Goal: Task Accomplishment & Management: Manage account settings

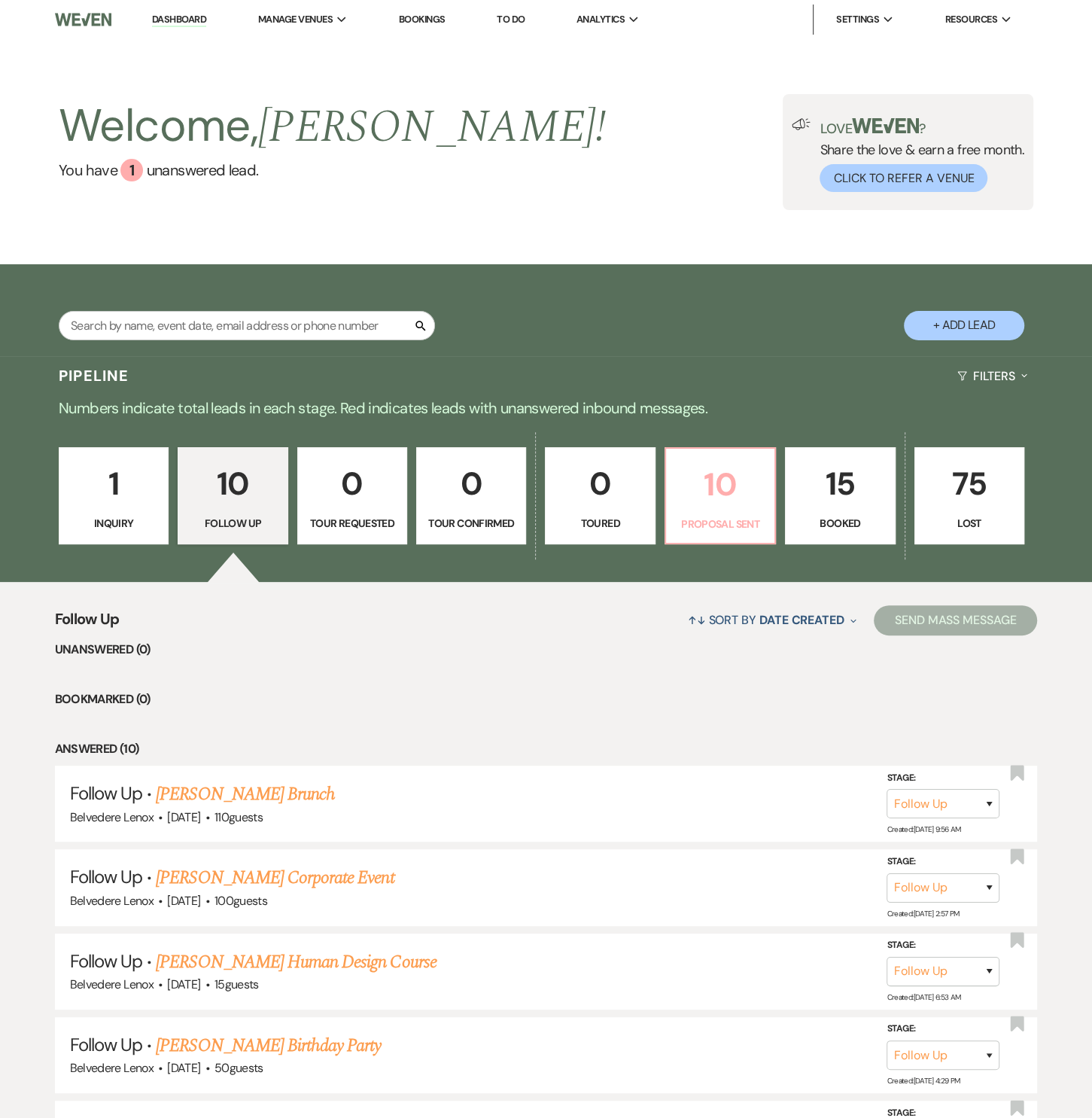
click at [741, 510] on link "10 Proposal Sent" at bounding box center [720, 495] width 112 height 97
select select "6"
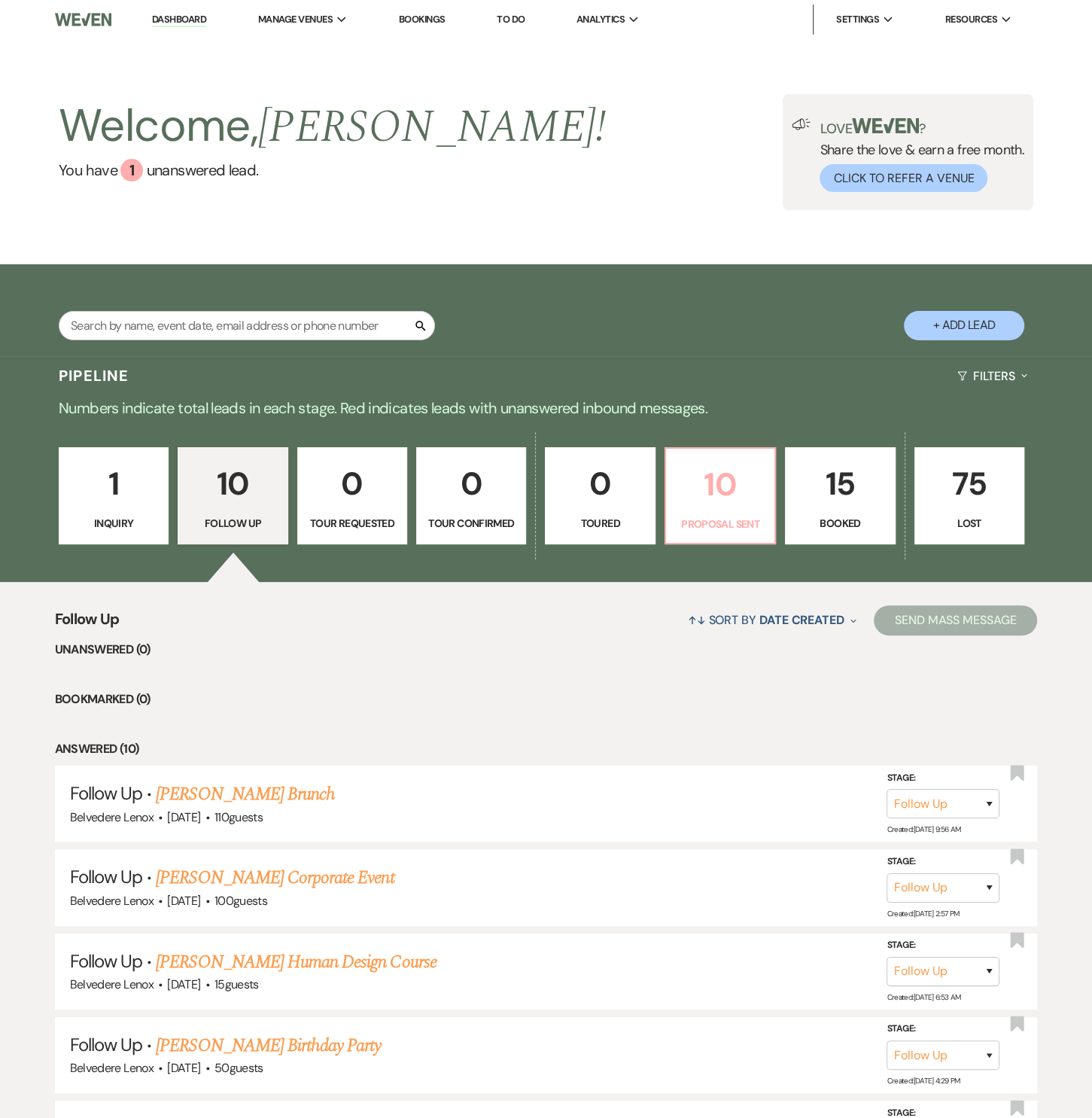
select select "6"
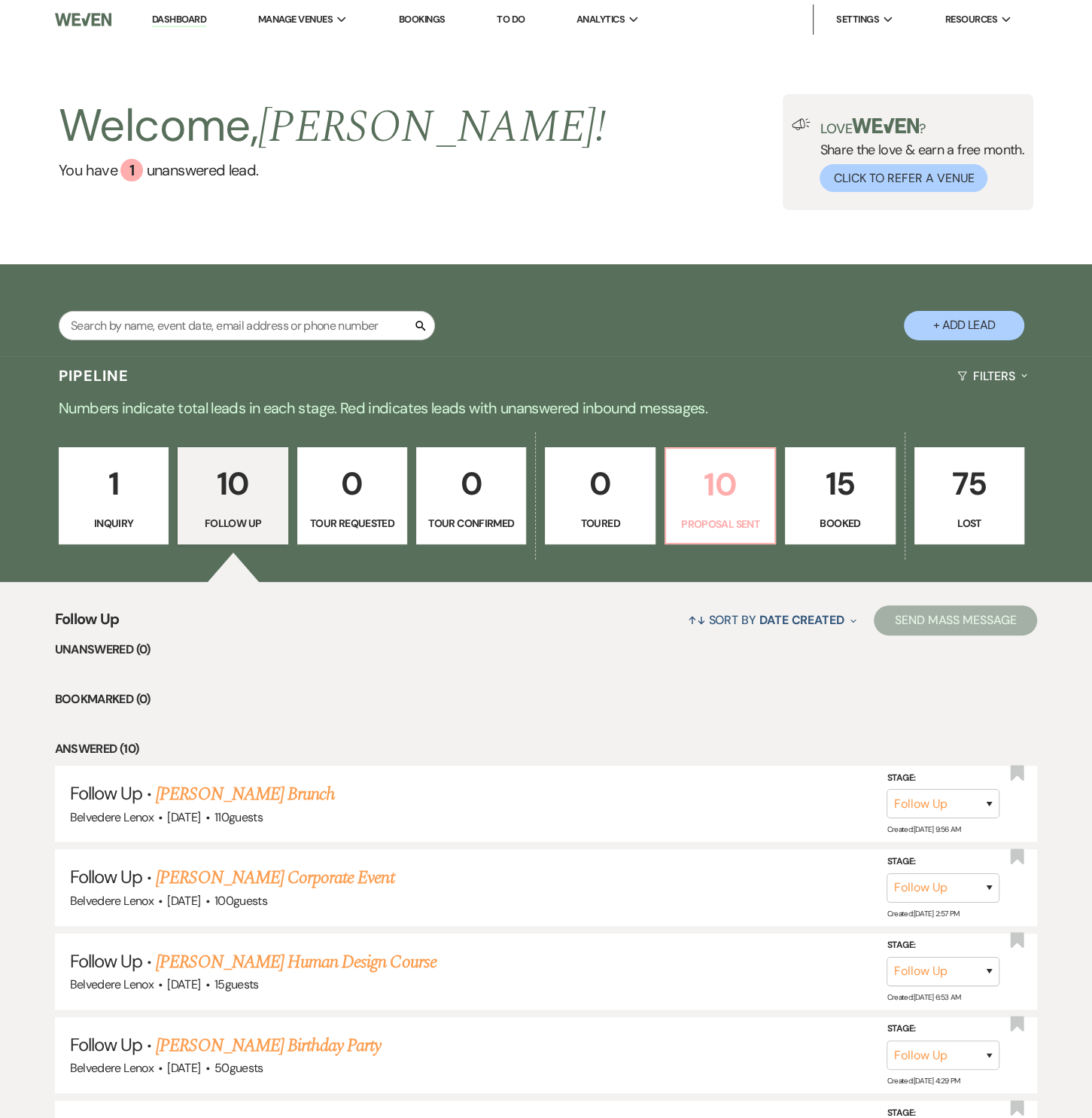
select select "6"
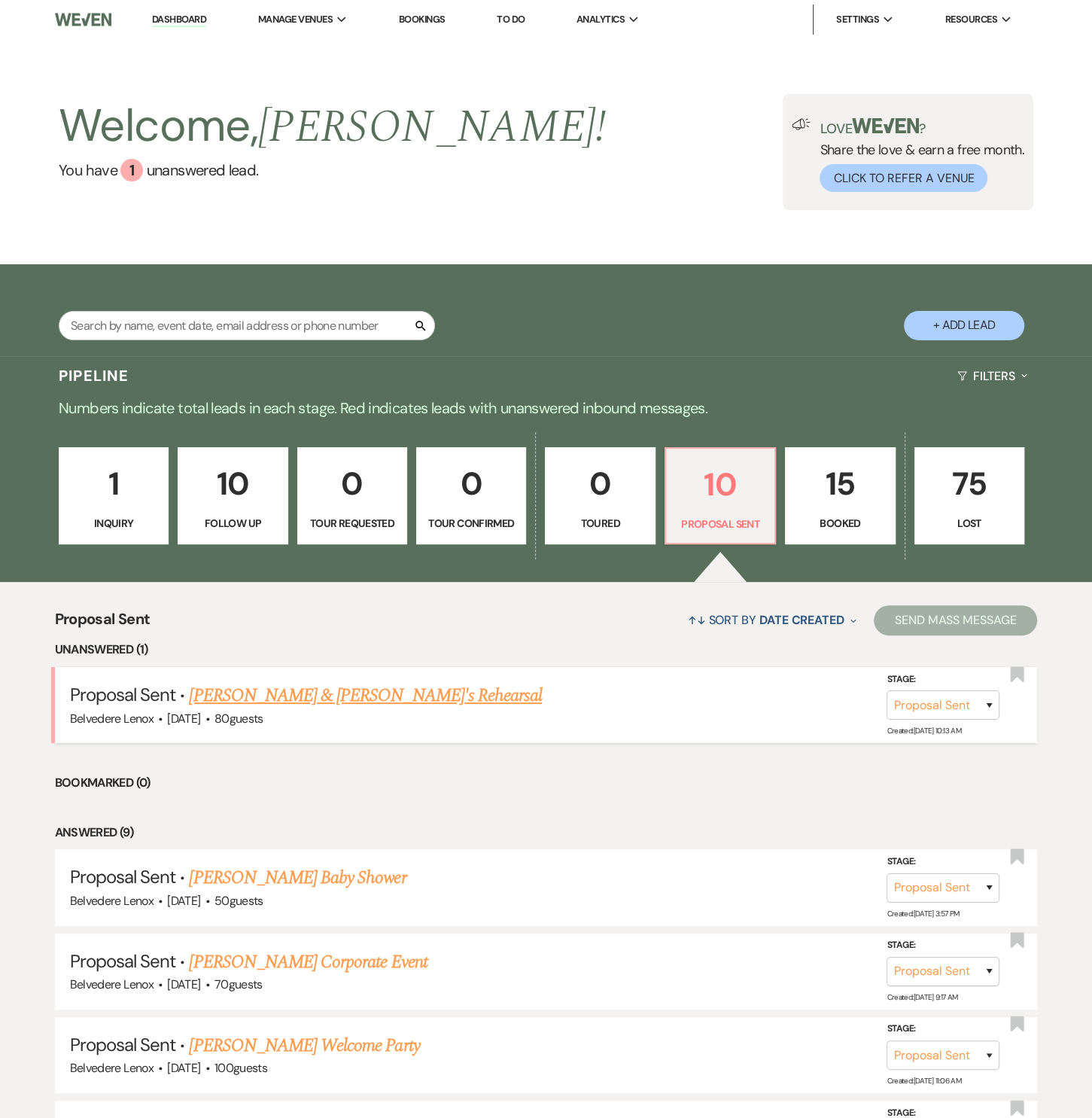
click at [219, 691] on link "[PERSON_NAME] & [PERSON_NAME]'s Rehearsal" at bounding box center [365, 696] width 353 height 27
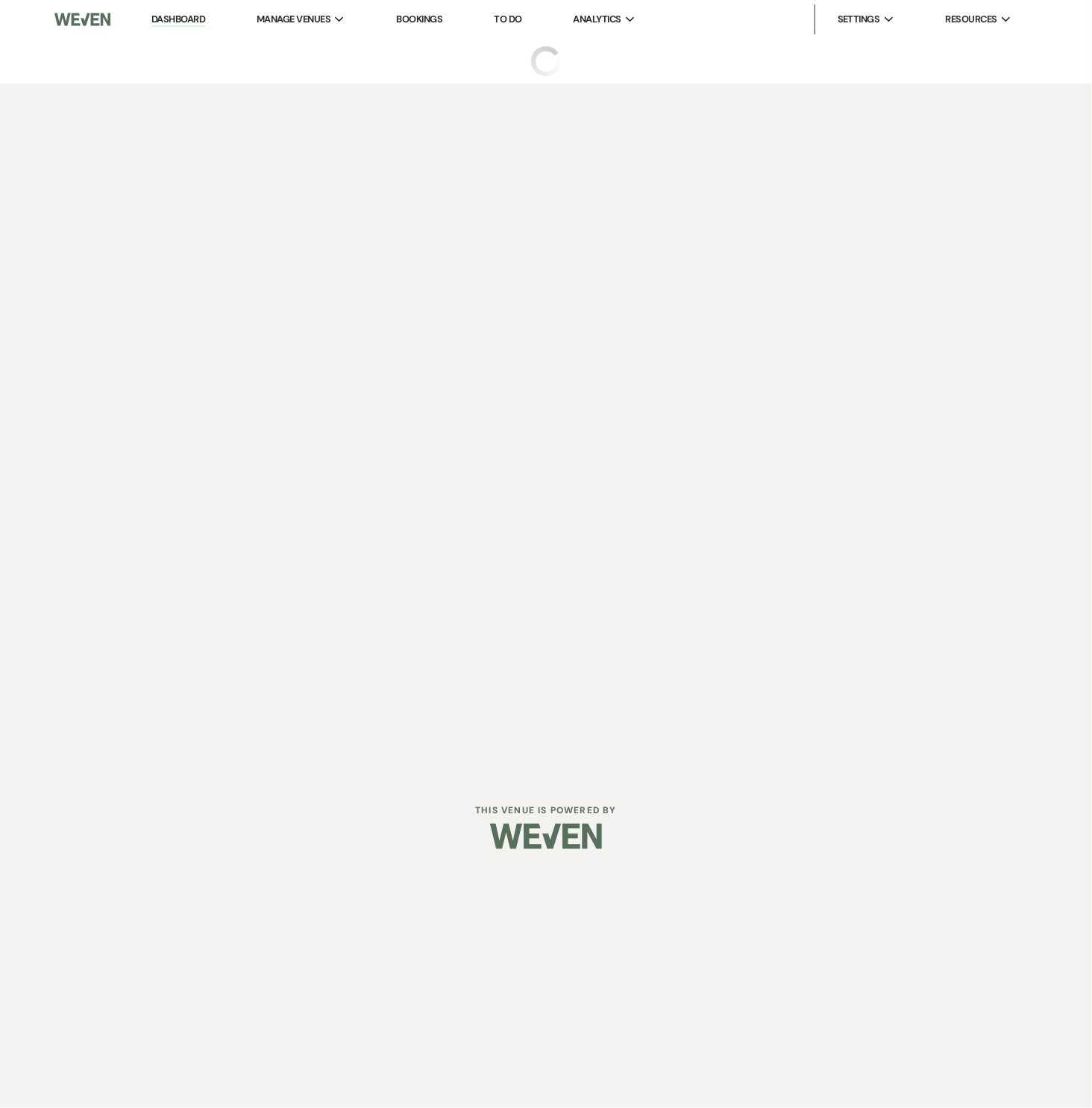
select select "6"
select select "20"
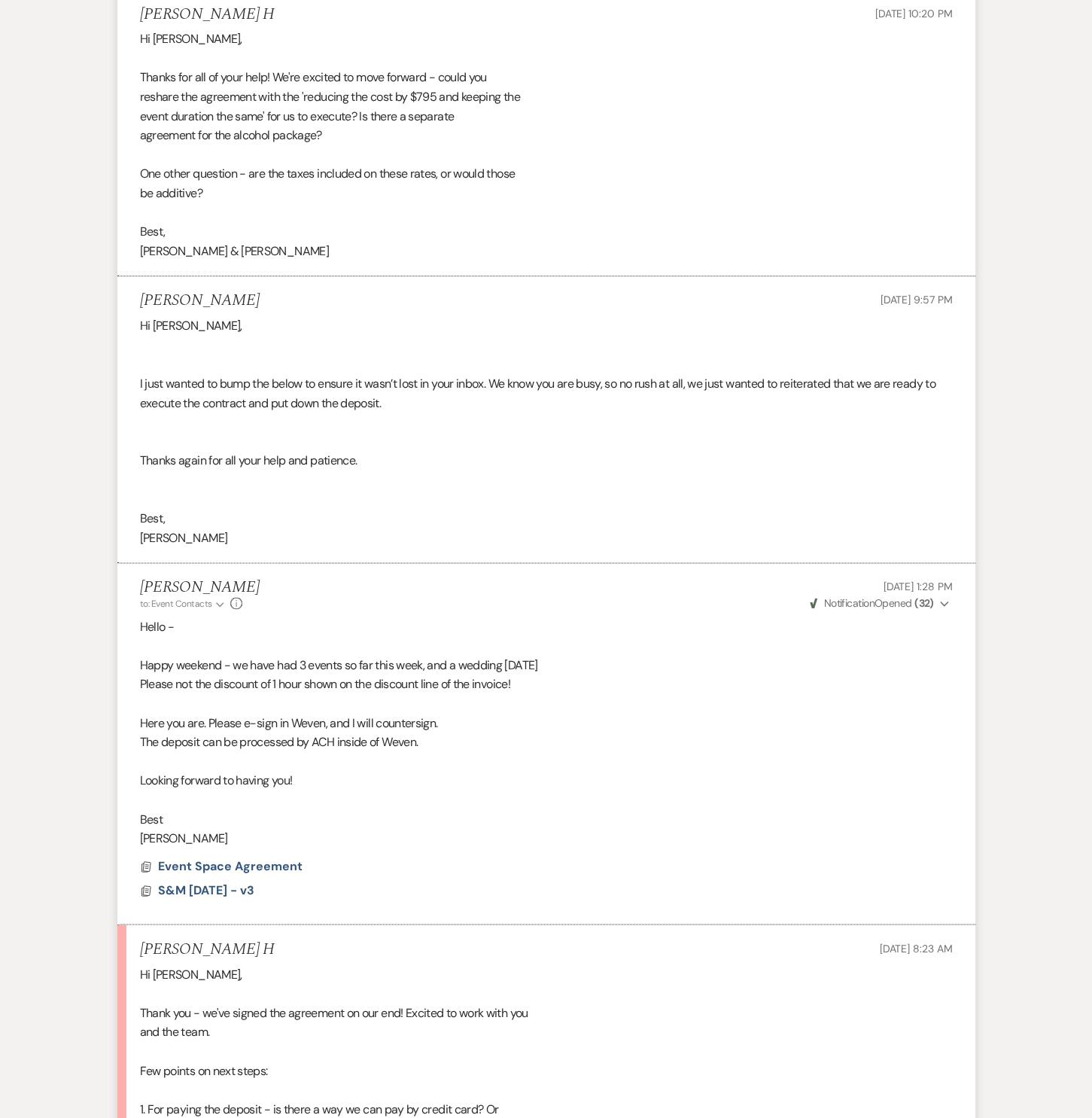
scroll to position [6202, 0]
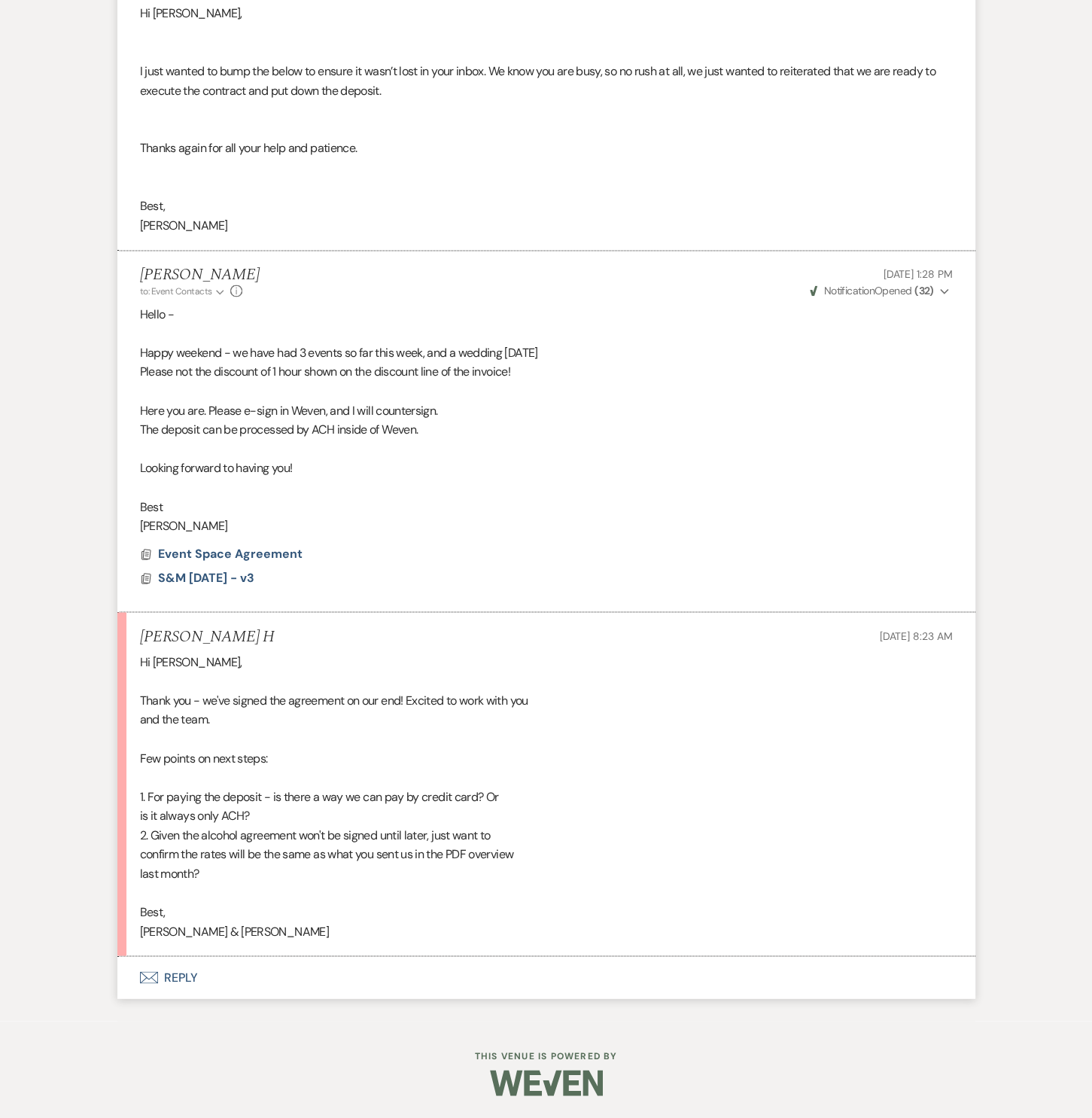
click at [180, 973] on button "Envelope Reply" at bounding box center [546, 976] width 858 height 42
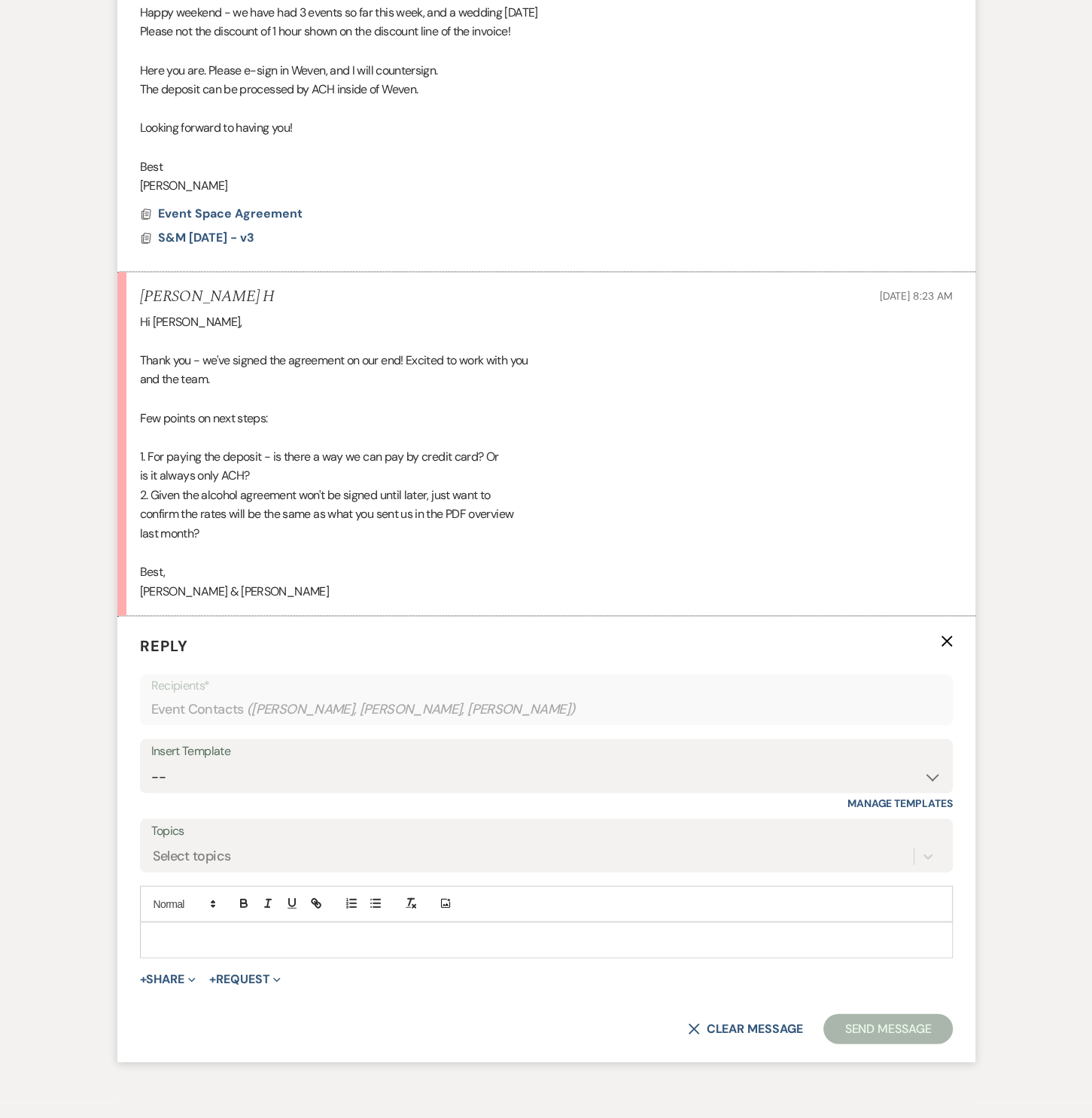
scroll to position [6489, 0]
click at [198, 956] on div at bounding box center [547, 939] width 811 height 35
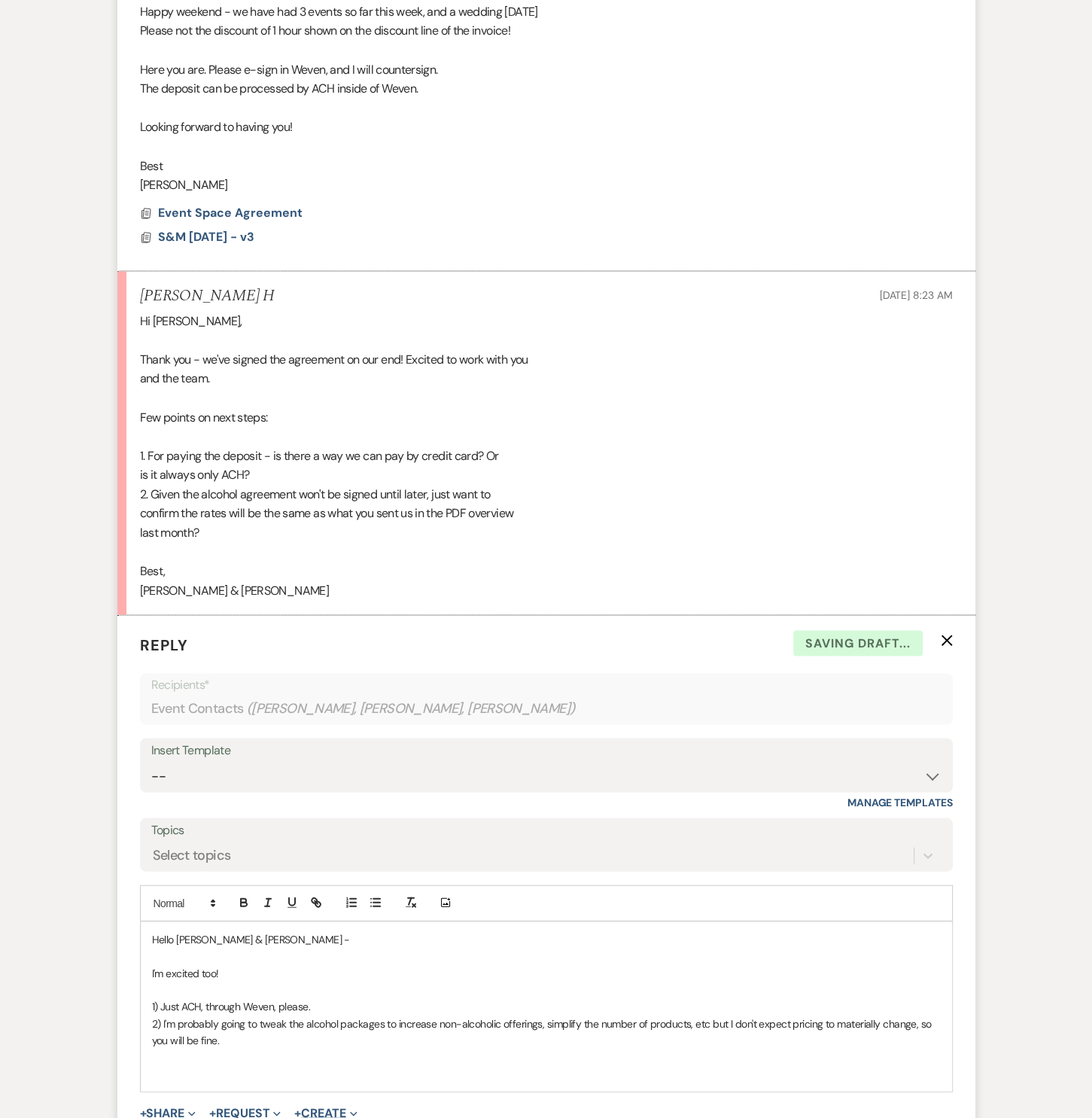
scroll to position [6758, 0]
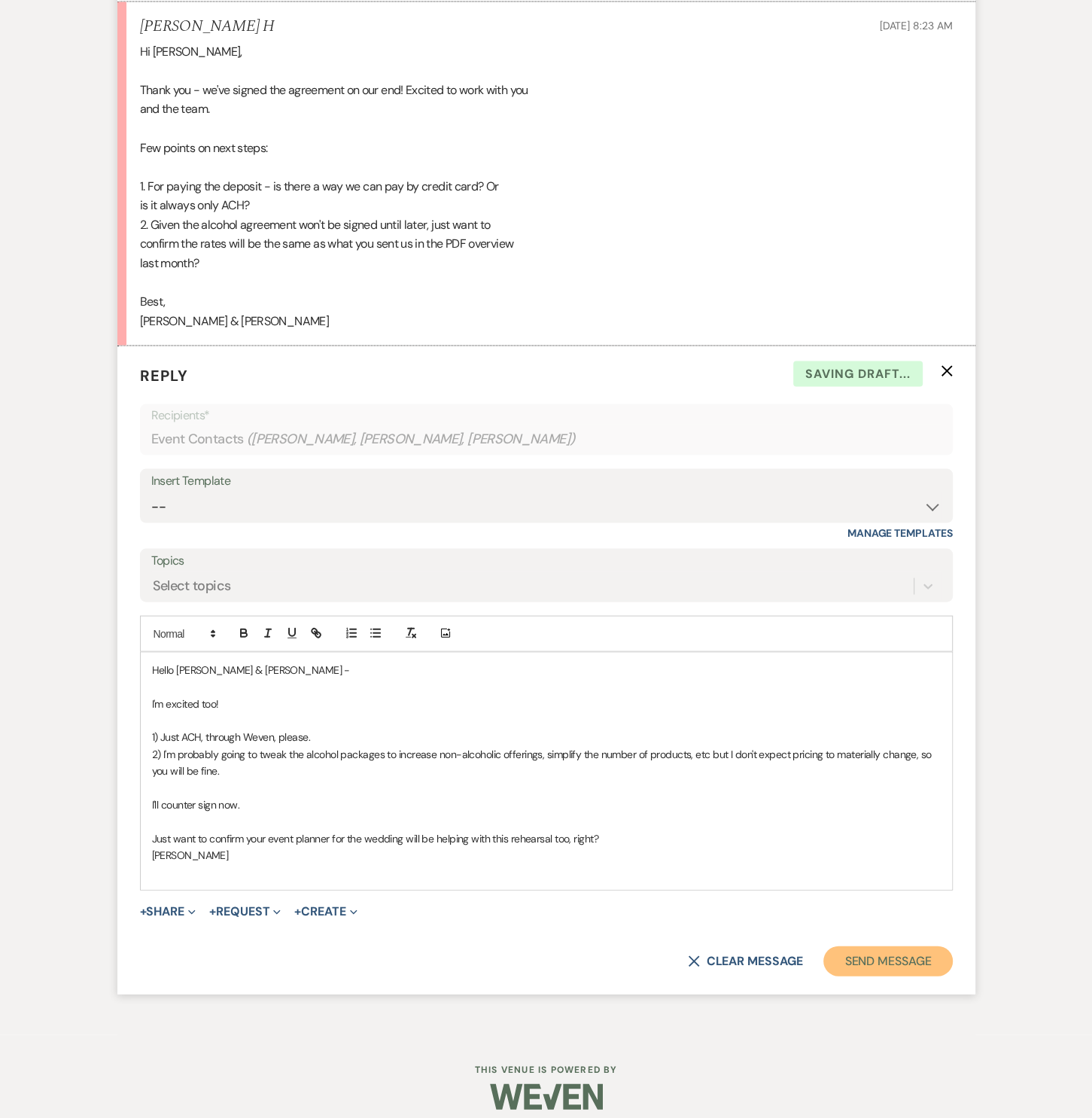
click at [936, 976] on button "Send Message" at bounding box center [888, 961] width 128 height 30
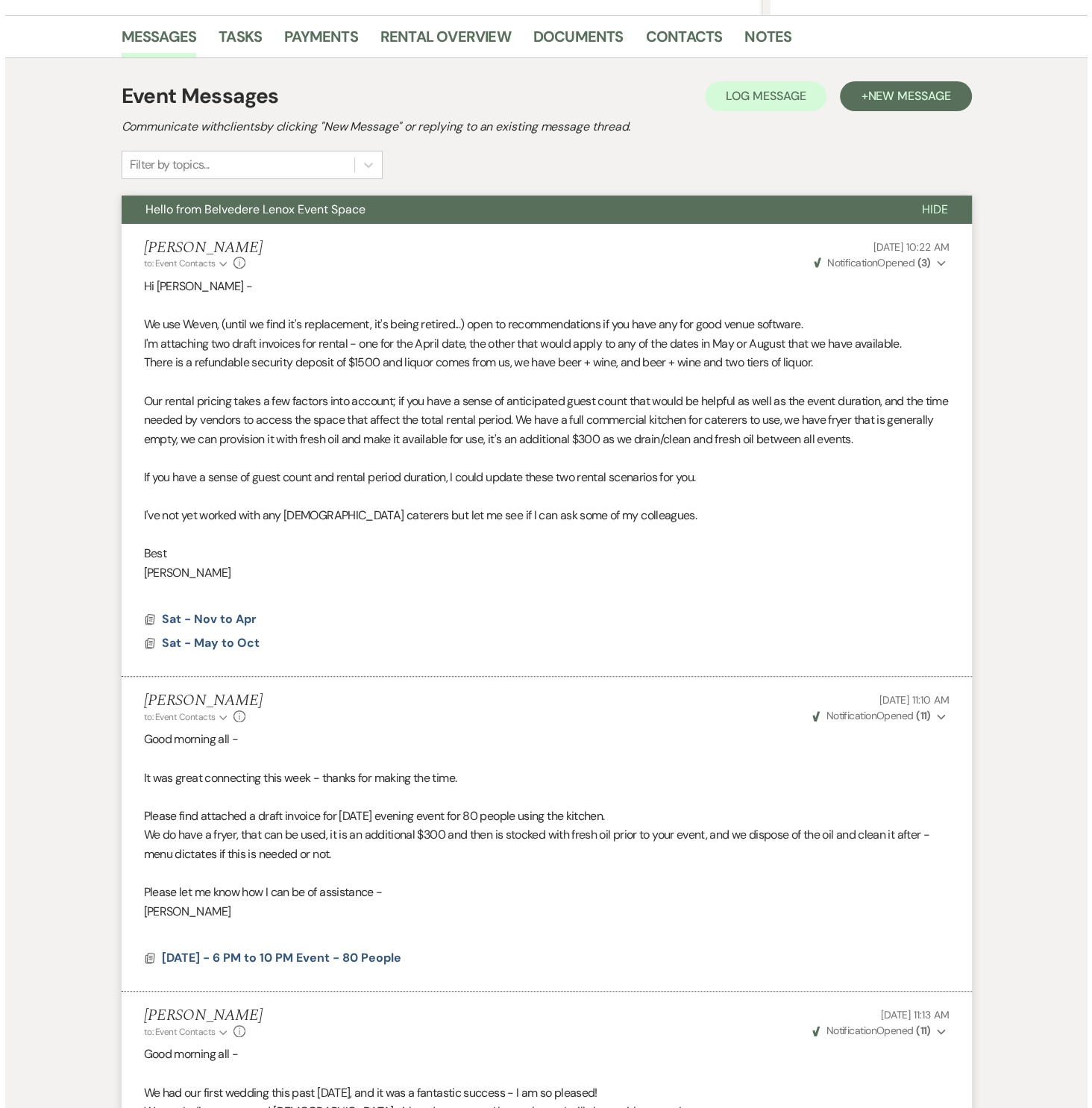
scroll to position [0, 0]
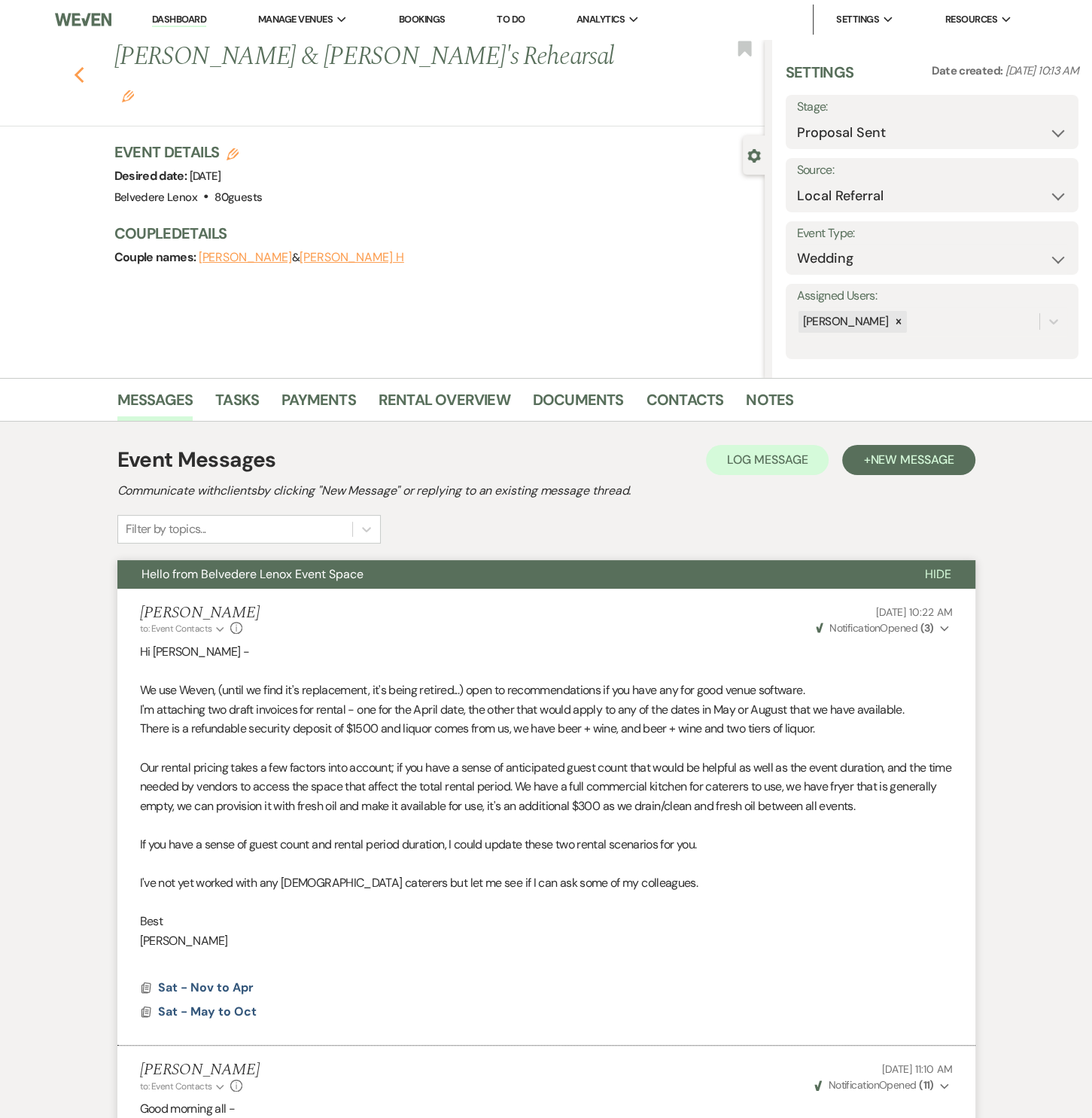
click at [85, 67] on icon "Previous" at bounding box center [79, 75] width 11 height 18
select select "6"
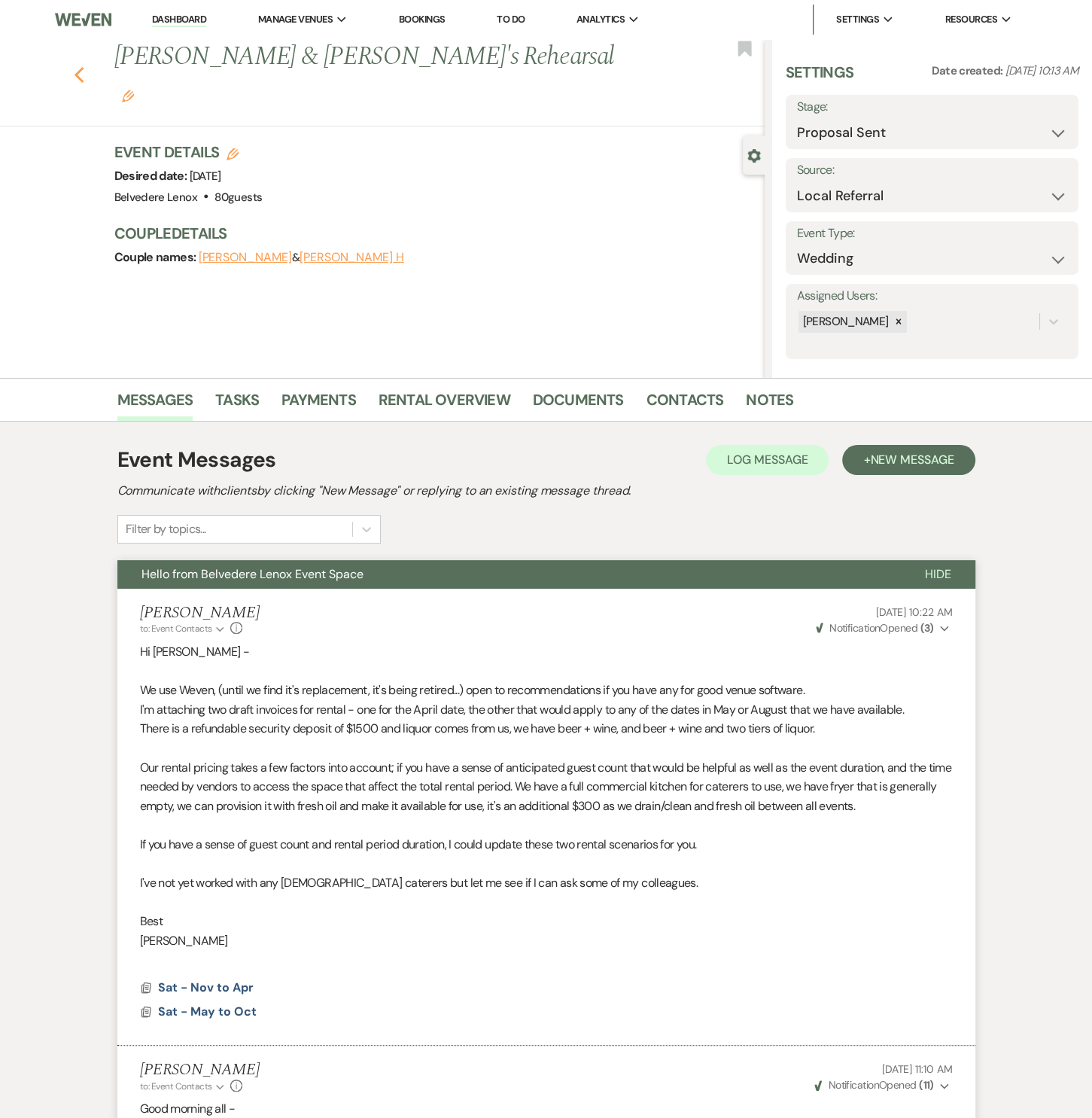
select select "6"
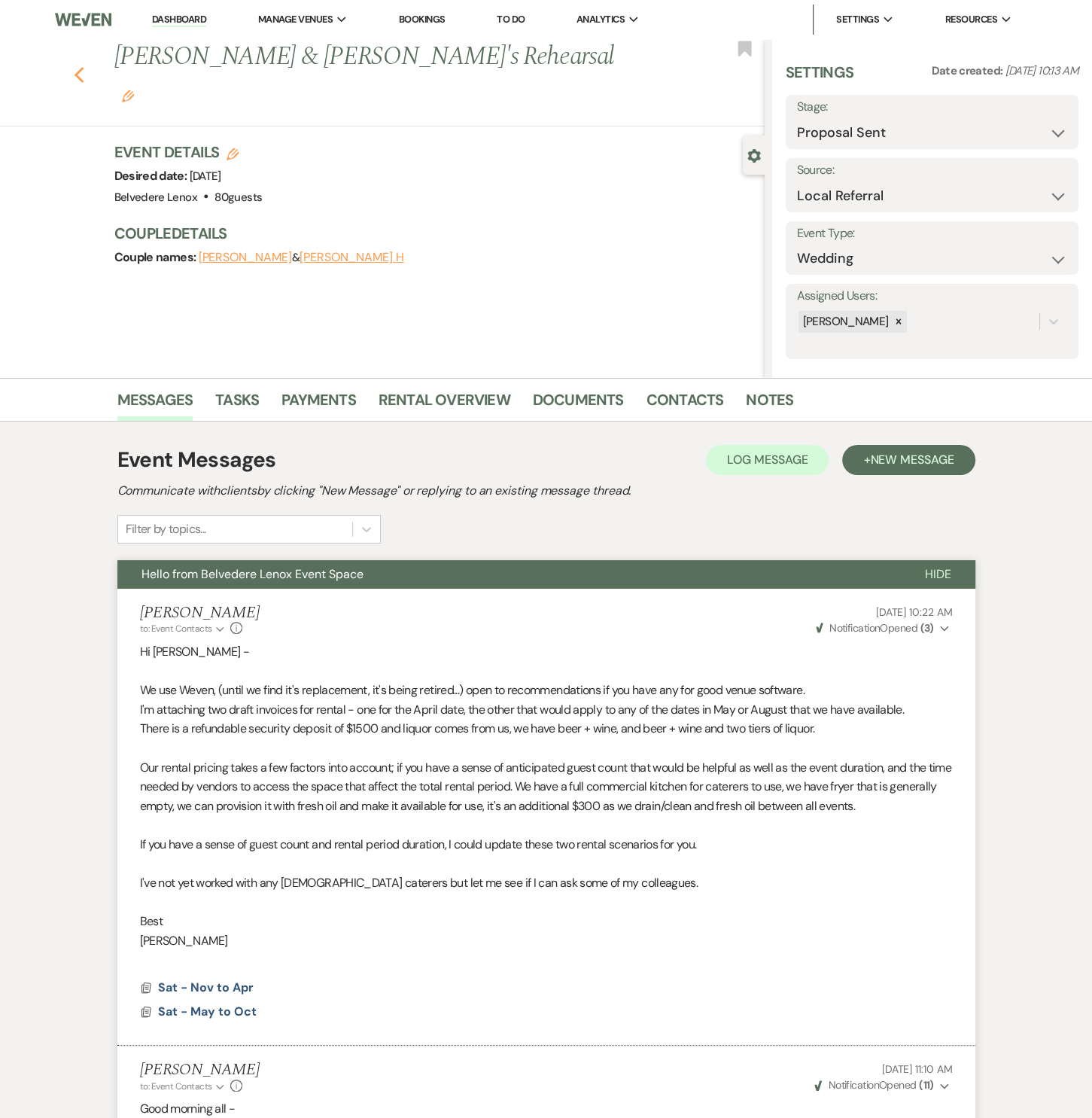
select select "6"
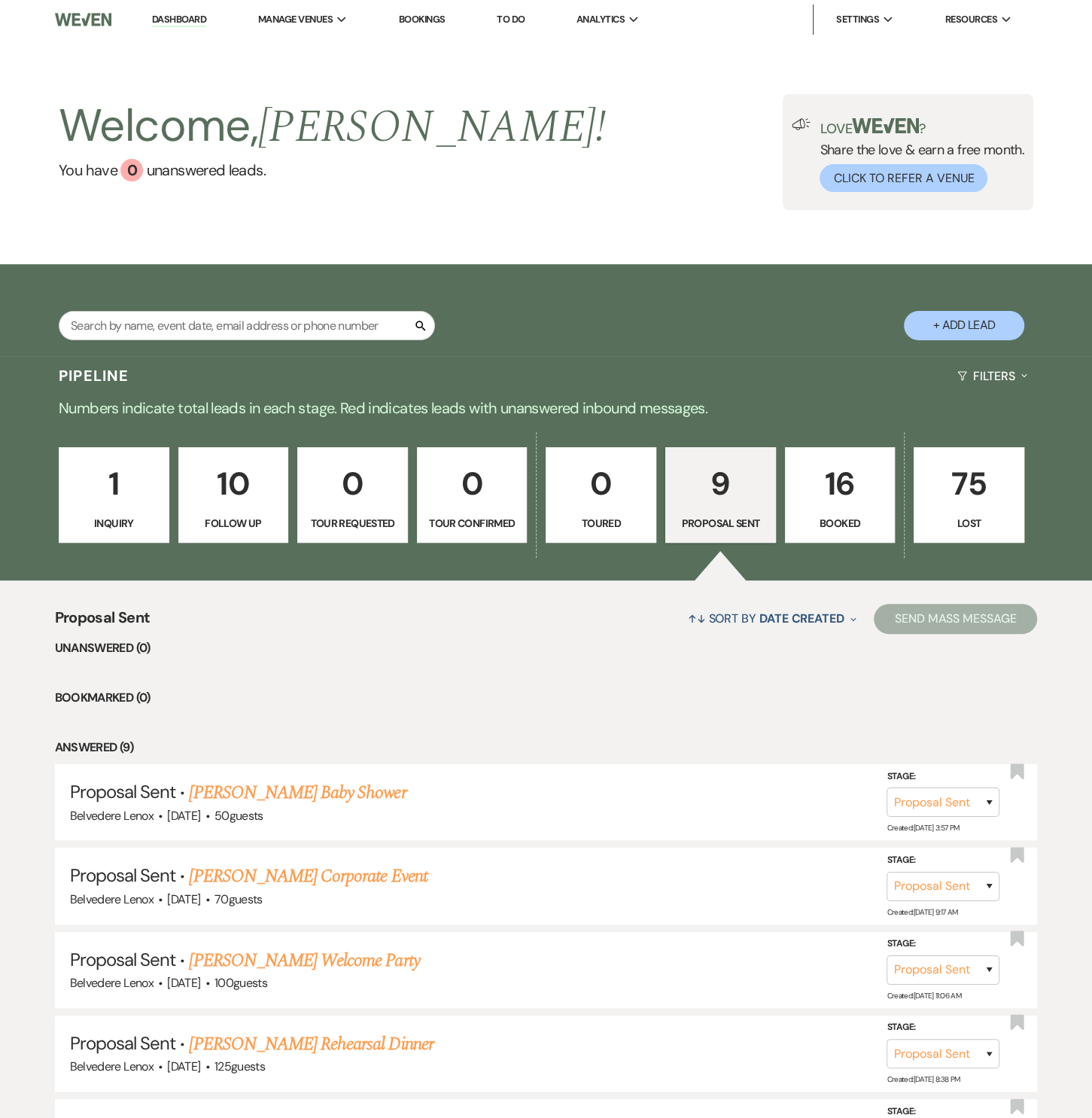
click at [914, 324] on button "+ Add Lead" at bounding box center [964, 325] width 120 height 29
select select "835"
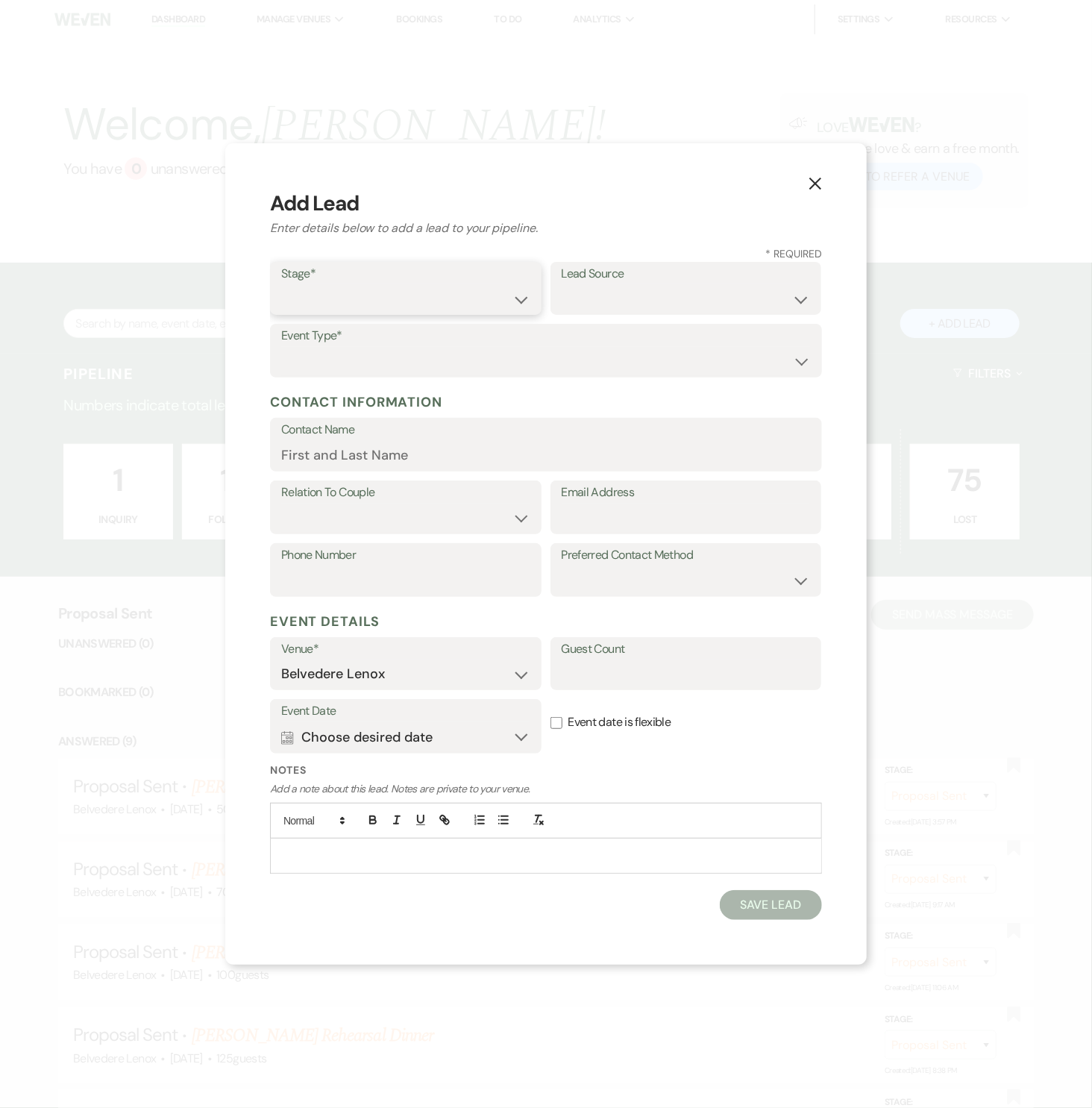
click at [371, 300] on select "Inquiry Follow Up Tour Requested Tour Confirmed Toured Proposal Sent Booked Lost" at bounding box center [405, 298] width 249 height 29
select select "1"
click at [281, 285] on select "Inquiry Follow Up Tour Requested Tour Confirmed Toured Proposal Sent Booked Lost" at bounding box center [405, 298] width 249 height 29
click at [364, 372] on select "Wedding Anniversary Party Baby Shower Bachelorette / Bachelor Party Birthday Pa…" at bounding box center [546, 361] width 529 height 29
select select "7"
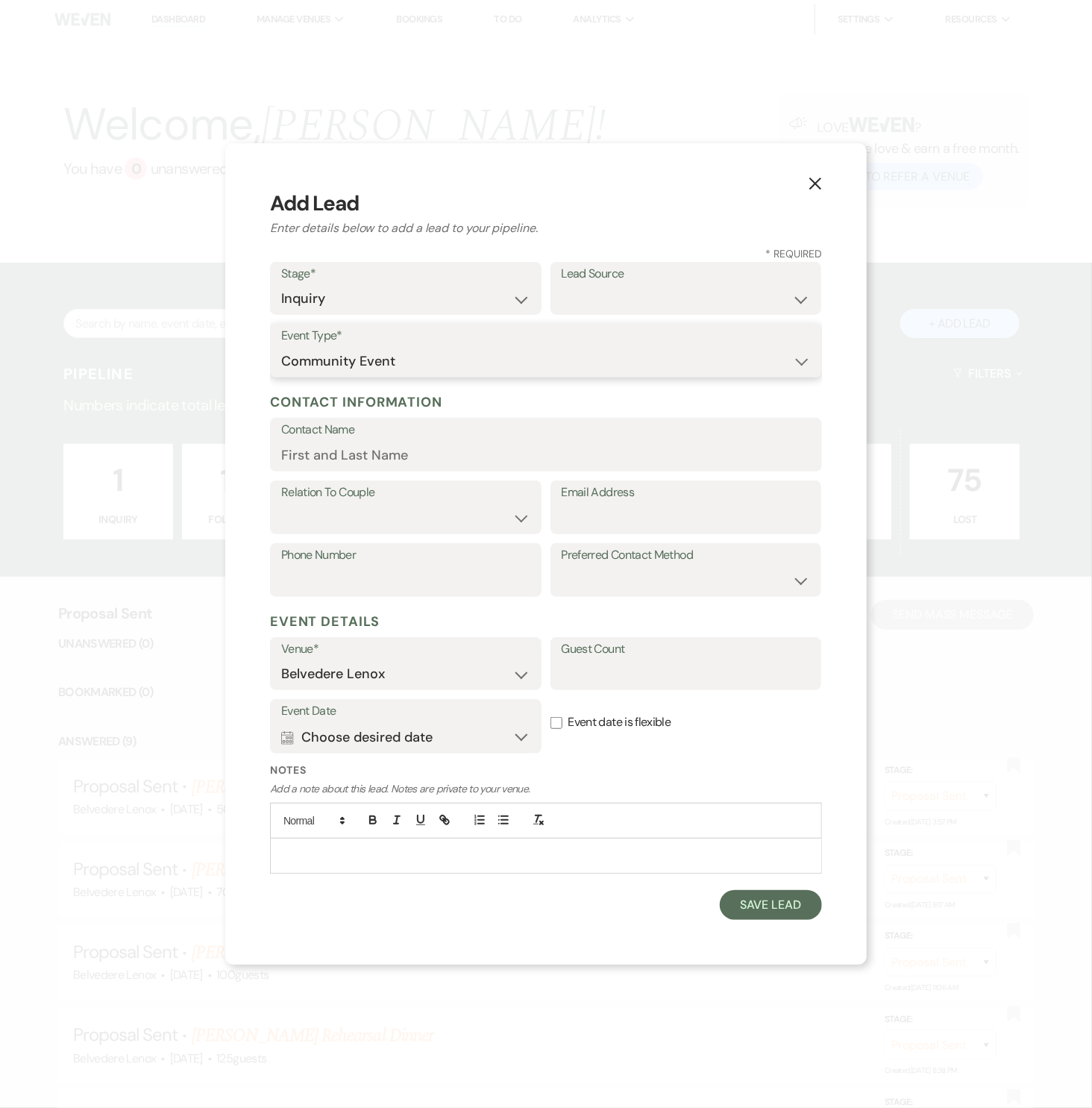
click at [281, 347] on select "Wedding Anniversary Party Baby Shower Bachelorette / Bachelor Party Birthday Pa…" at bounding box center [546, 361] width 529 height 29
click at [373, 452] on input "Contact Name" at bounding box center [546, 455] width 529 height 29
click at [667, 656] on label "Guest Count" at bounding box center [685, 649] width 249 height 22
click at [667, 660] on input "Guest Count" at bounding box center [685, 674] width 249 height 29
type input "100"
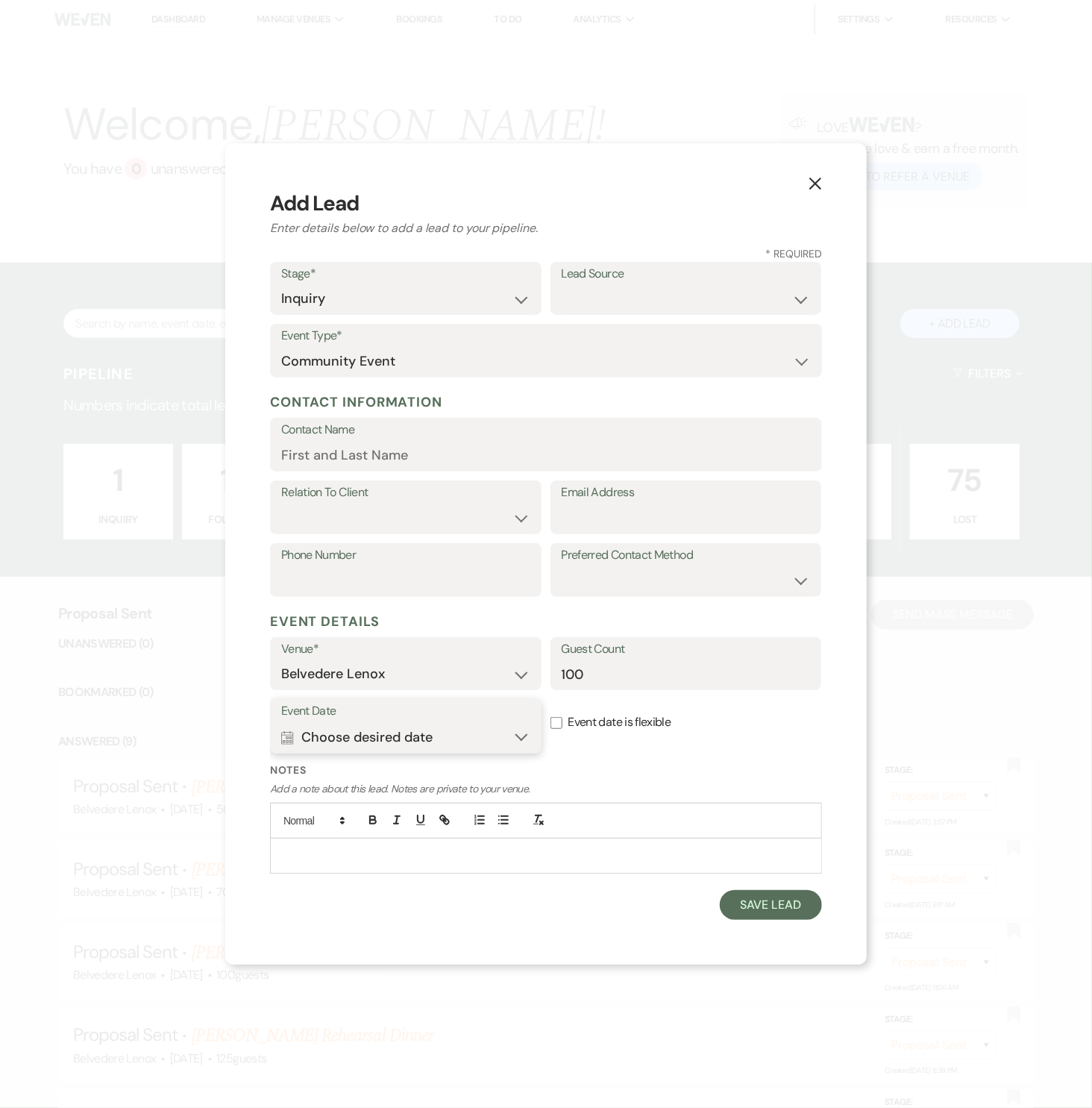
click at [522, 732] on button "Calendar Choose desired date Expand" at bounding box center [405, 737] width 249 height 30
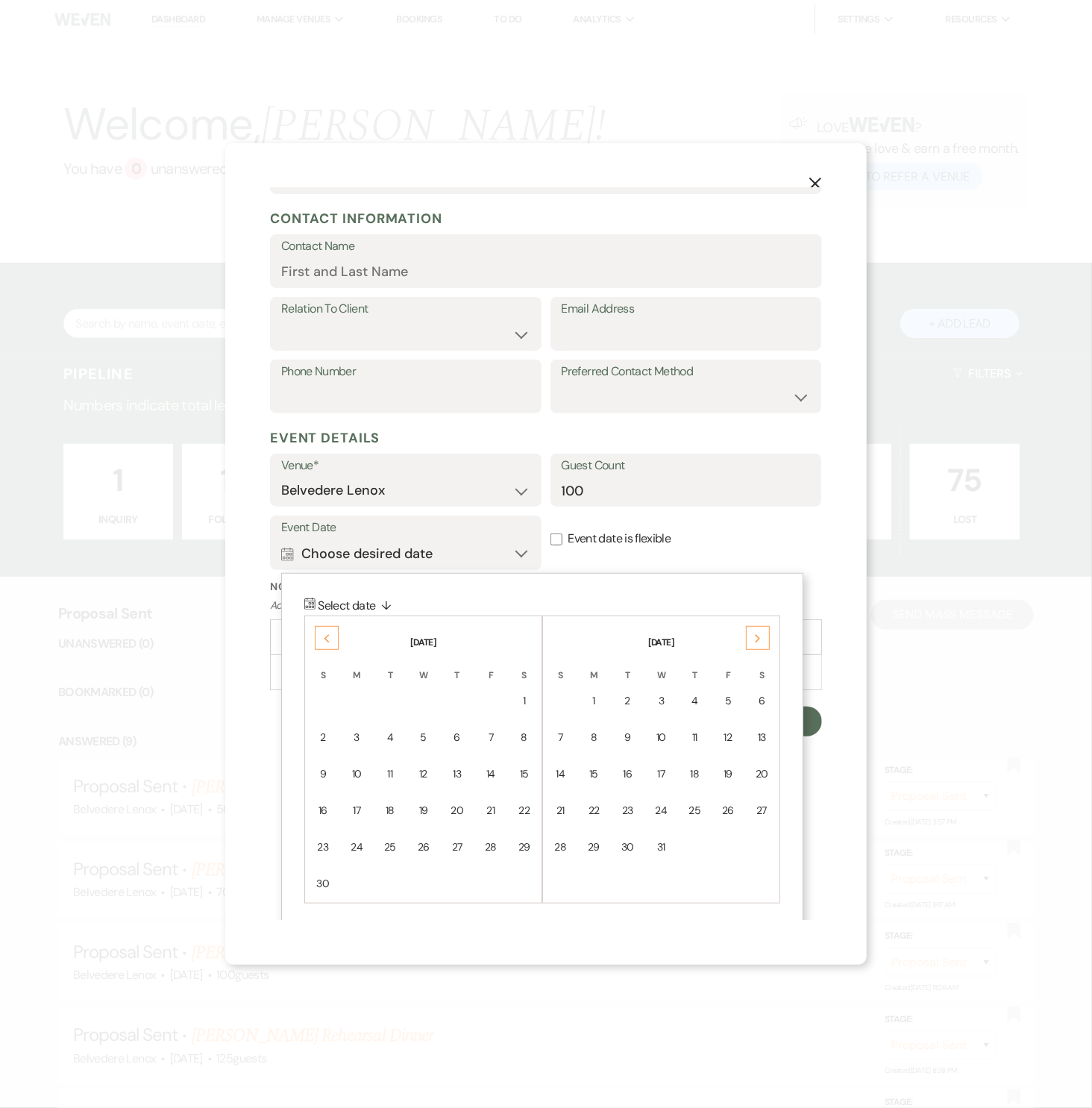
click at [762, 637] on div "Next" at bounding box center [758, 638] width 24 height 24
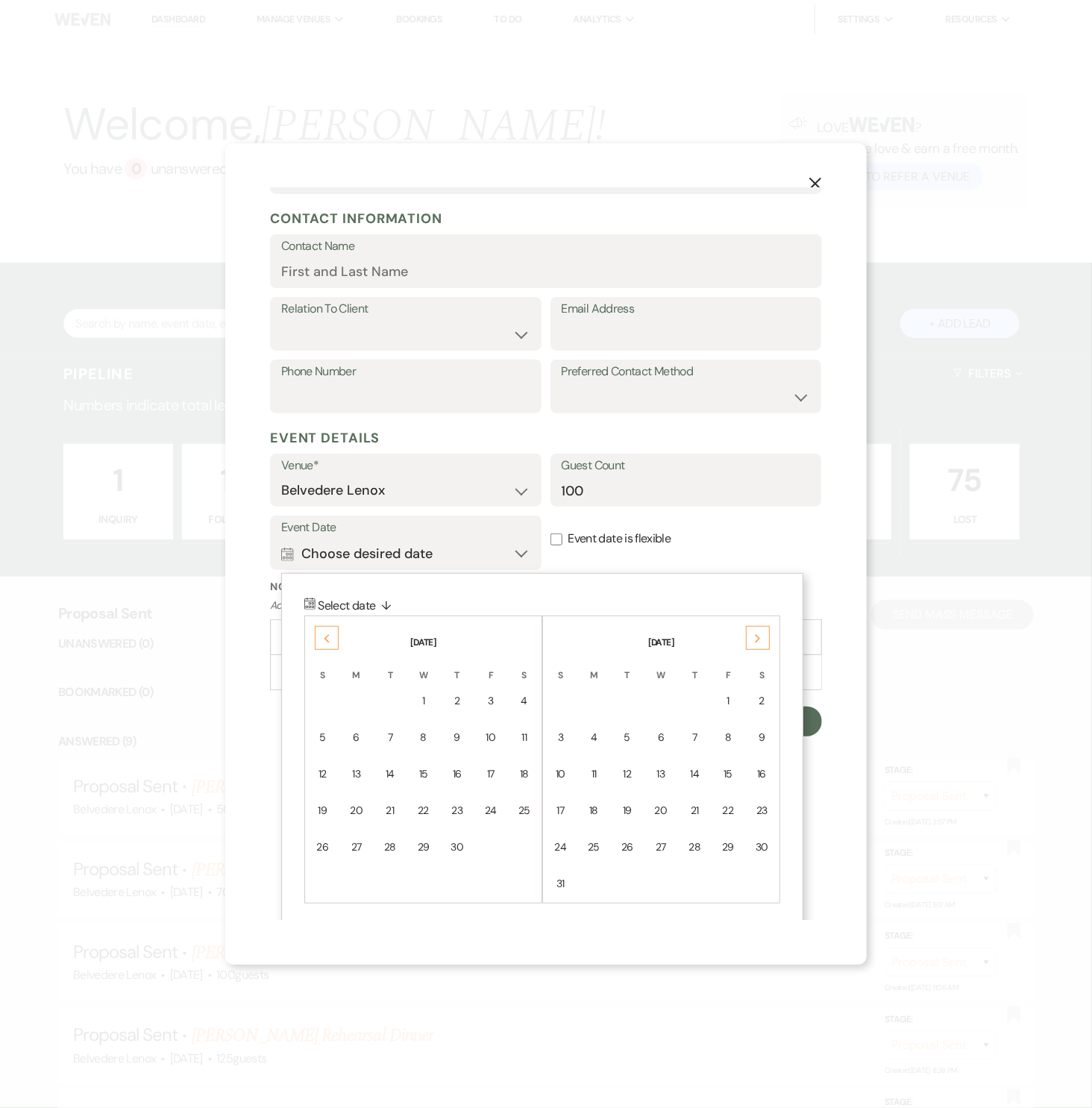
click at [762, 637] on div "Next" at bounding box center [758, 638] width 24 height 24
click at [696, 693] on div "4" at bounding box center [695, 701] width 13 height 16
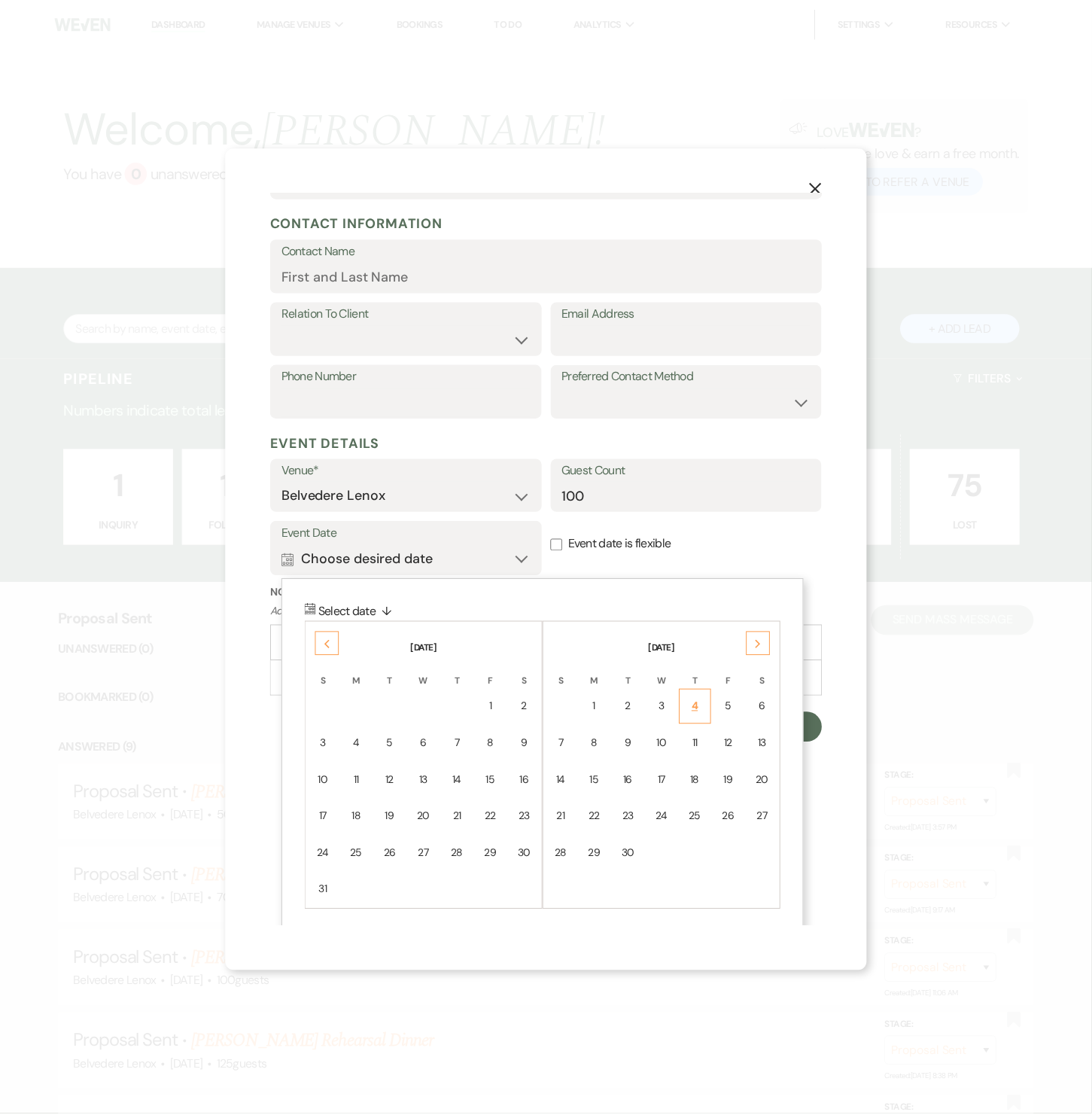
scroll to position [0, 0]
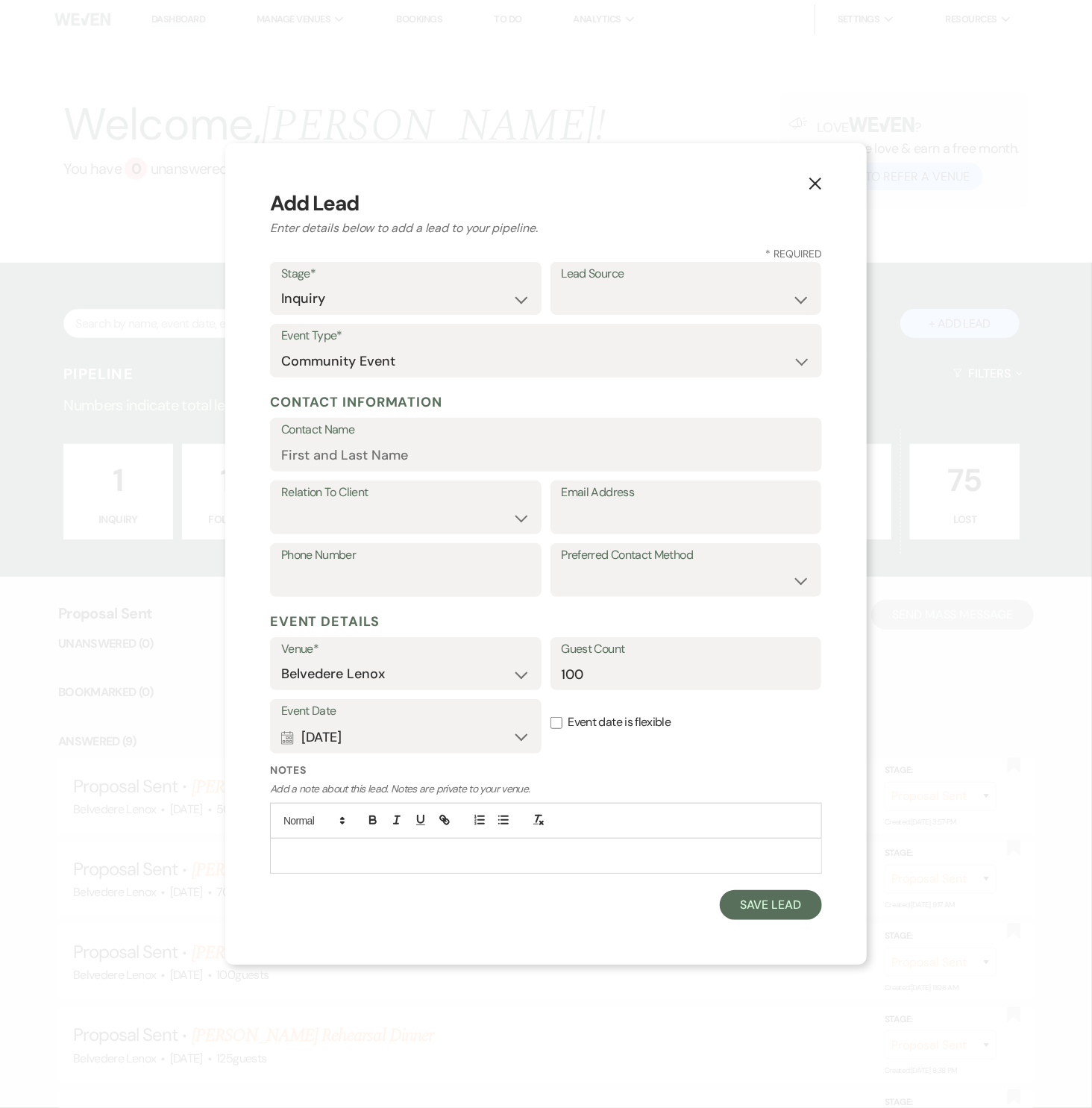
click at [572, 721] on label "Event date is flexible" at bounding box center [686, 722] width 272 height 47
click at [562, 721] on input "Event date is flexible" at bounding box center [556, 722] width 12 height 12
checkbox input "true"
click at [487, 463] on input "Contact Name" at bounding box center [546, 455] width 529 height 29
click at [624, 519] on input "Email Address" at bounding box center [685, 517] width 249 height 29
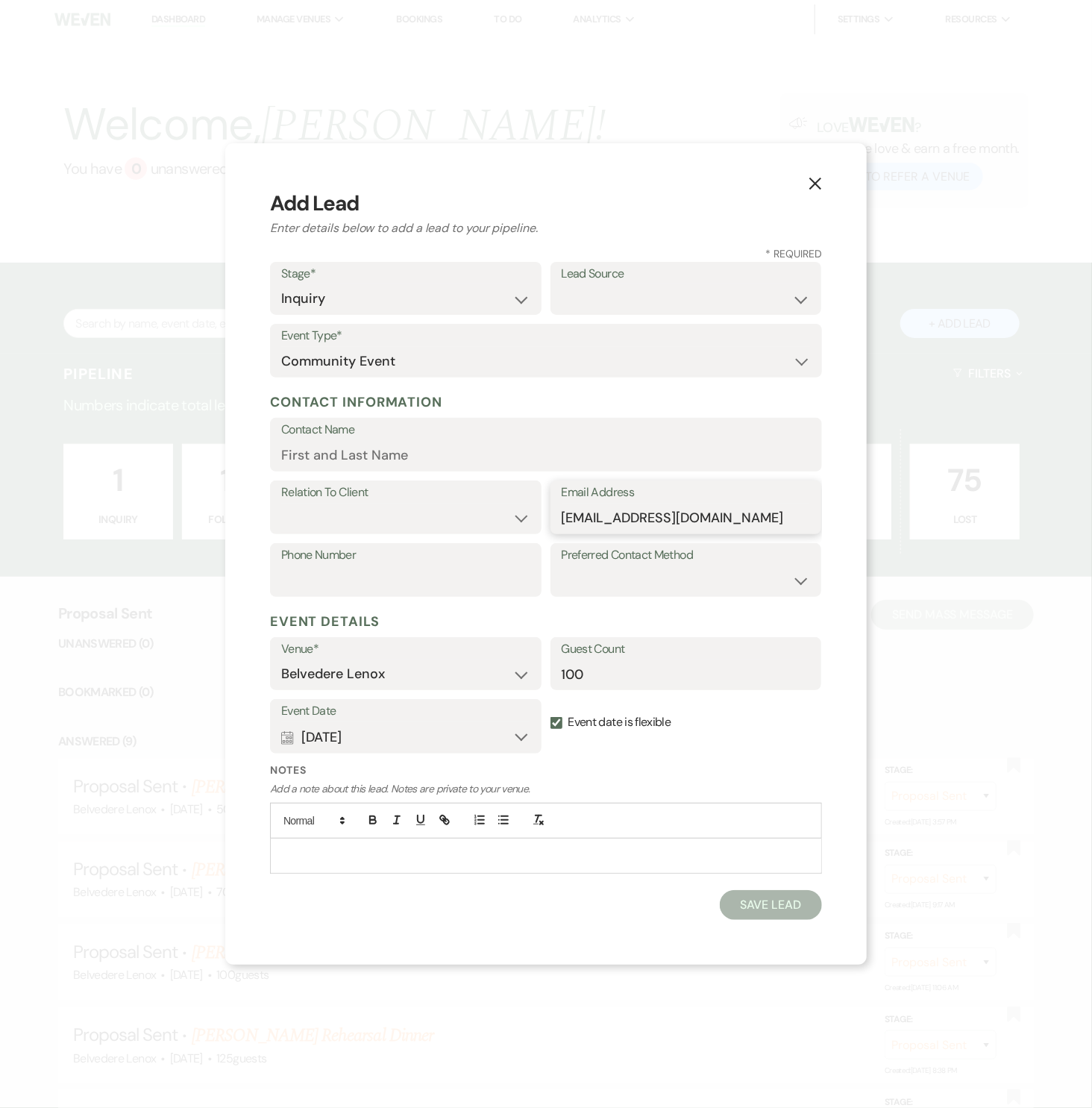
type input "[EMAIL_ADDRESS][DOMAIN_NAME]"
type input "[PHONE_NUMBER]"
click at [498, 521] on select "Client Event Planner Parent of Client Family Member Friend Other" at bounding box center [405, 517] width 249 height 29
select select "1"
click at [281, 503] on select "Client Event Planner Parent of Client Family Member Friend Other" at bounding box center [405, 517] width 249 height 29
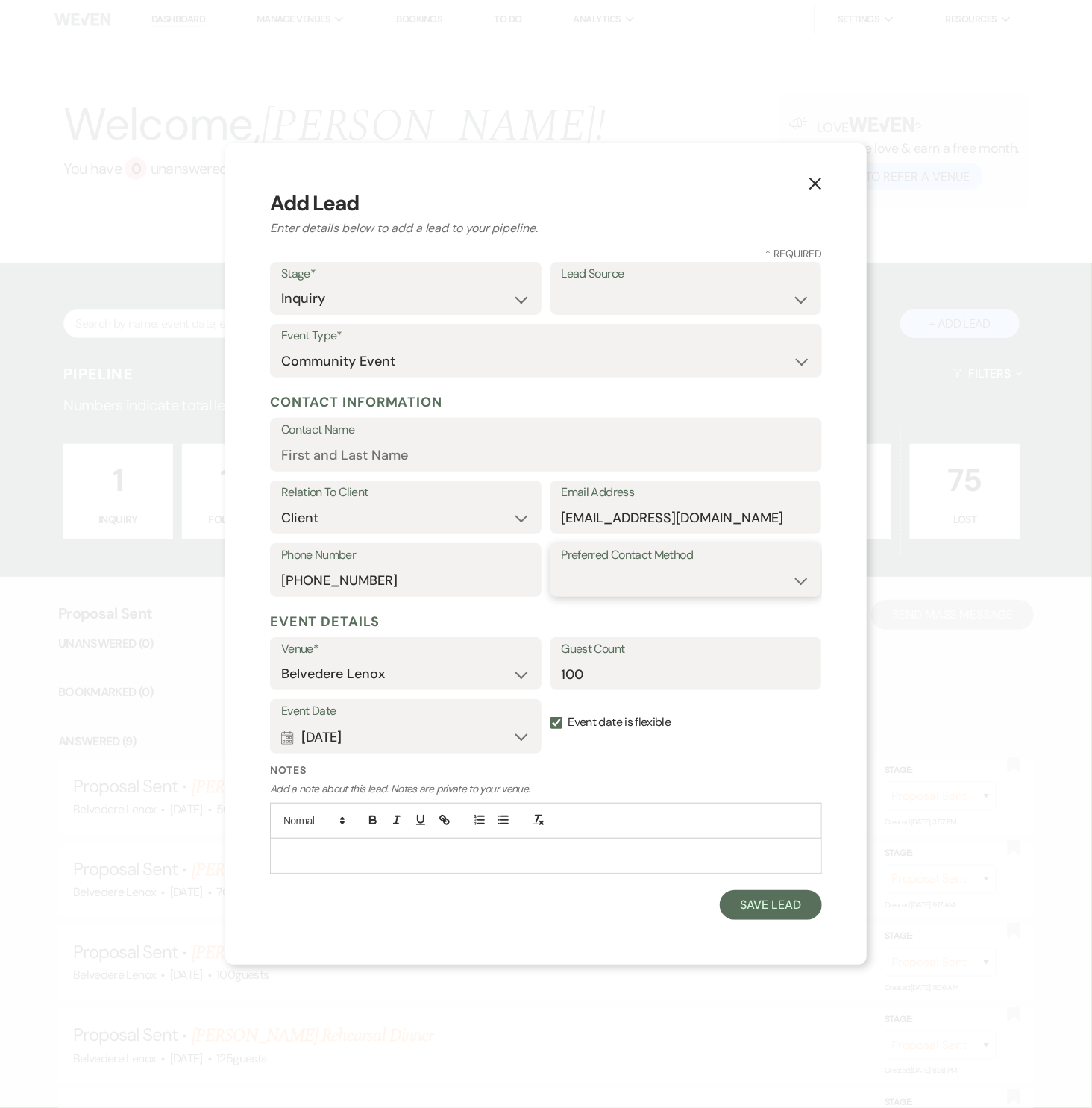
click at [597, 578] on select "Email Phone Text" at bounding box center [685, 580] width 249 height 29
click at [471, 455] on input "Contact Name" at bounding box center [546, 455] width 529 height 29
type input "Z"
type input "[PERSON_NAME]"
click at [619, 517] on input "[EMAIL_ADDRESS][DOMAIN_NAME]" at bounding box center [685, 517] width 249 height 29
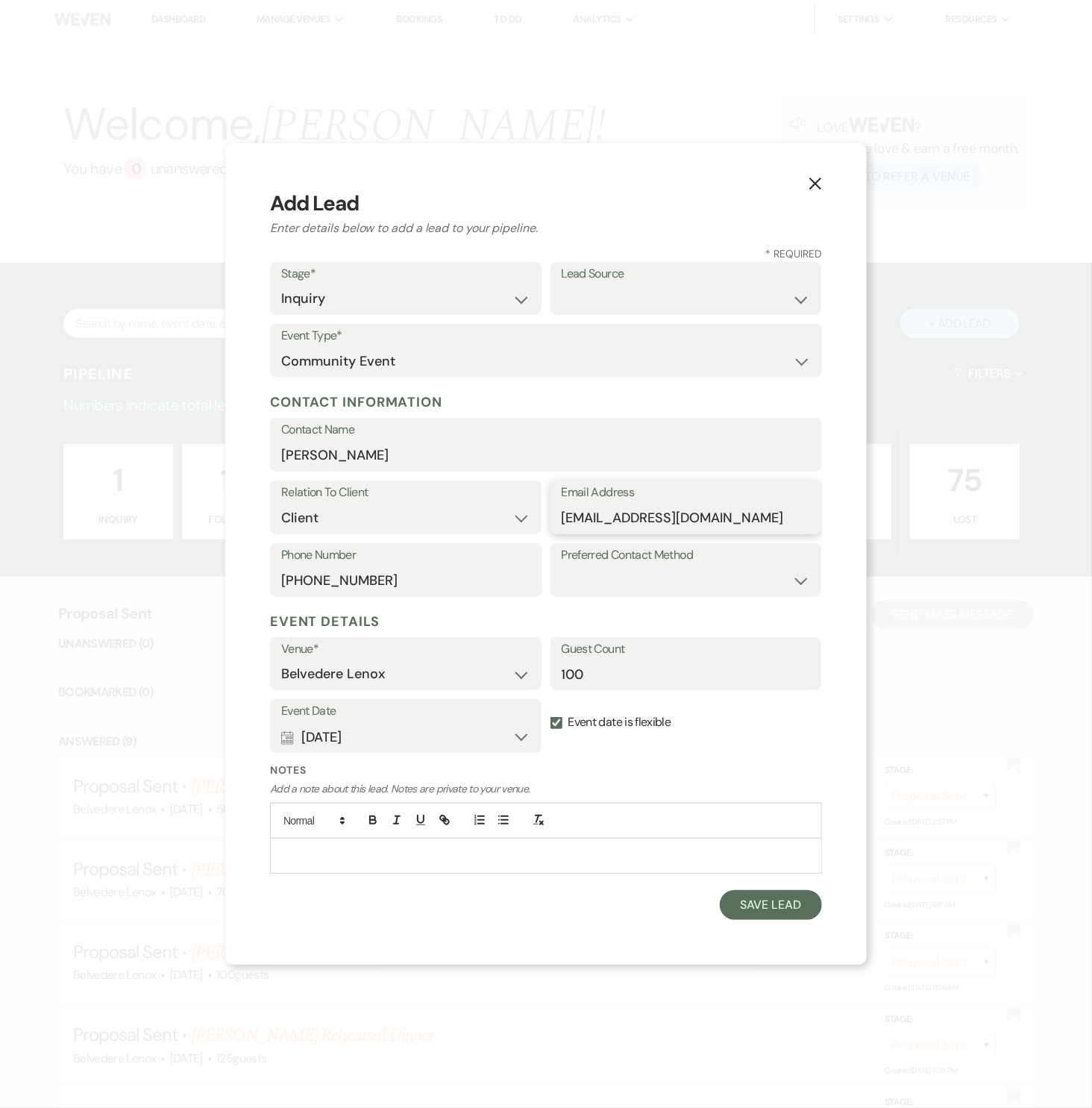
type input "[EMAIL_ADDRESS][DOMAIN_NAME]"
click at [459, 850] on p at bounding box center [546, 855] width 528 height 16
click at [781, 907] on button "Save Lead" at bounding box center [771, 905] width 102 height 30
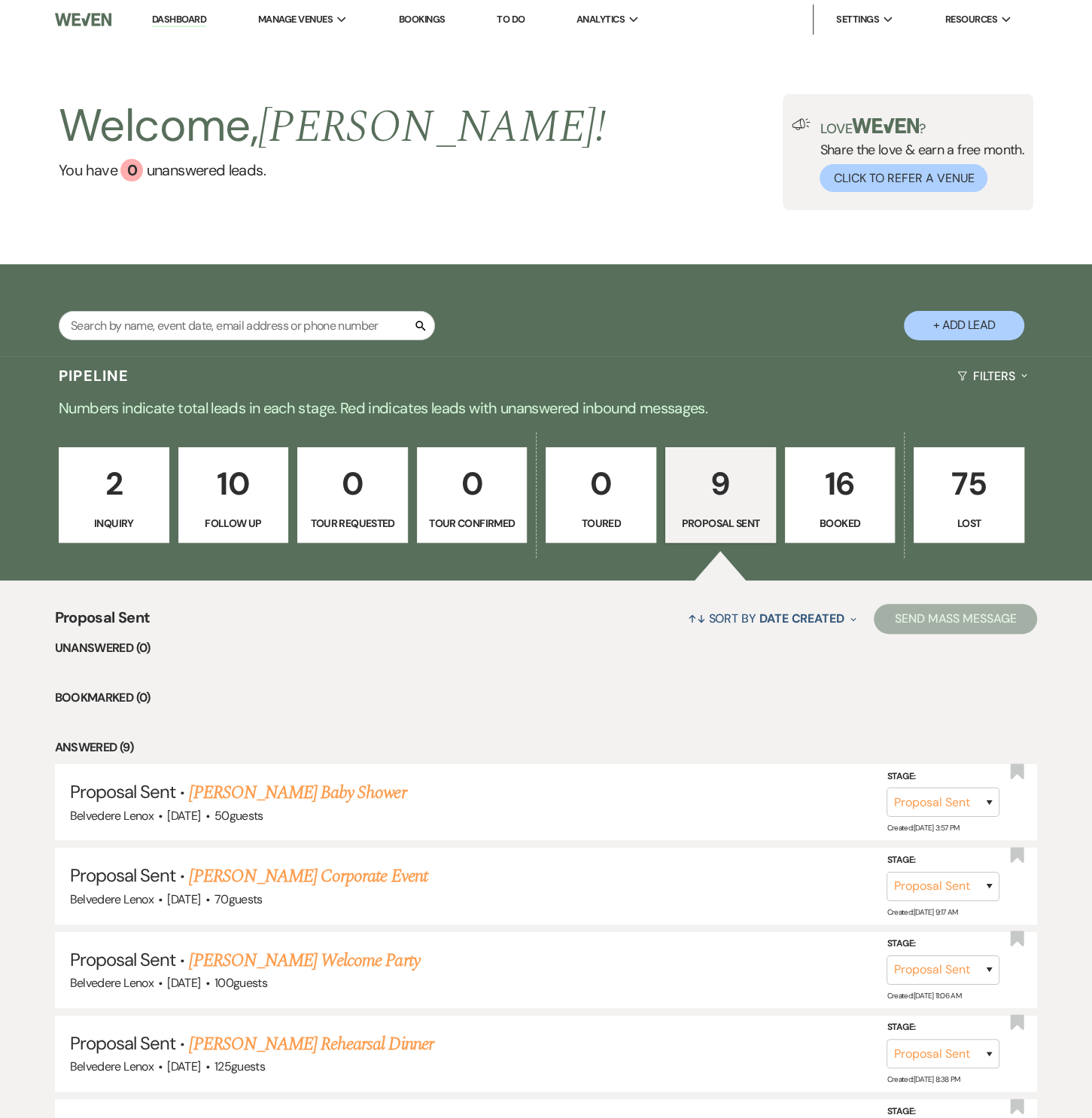
click at [869, 493] on p "16" at bounding box center [840, 484] width 91 height 51
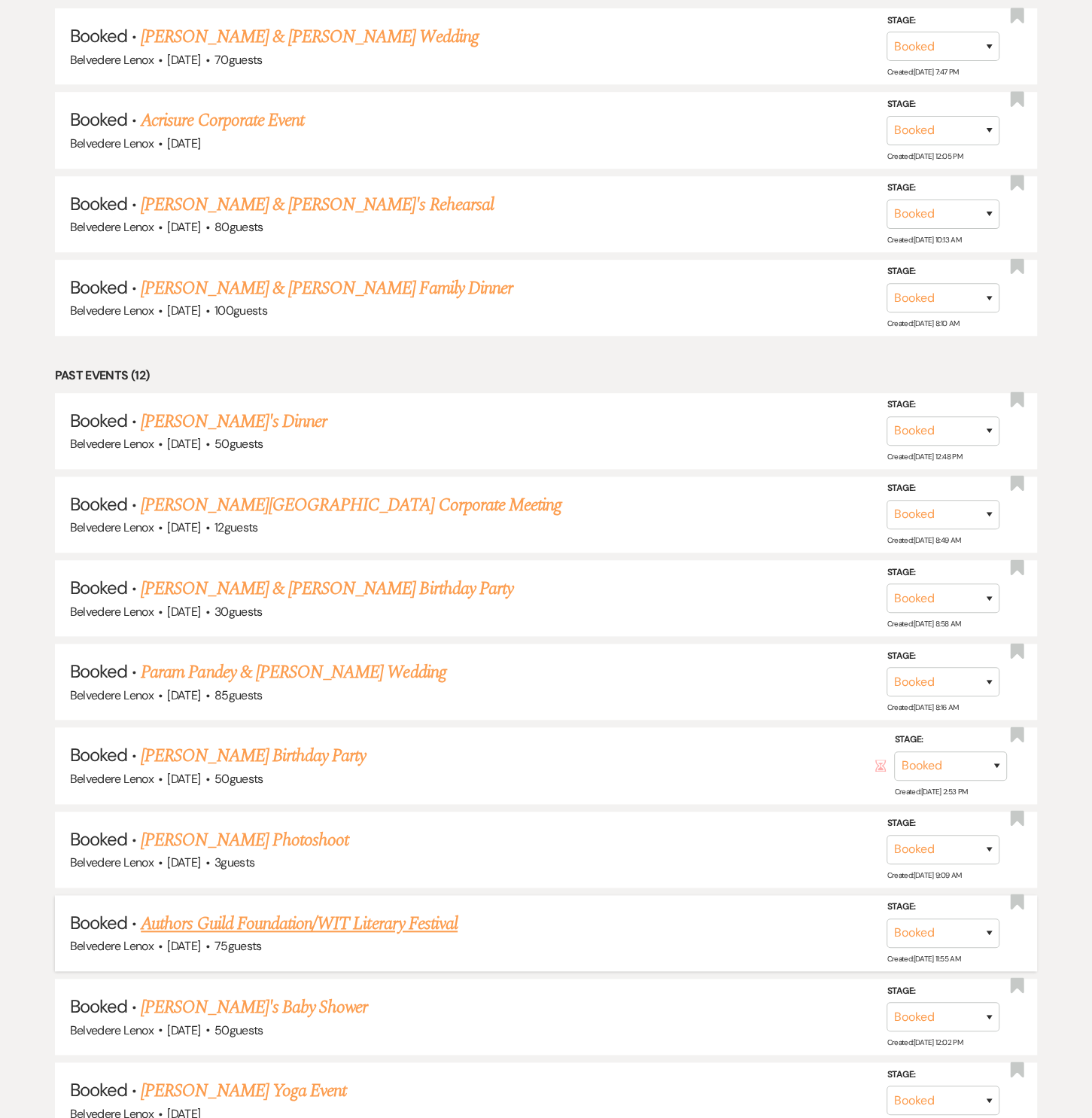
scroll to position [912, 0]
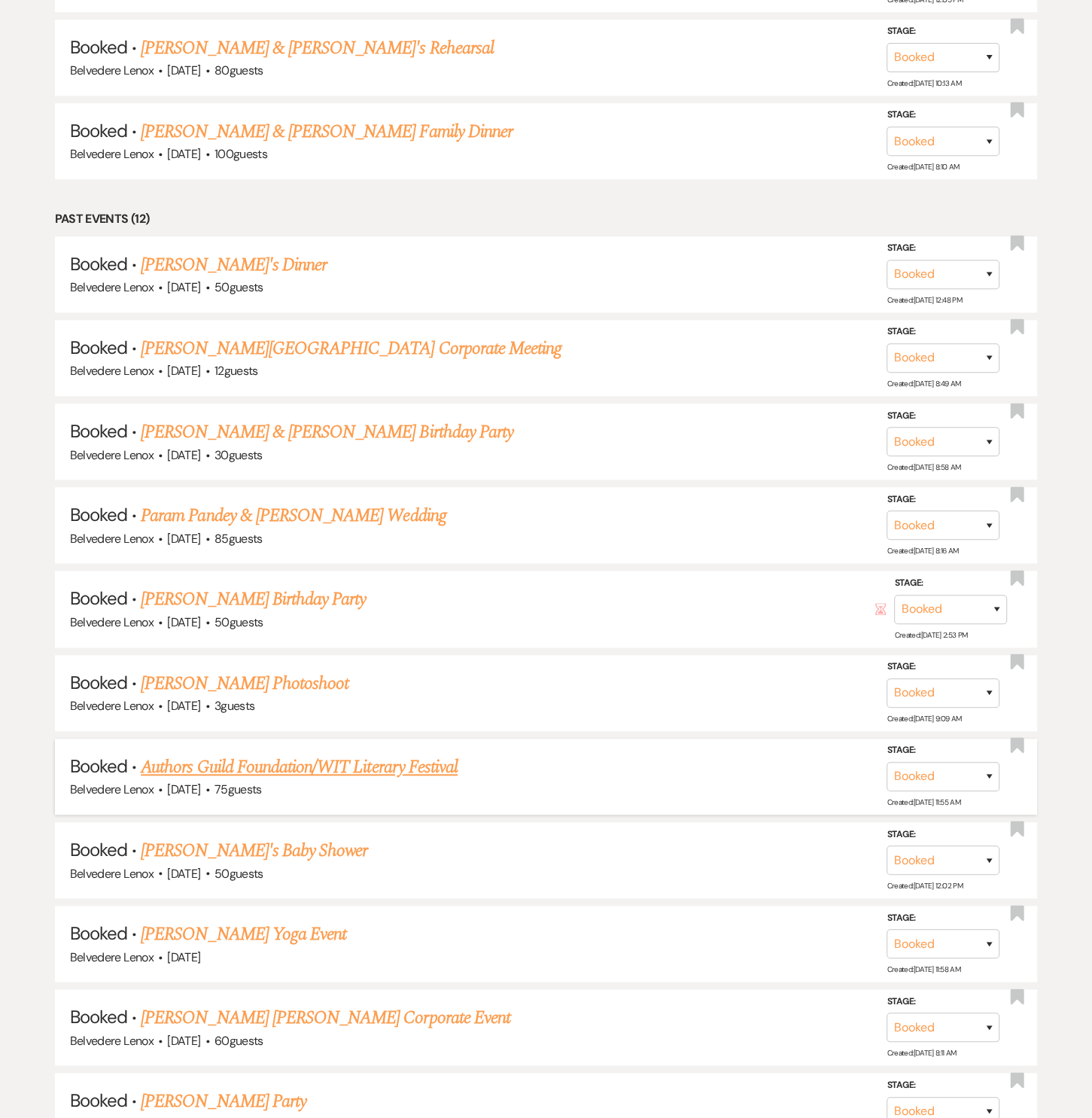
click at [361, 760] on link "Authors Guild Foundation/WIT Literary Festival" at bounding box center [300, 767] width 317 height 27
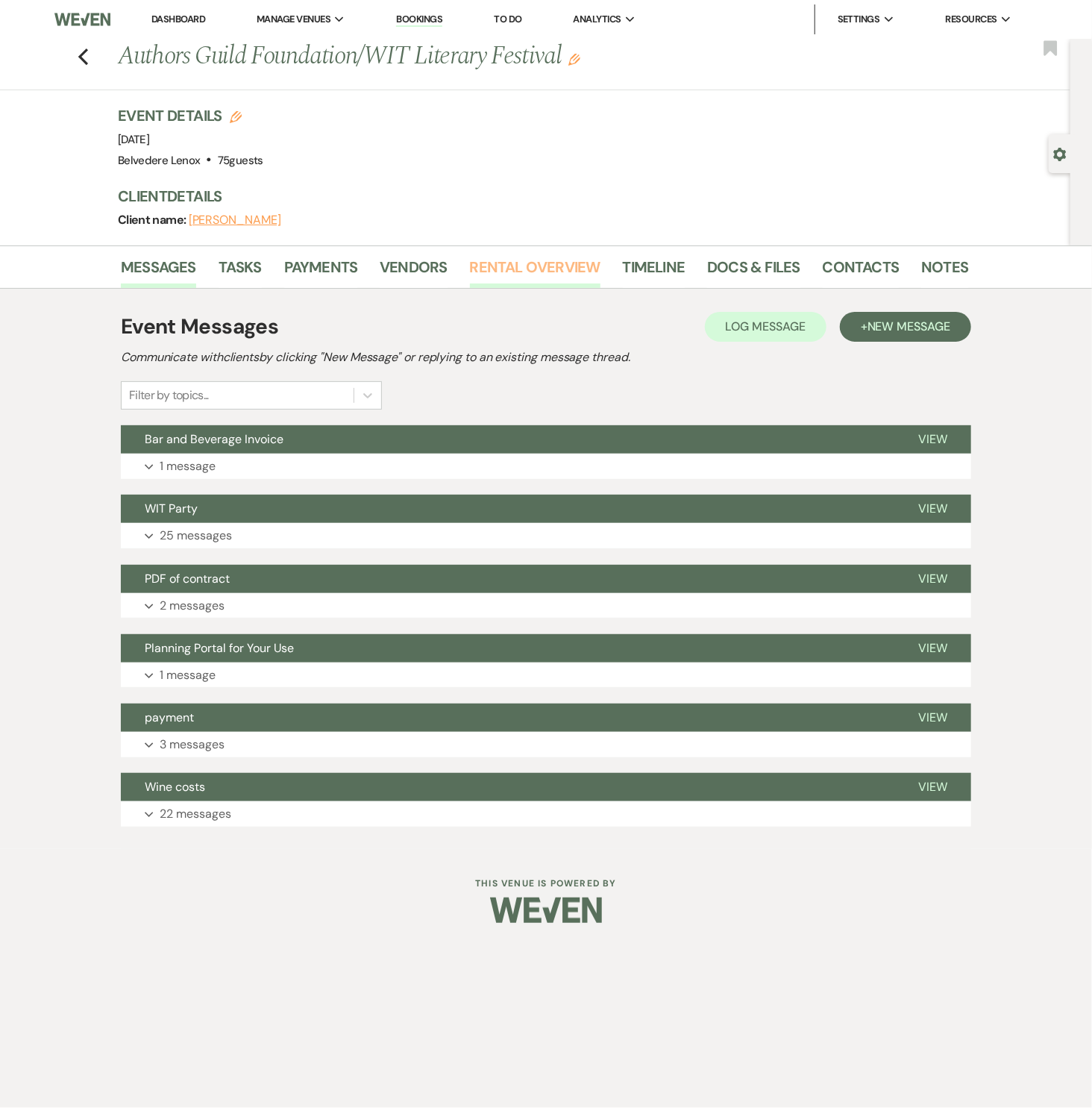
click at [499, 261] on link "Rental Overview" at bounding box center [535, 272] width 130 height 33
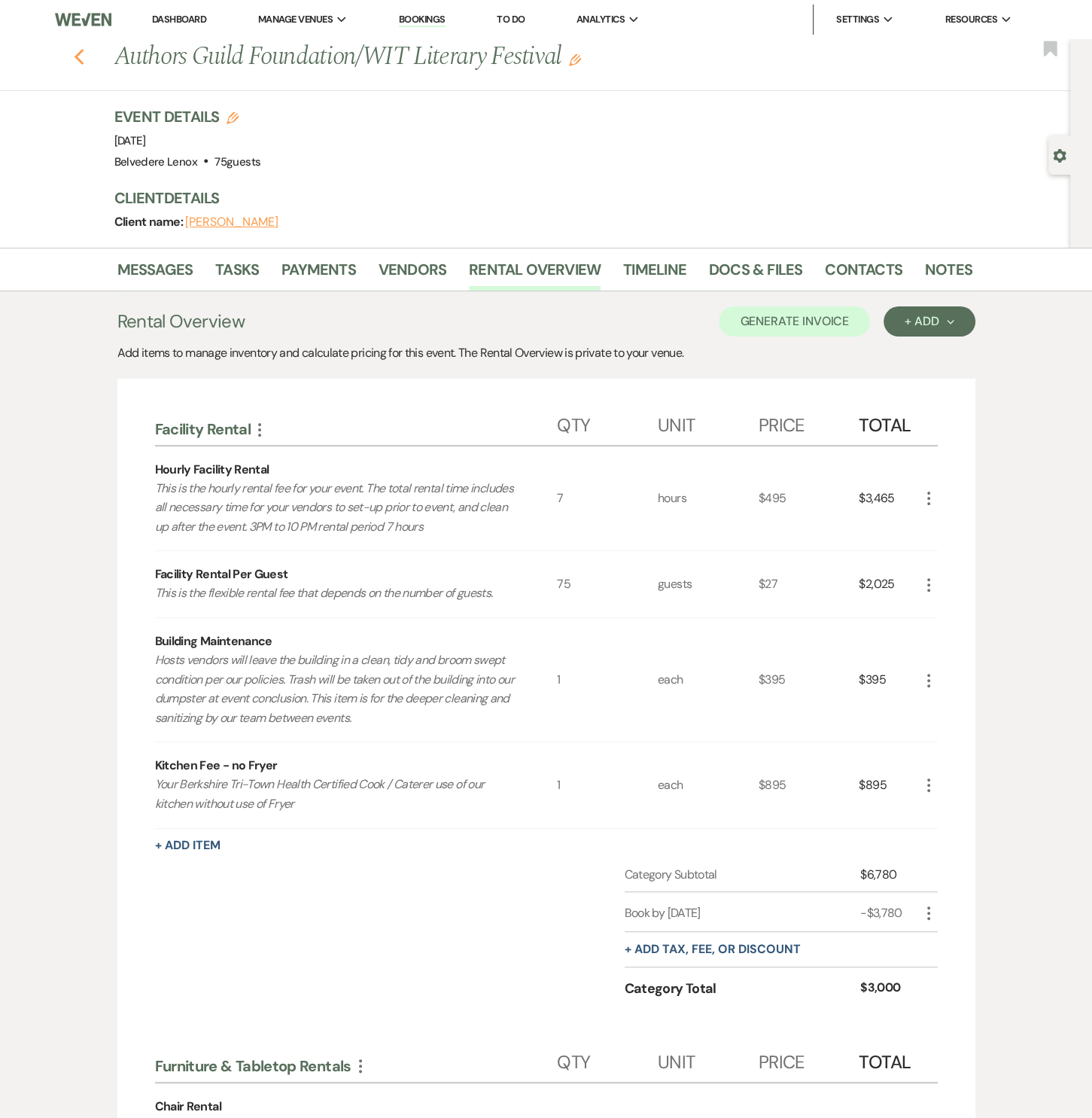
click at [83, 62] on use "button" at bounding box center [78, 57] width 10 height 17
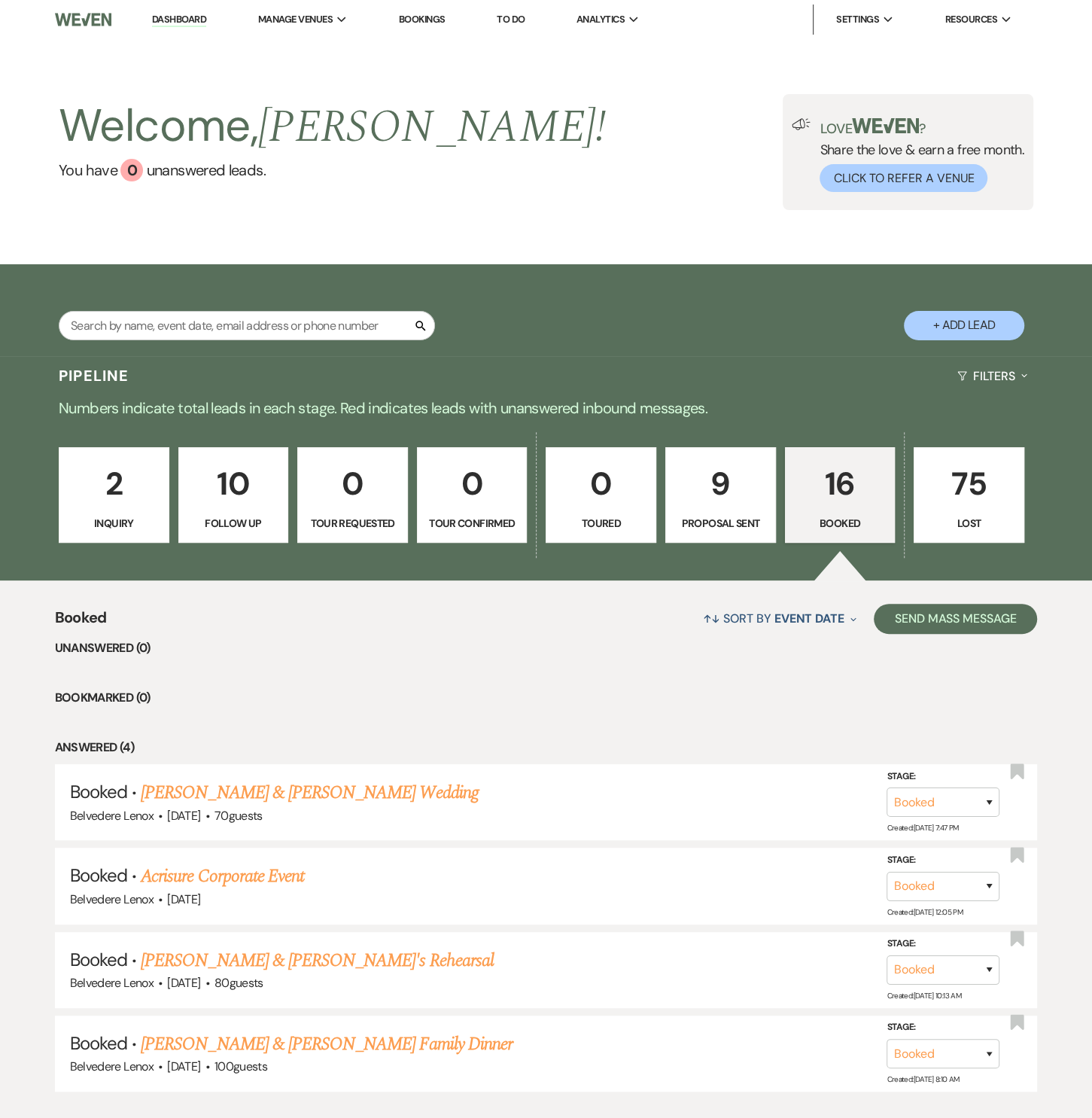
click at [113, 456] on link "2 Inquiry" at bounding box center [114, 495] width 111 height 97
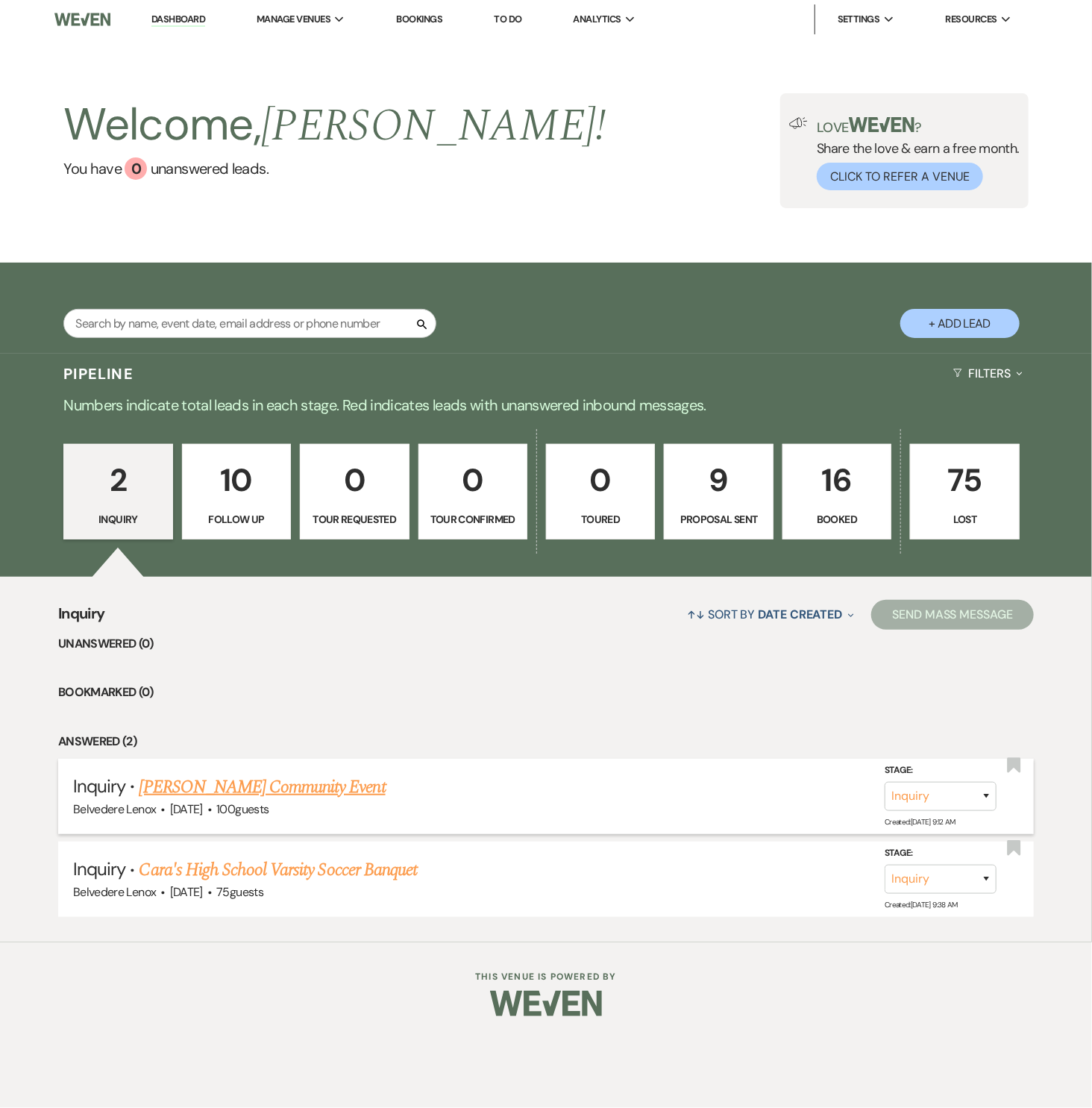
click at [322, 784] on link "[PERSON_NAME] Community Event" at bounding box center [262, 787] width 246 height 27
select select "7"
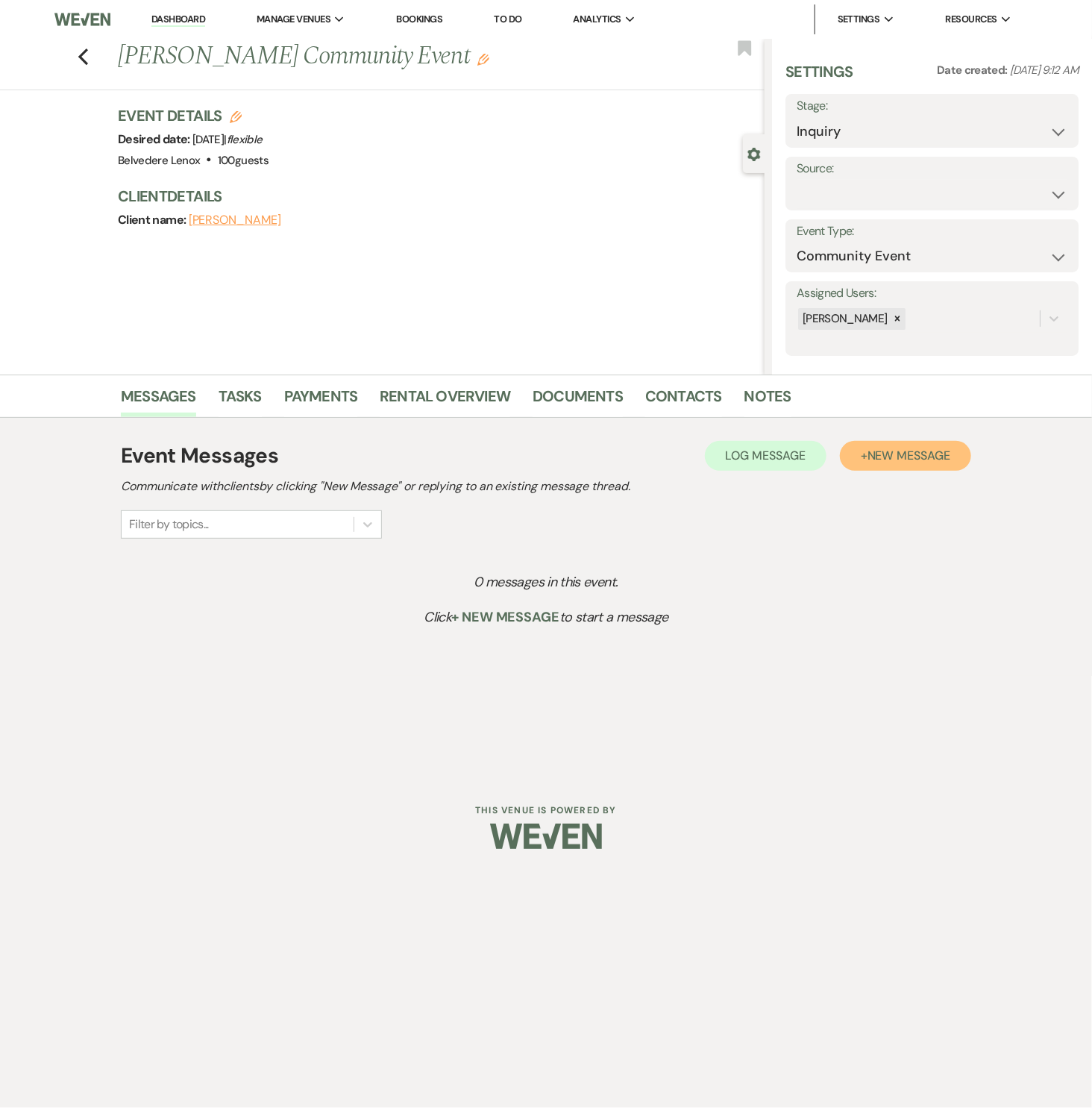
click at [867, 463] on button "+ New Message" at bounding box center [905, 455] width 131 height 30
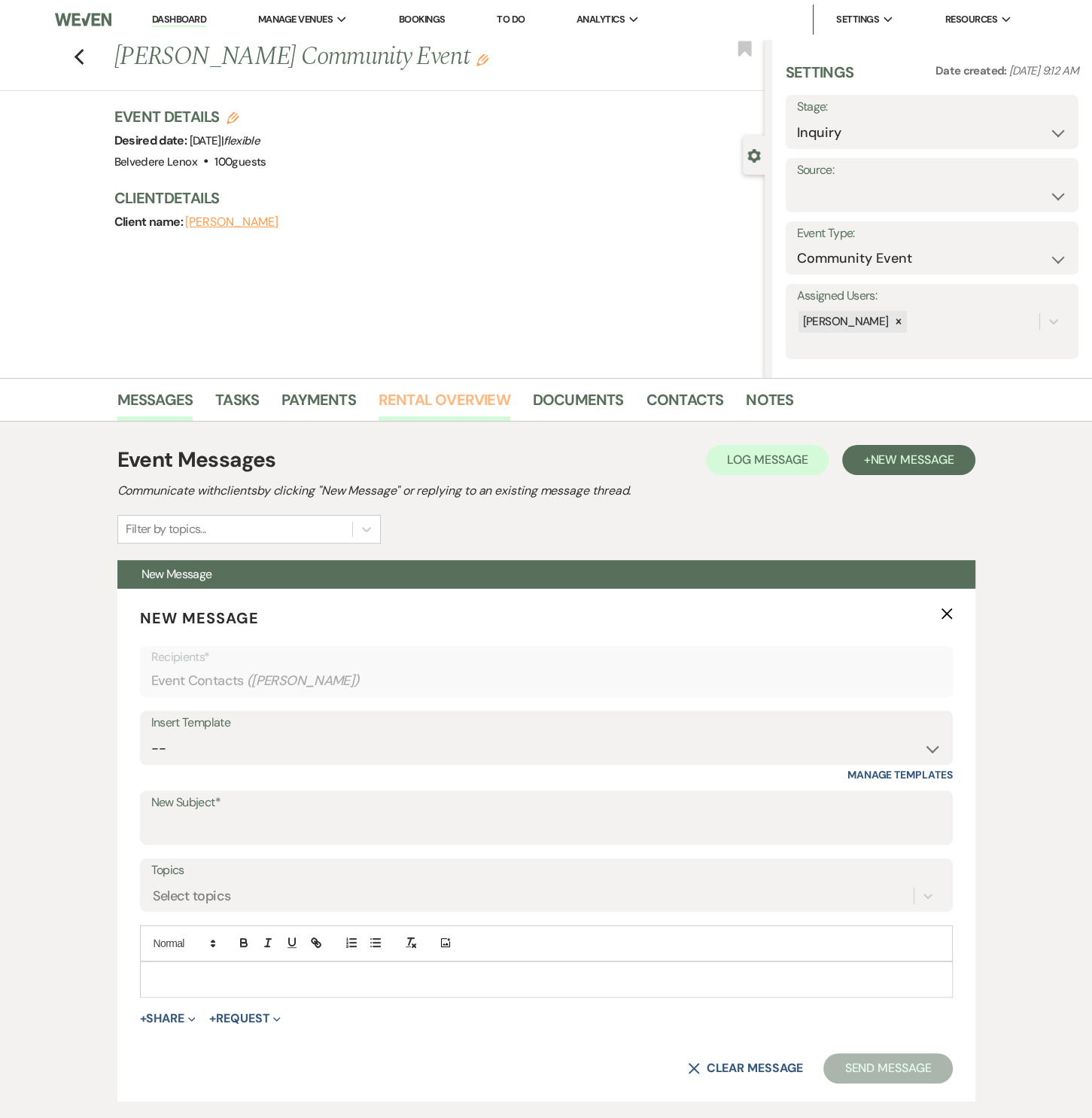
click at [470, 395] on link "Rental Overview" at bounding box center [445, 404] width 132 height 33
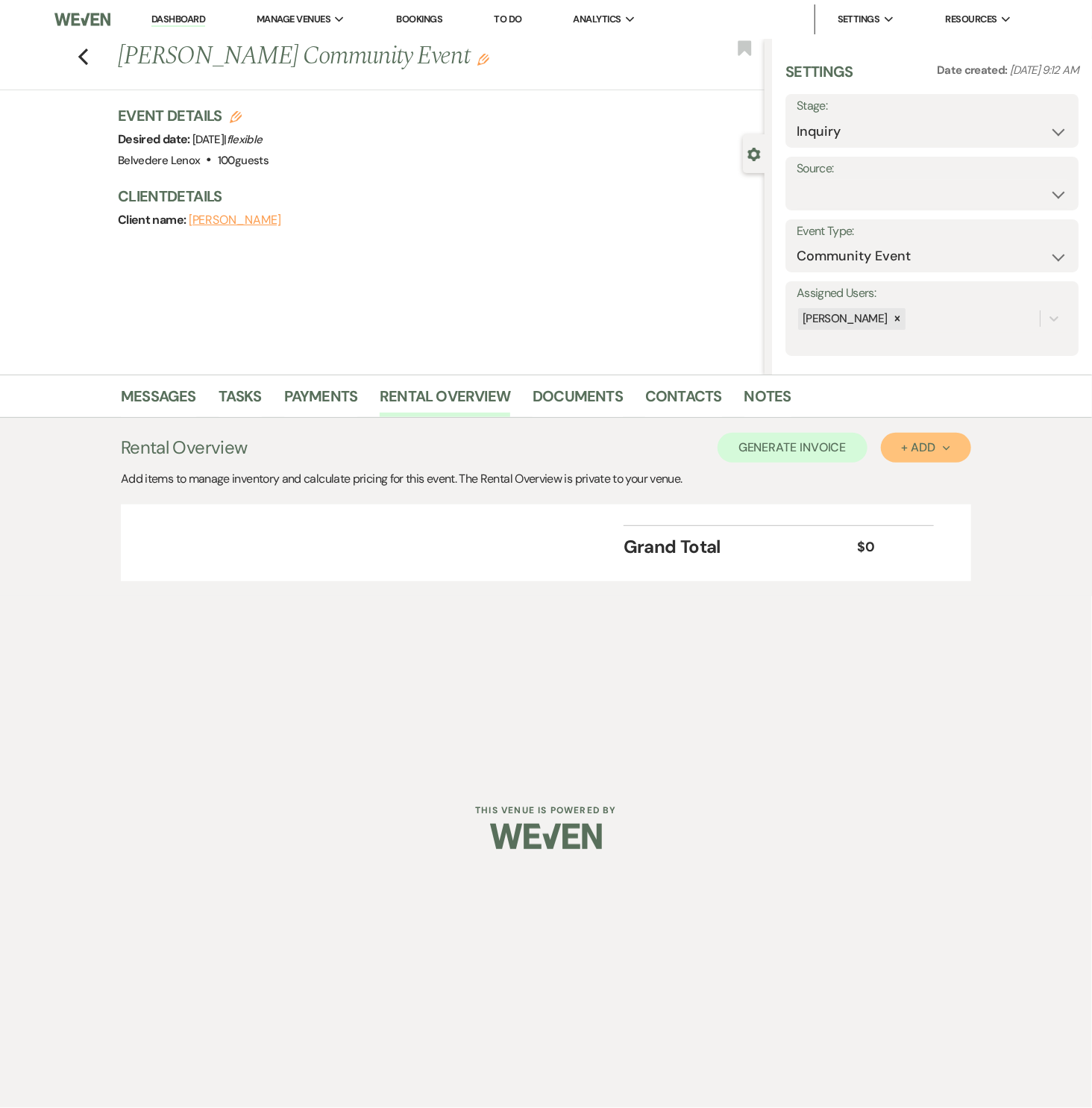
click at [917, 448] on div "+ Add Next" at bounding box center [926, 447] width 49 height 12
click at [918, 497] on button "Category" at bounding box center [920, 504] width 79 height 23
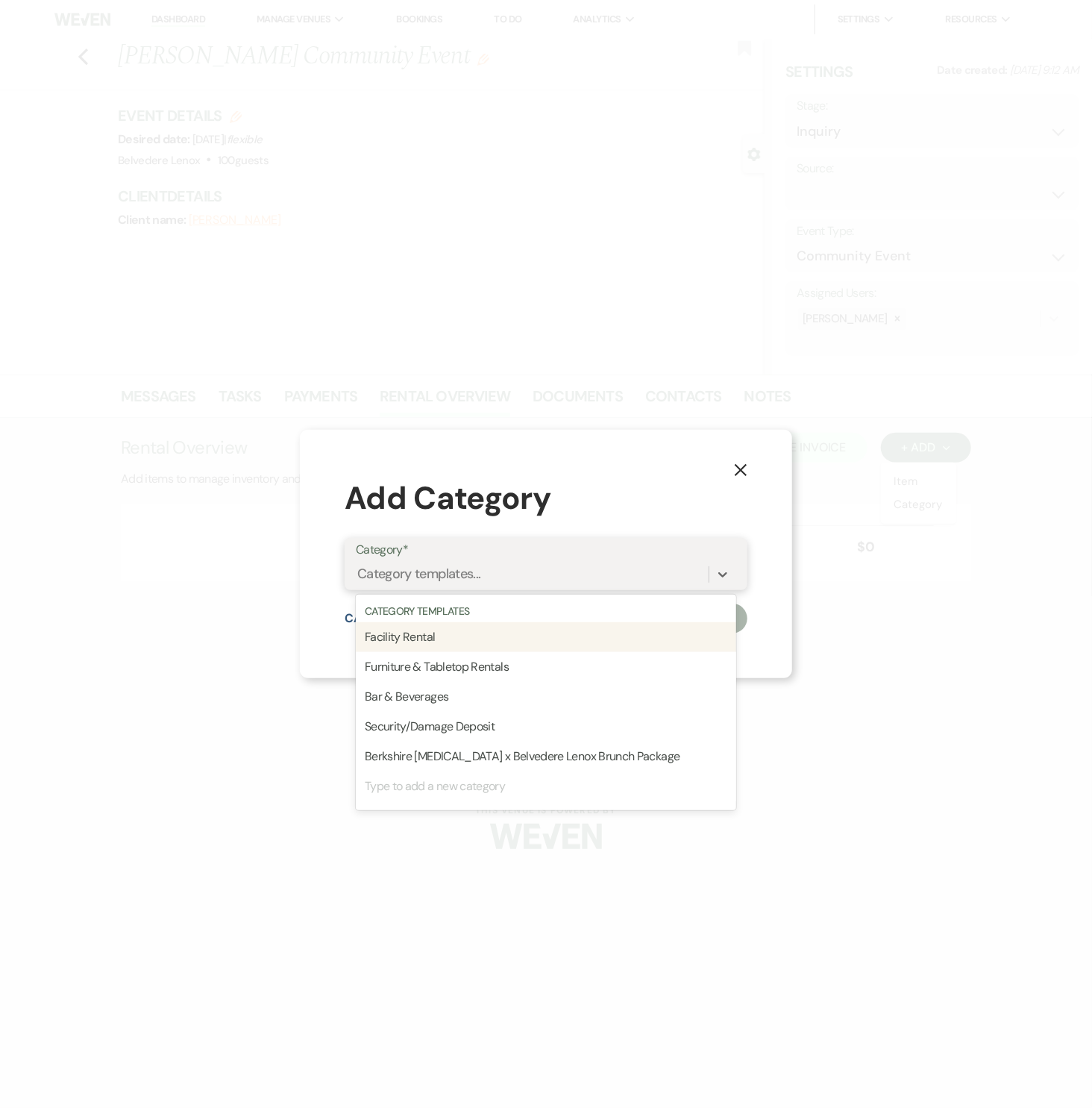
click at [531, 564] on div "Category templates..." at bounding box center [531, 574] width 352 height 26
click at [473, 646] on div "Facility Rental" at bounding box center [546, 637] width 380 height 30
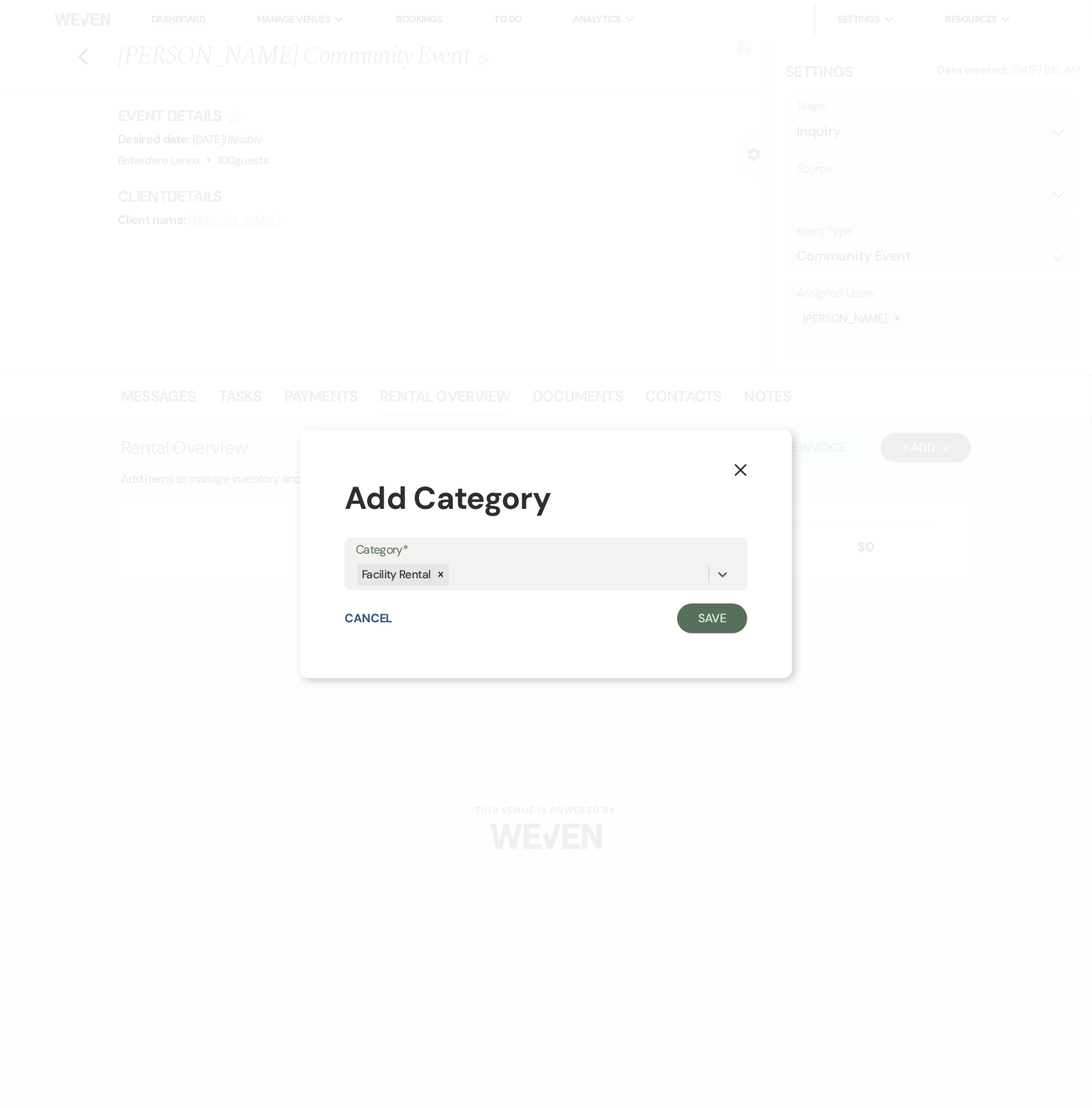
click at [761, 608] on div "X Add Category Category* option Facility Rental, selected. 0 results available.…" at bounding box center [546, 554] width 492 height 249
click at [738, 616] on button "Save" at bounding box center [712, 619] width 70 height 30
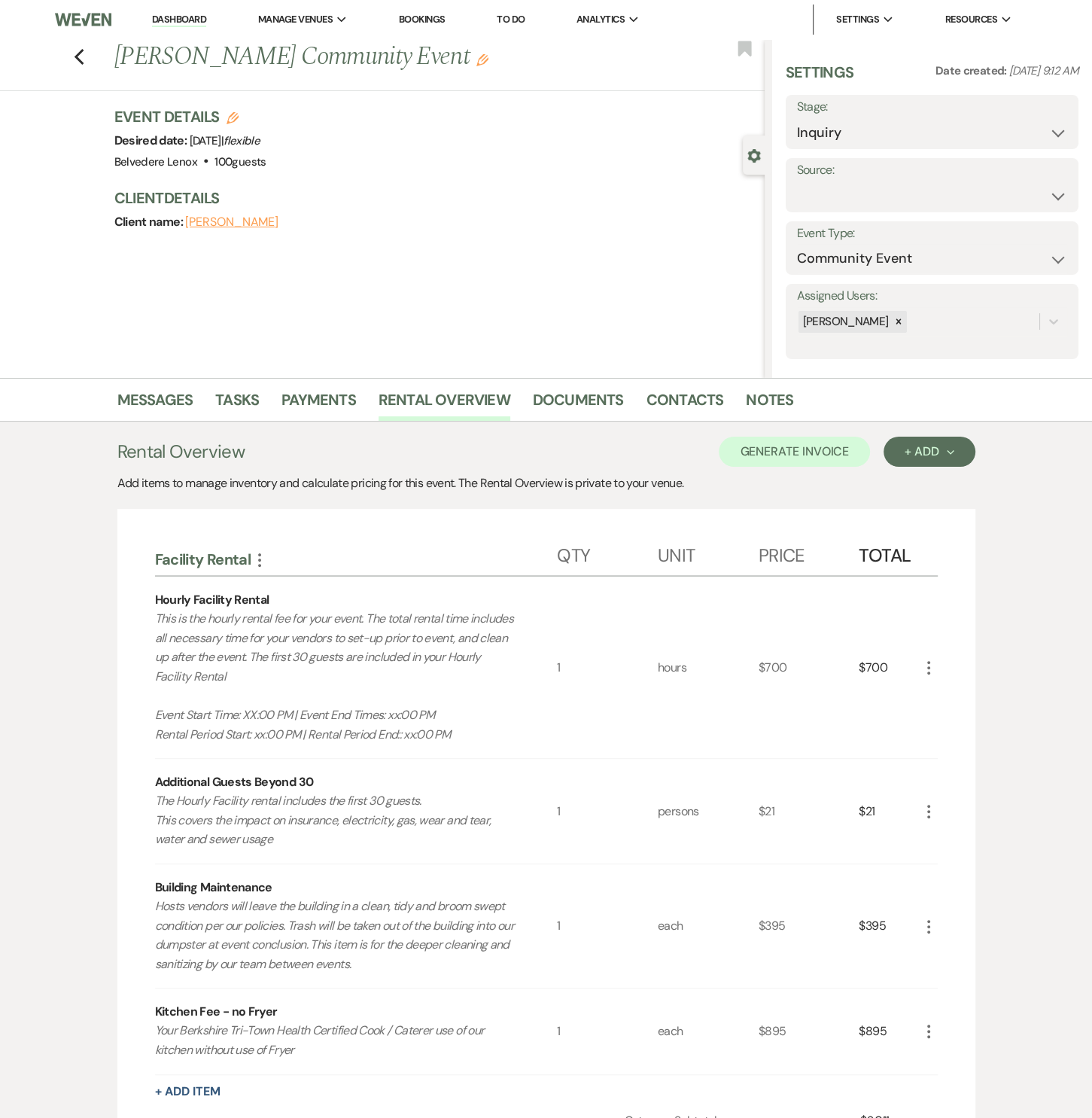
click at [924, 661] on icon "More" at bounding box center [929, 667] width 18 height 18
click at [937, 700] on icon "Pencil" at bounding box center [941, 697] width 9 height 11
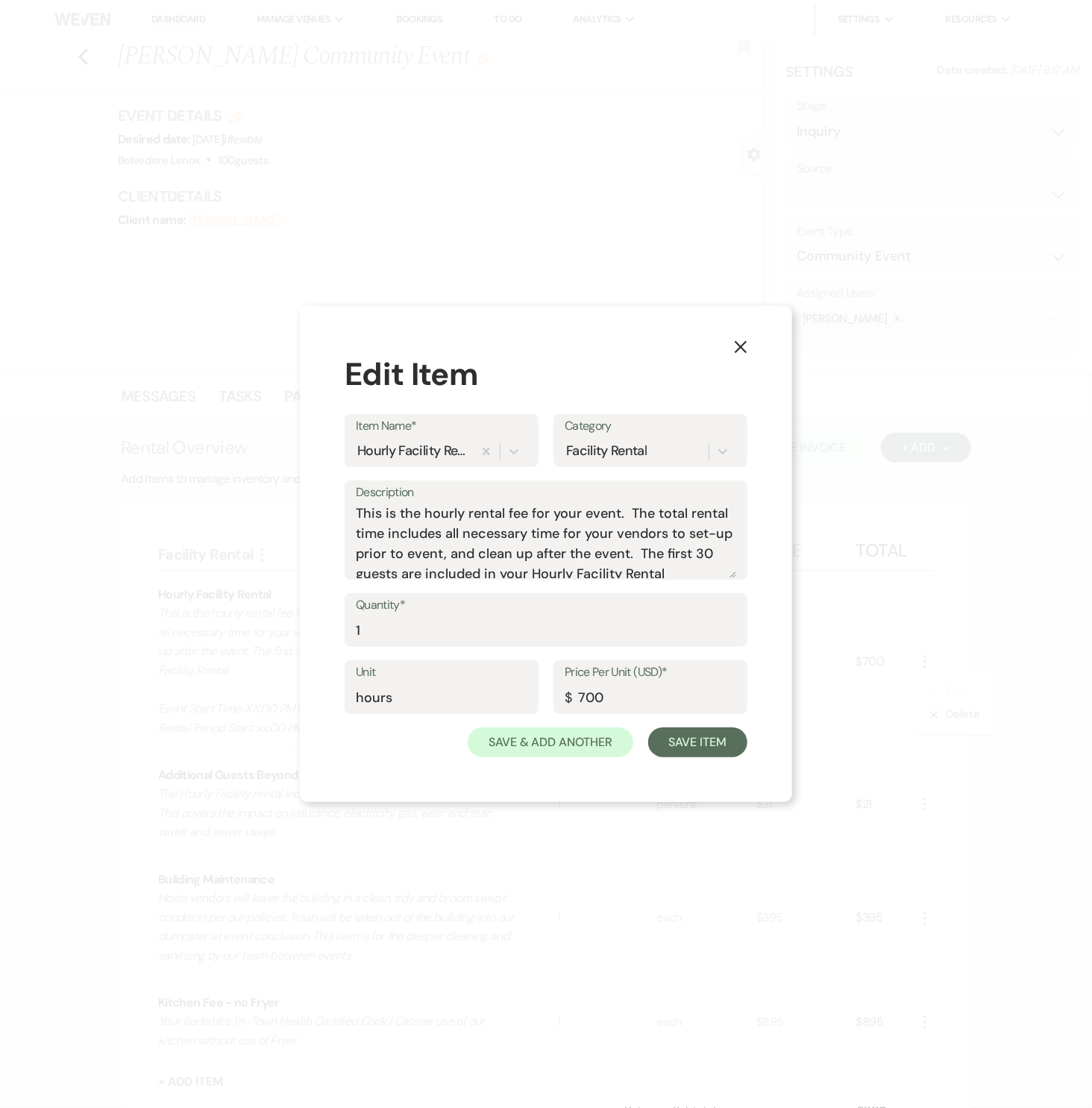
scroll to position [86, 0]
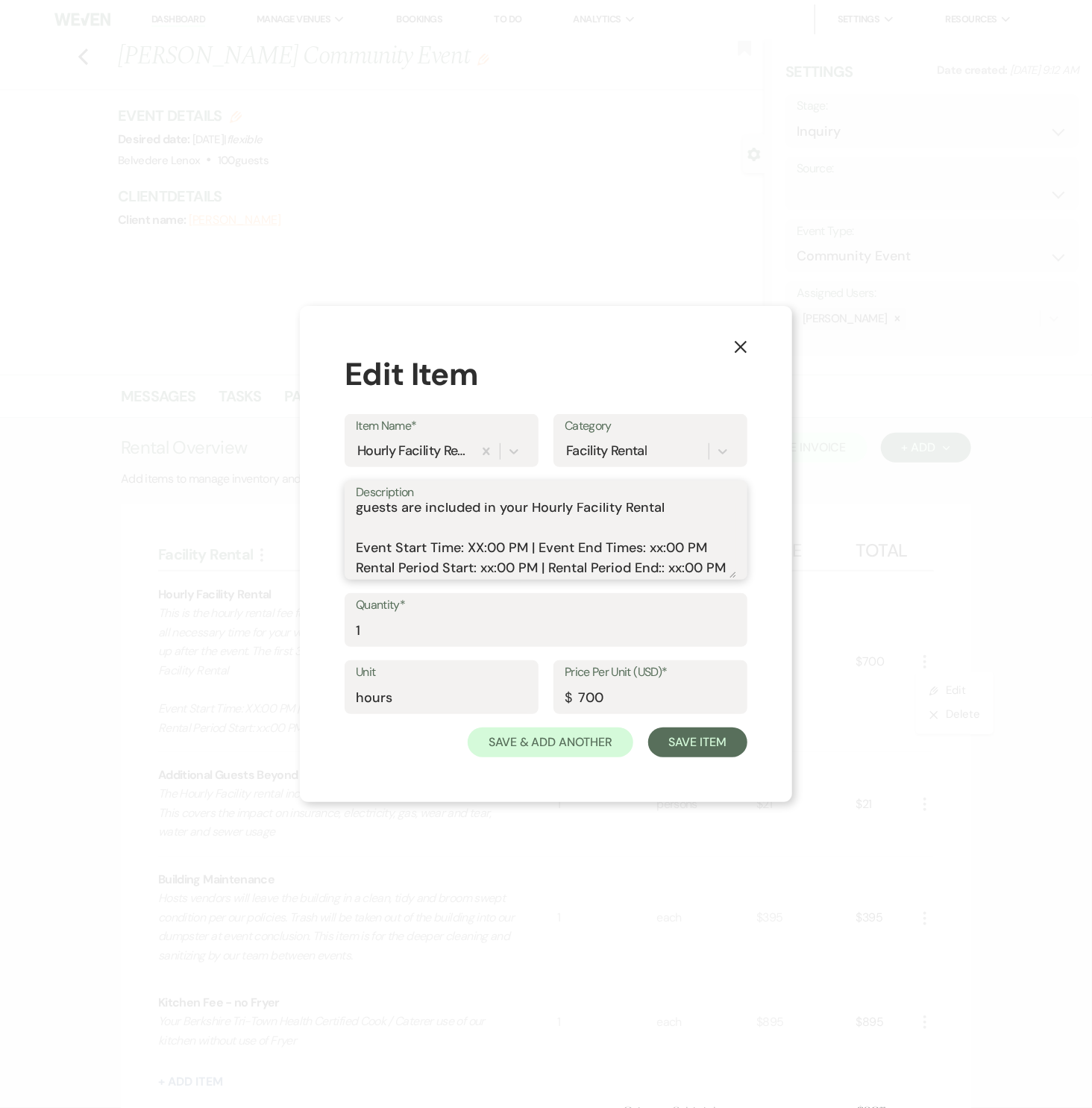
click at [484, 533] on textarea "This is the hourly rental fee for your event. The total rental time includes al…" at bounding box center [546, 540] width 380 height 75
click at [654, 537] on textarea "This is the hourly rental fee for your event. The total rental time includes al…" at bounding box center [546, 540] width 380 height 75
click at [484, 544] on textarea "This is the hourly rental fee for your event. The total rental time includes al…" at bounding box center [546, 540] width 380 height 75
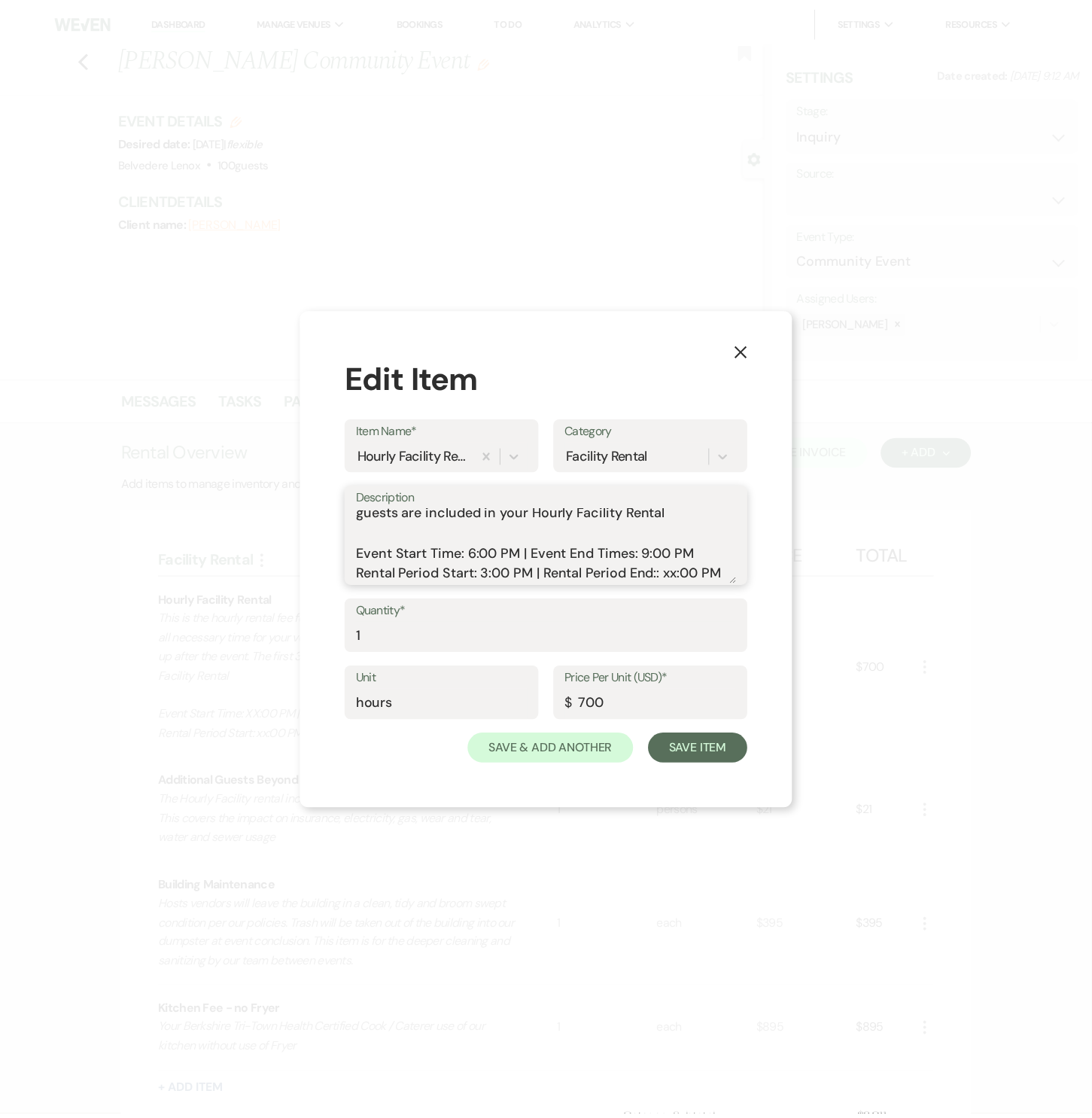
scroll to position [67, 0]
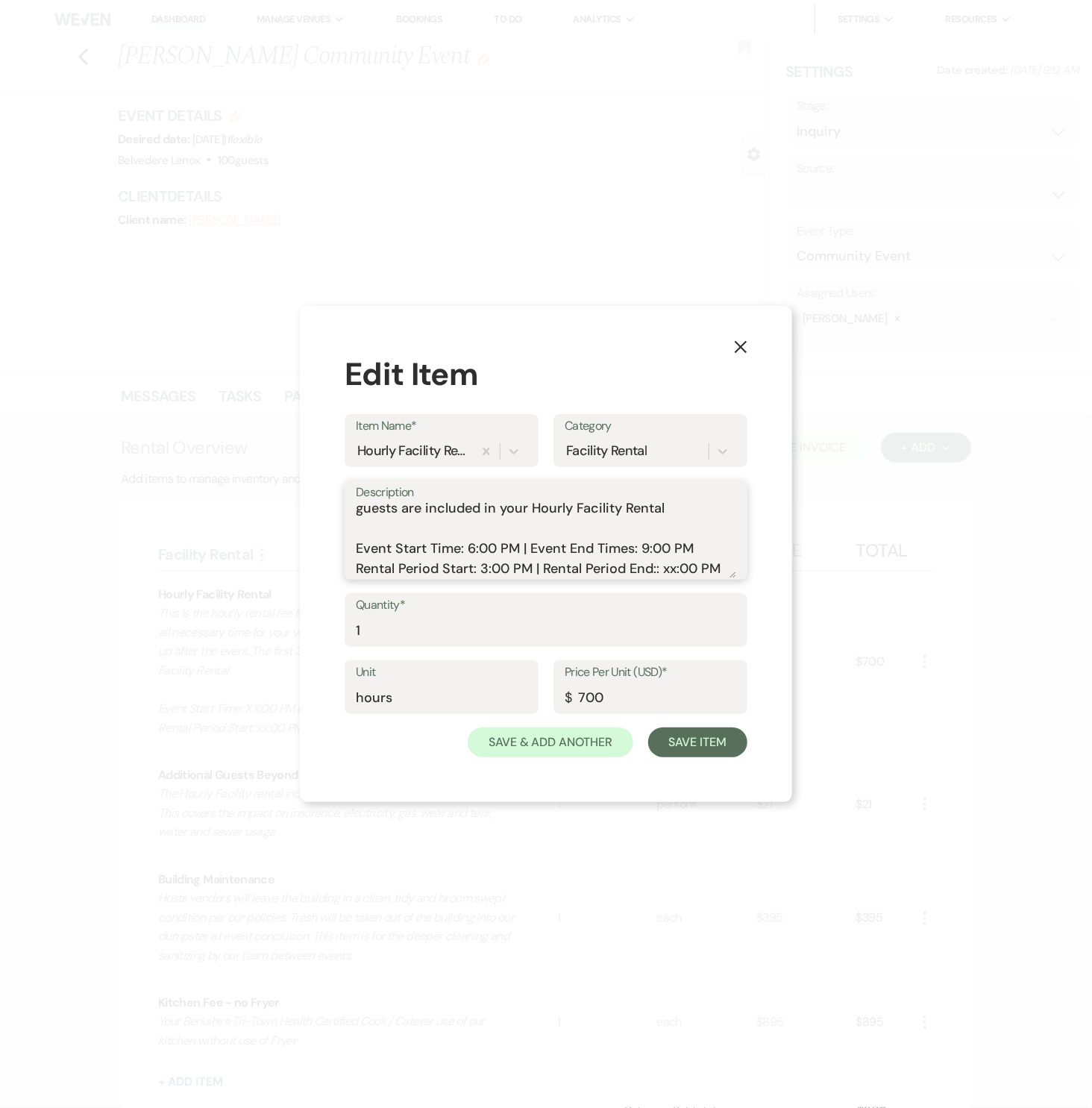
click at [671, 571] on textarea "This is the hourly rental fee for your event. The total rental time includes al…" at bounding box center [546, 540] width 380 height 75
type textarea "This is the hourly rental fee for your event. The total rental time includes al…"
click at [356, 629] on input "1" at bounding box center [546, 631] width 380 height 29
click at [407, 635] on input "1" at bounding box center [546, 631] width 380 height 29
type input "8"
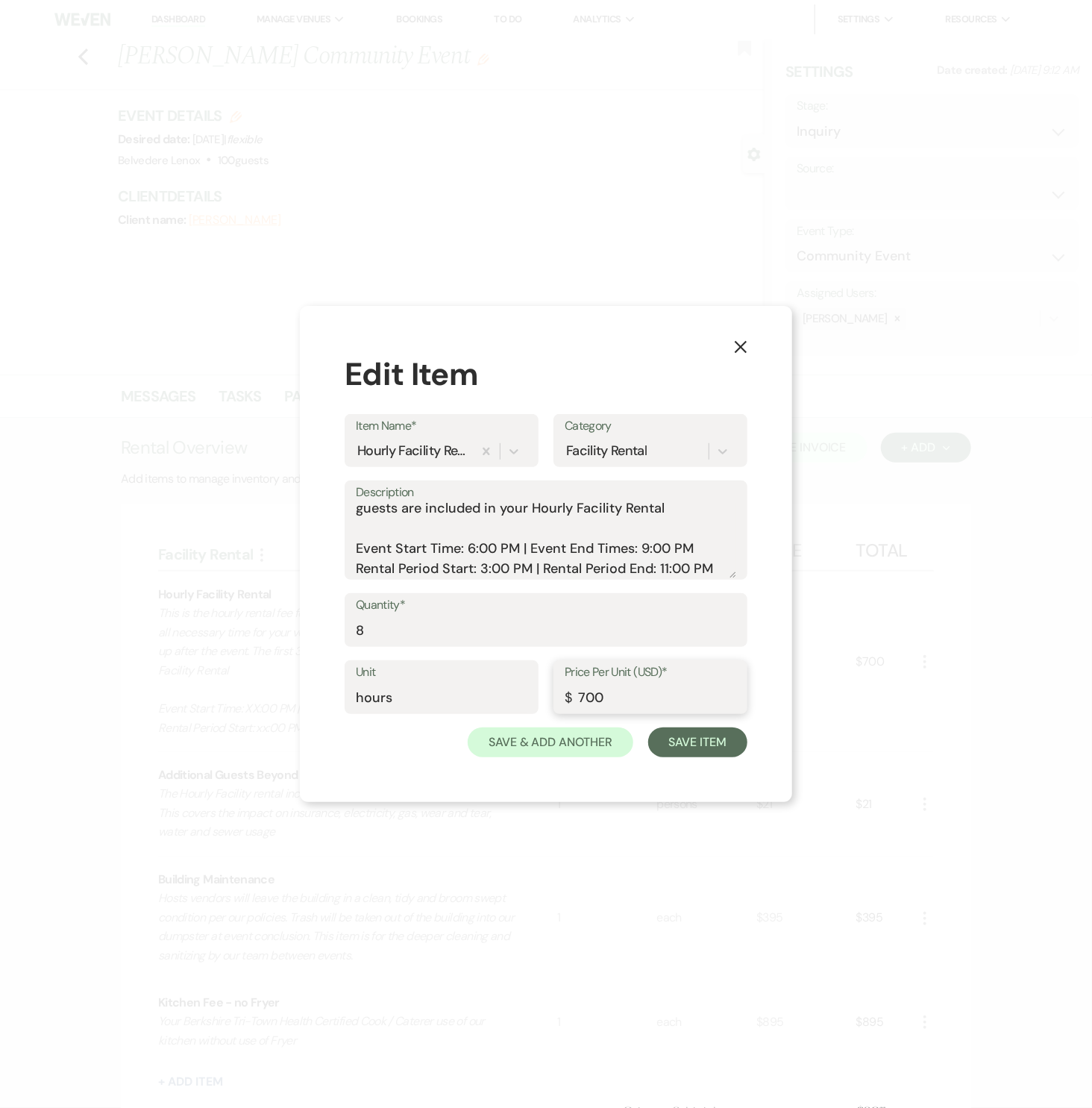
click at [608, 687] on input "700" at bounding box center [650, 697] width 171 height 29
type input "495"
click at [670, 733] on button "Save Item" at bounding box center [698, 742] width 99 height 30
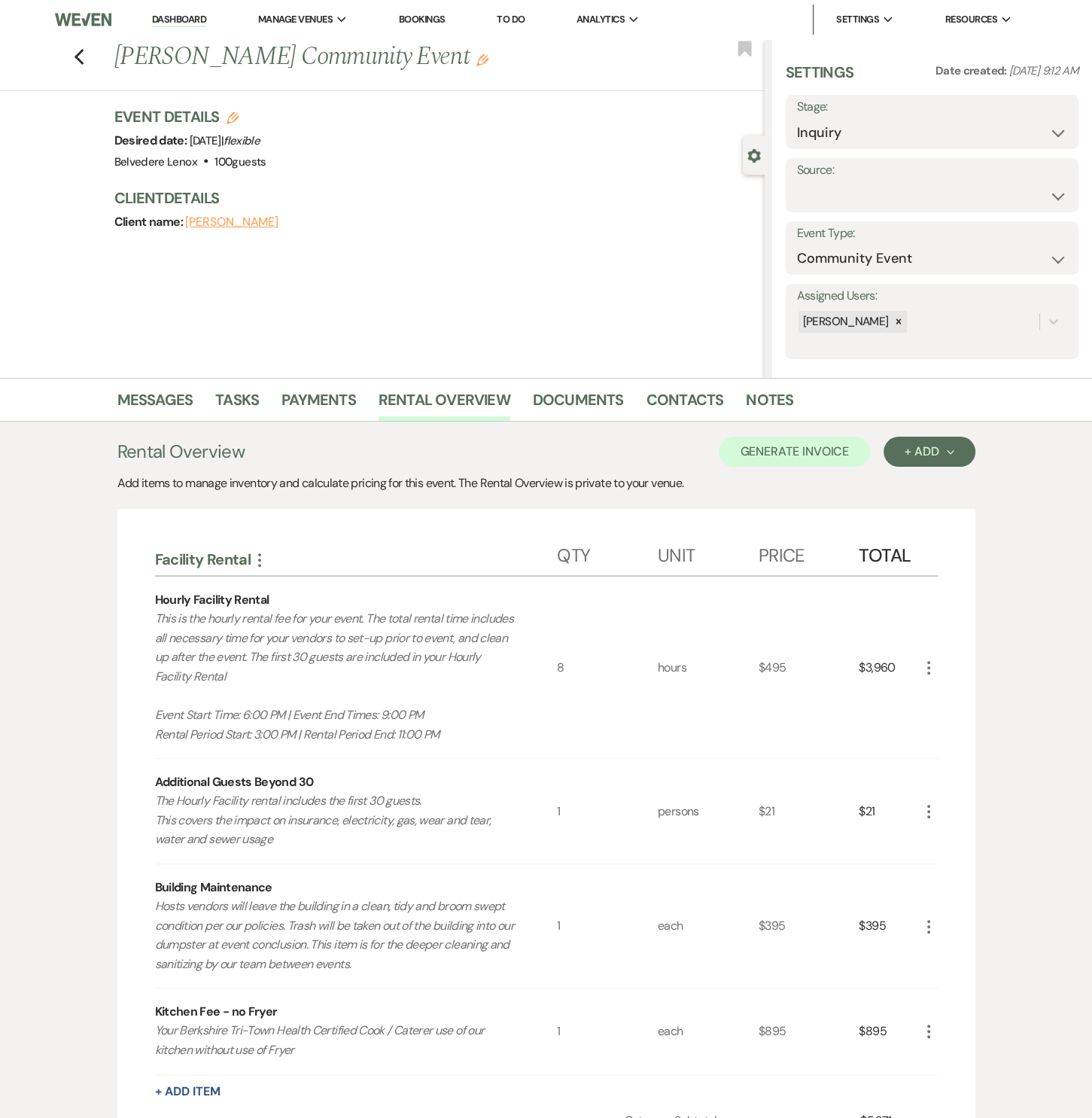
click at [937, 808] on div "Facility Rental More Qty Unit Price Total Hourly Facility Rental This is the ho…" at bounding box center [546, 903] width 858 height 790
click at [926, 813] on icon "More" at bounding box center [929, 811] width 18 height 18
click at [950, 834] on button "Pencil Edit" at bounding box center [959, 841] width 78 height 24
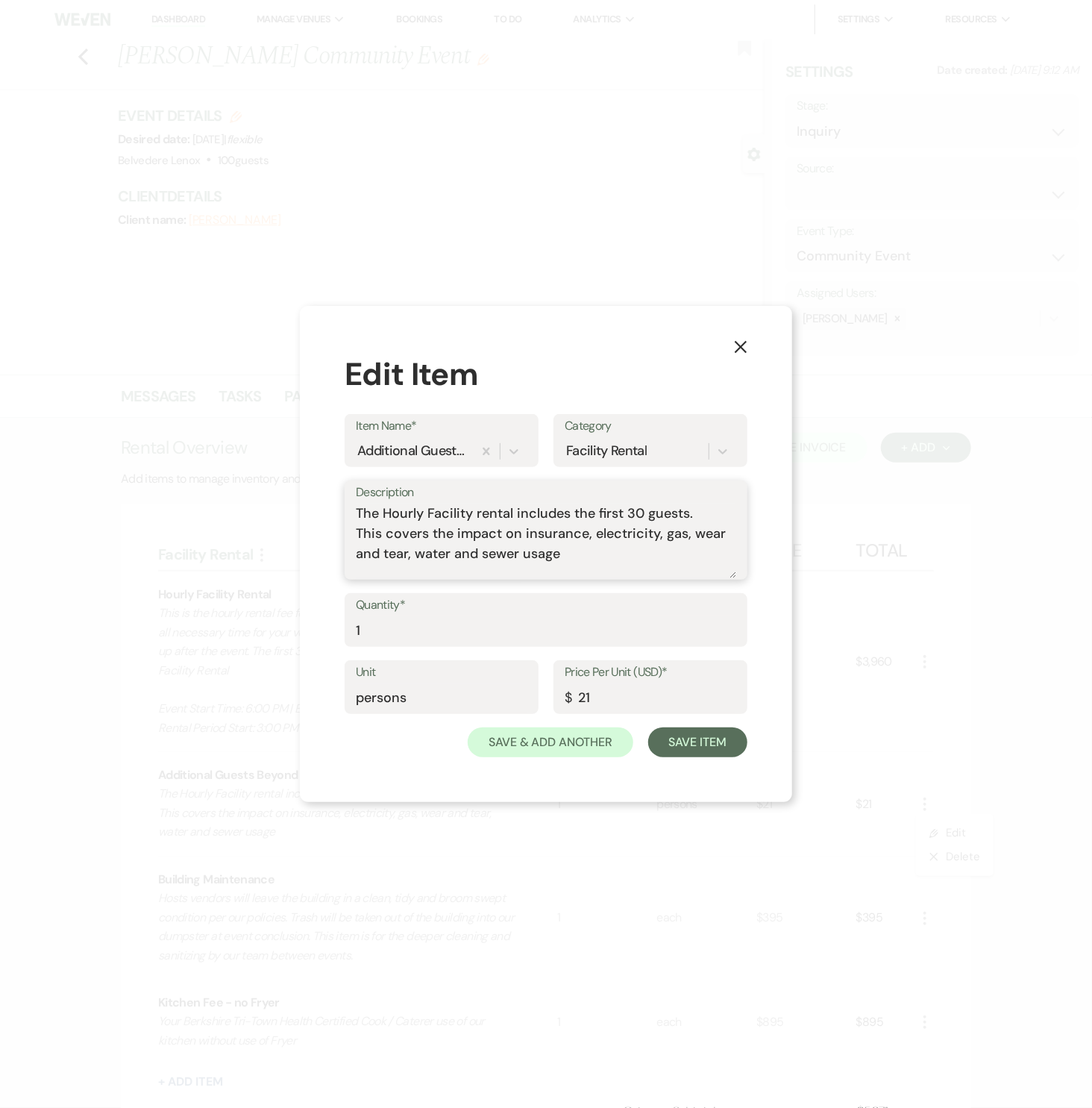
click at [647, 561] on textarea "The Hourly Facility rental includes the first 30 guests. This covers the impact…" at bounding box center [546, 540] width 380 height 75
type textarea "The Hourly Facility rental includes the first 30 guests. This covers the impact…"
type input "70"
click at [687, 747] on button "Save Item" at bounding box center [698, 742] width 99 height 30
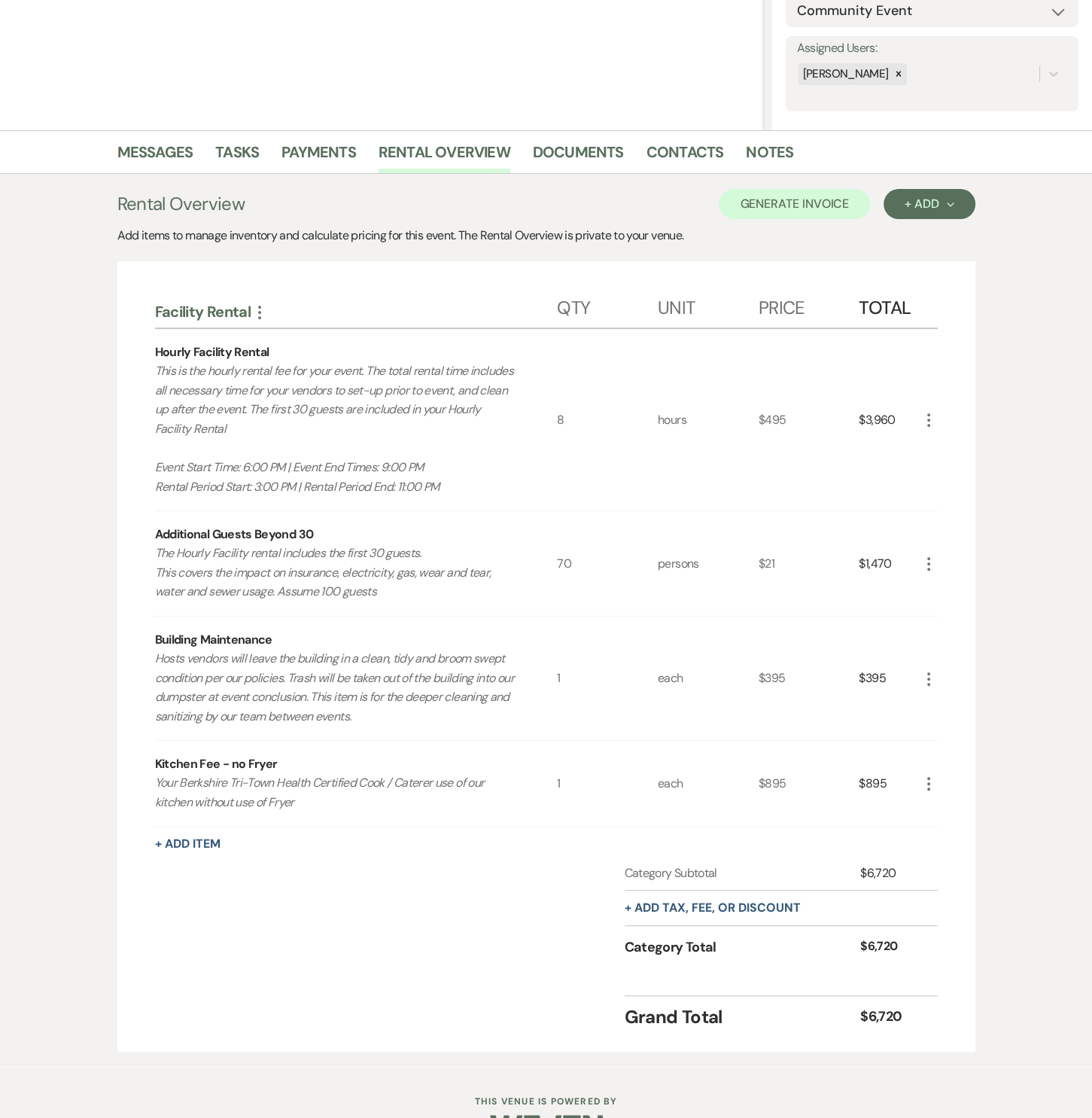
scroll to position [291, 0]
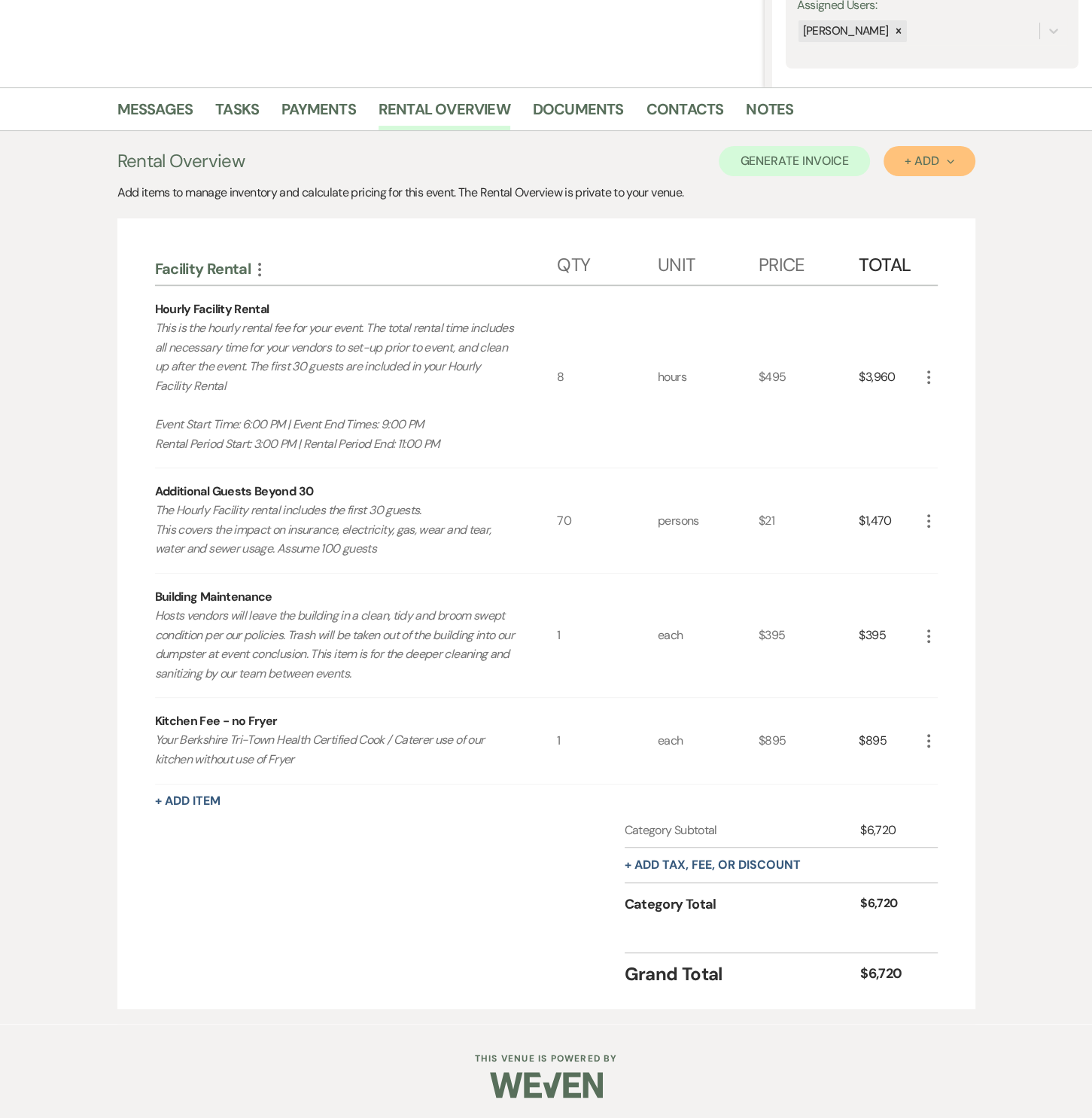
click at [941, 162] on div "+ Add Next" at bounding box center [930, 161] width 49 height 12
click at [924, 200] on button "Item" at bounding box center [922, 195] width 76 height 23
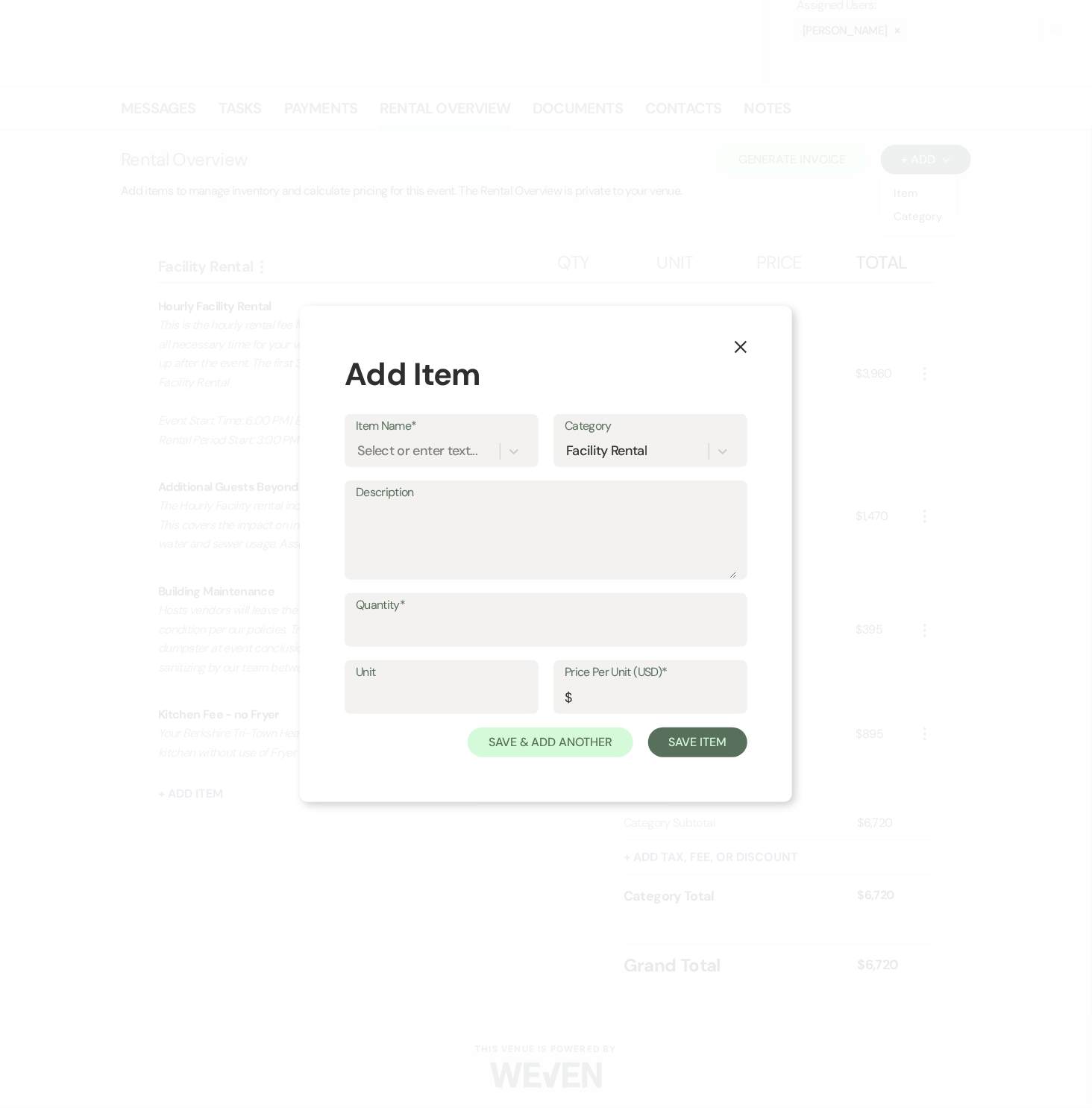
click at [738, 345] on use "button" at bounding box center [740, 346] width 12 height 12
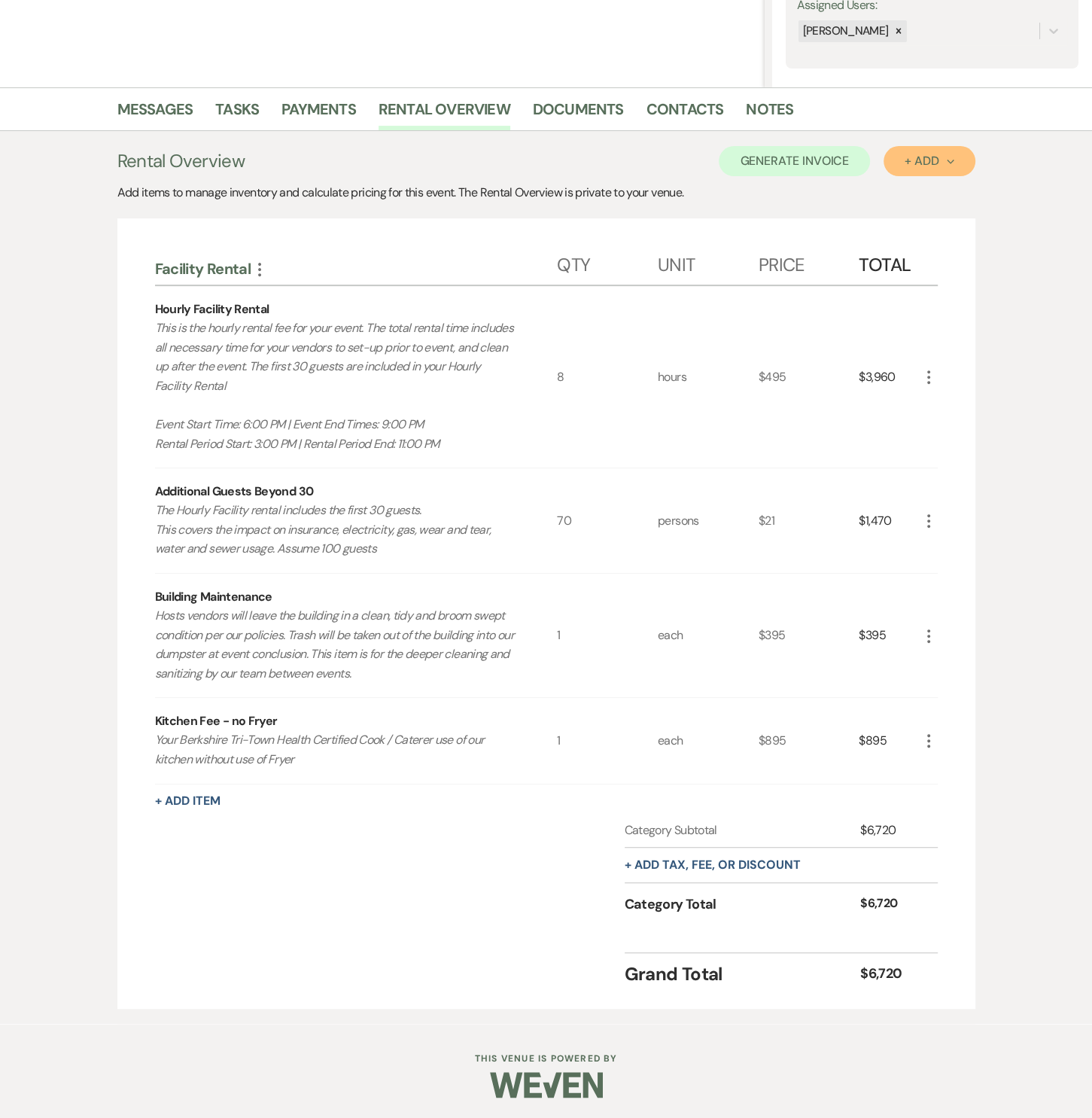
click at [934, 173] on button "+ Add Next" at bounding box center [929, 161] width 91 height 30
click at [926, 215] on button "Category" at bounding box center [923, 218] width 79 height 23
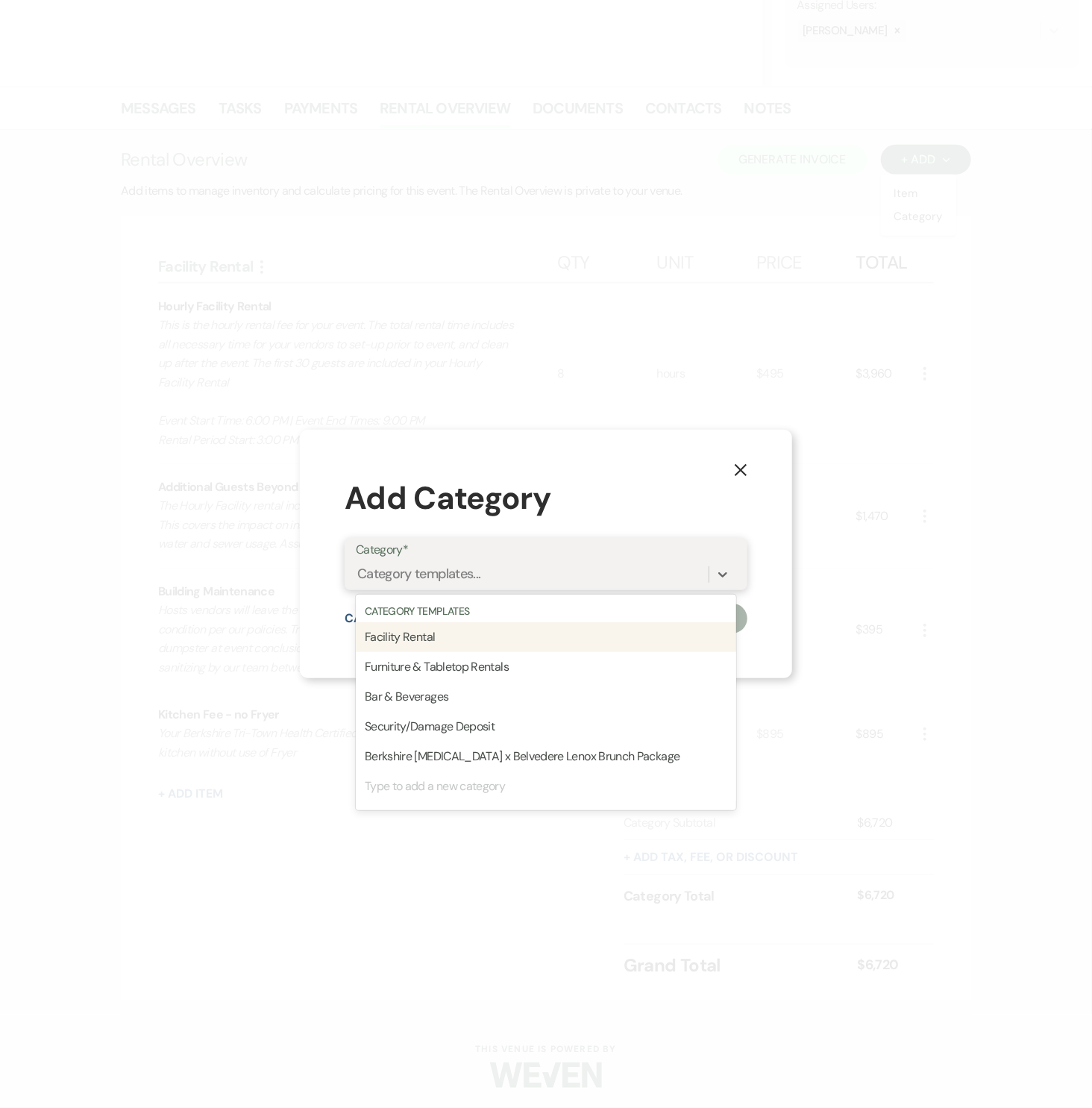
click at [542, 563] on div "Category templates..." at bounding box center [531, 574] width 352 height 26
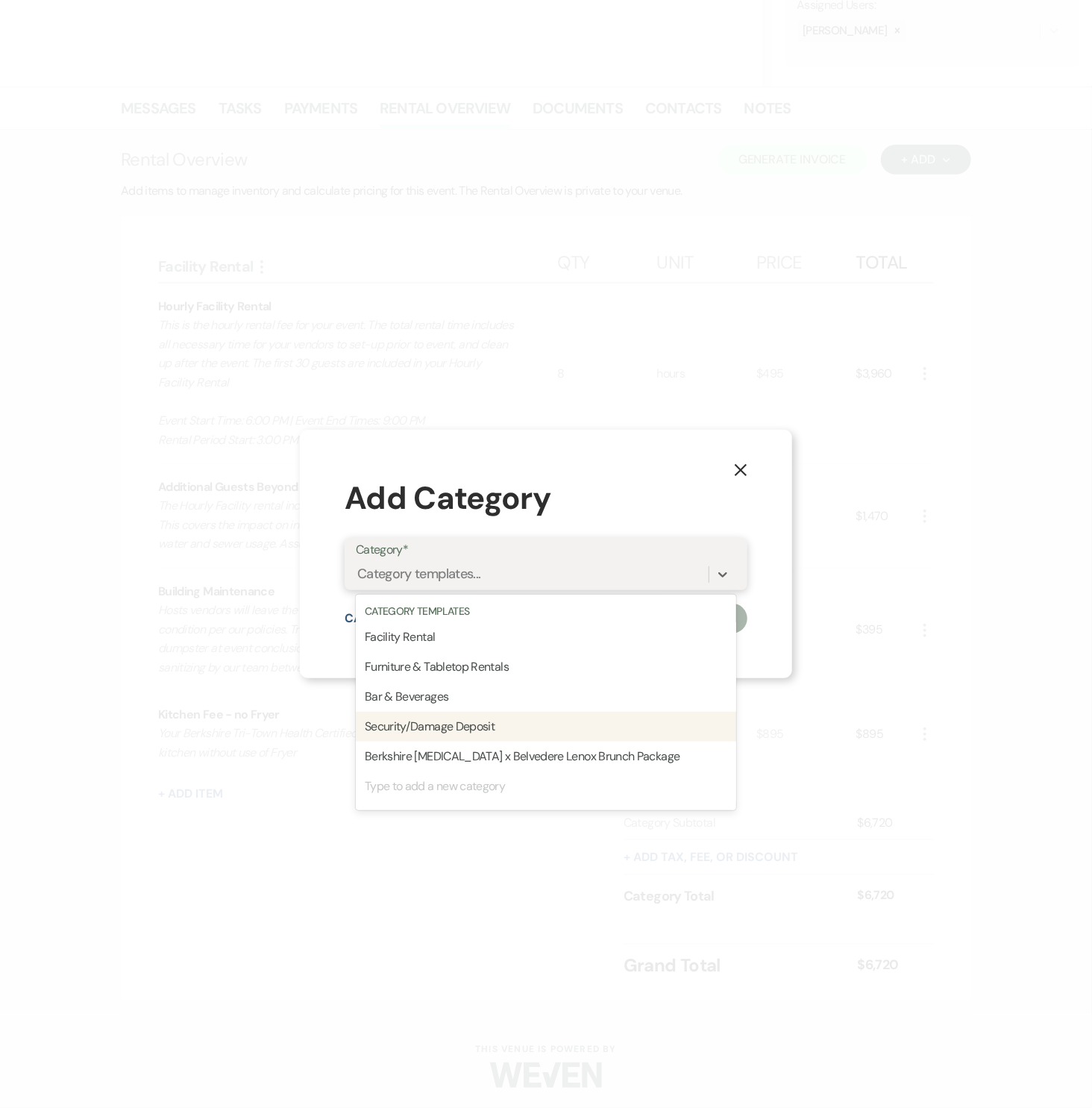
click at [477, 722] on div "Security/Damage Deposit" at bounding box center [546, 726] width 380 height 30
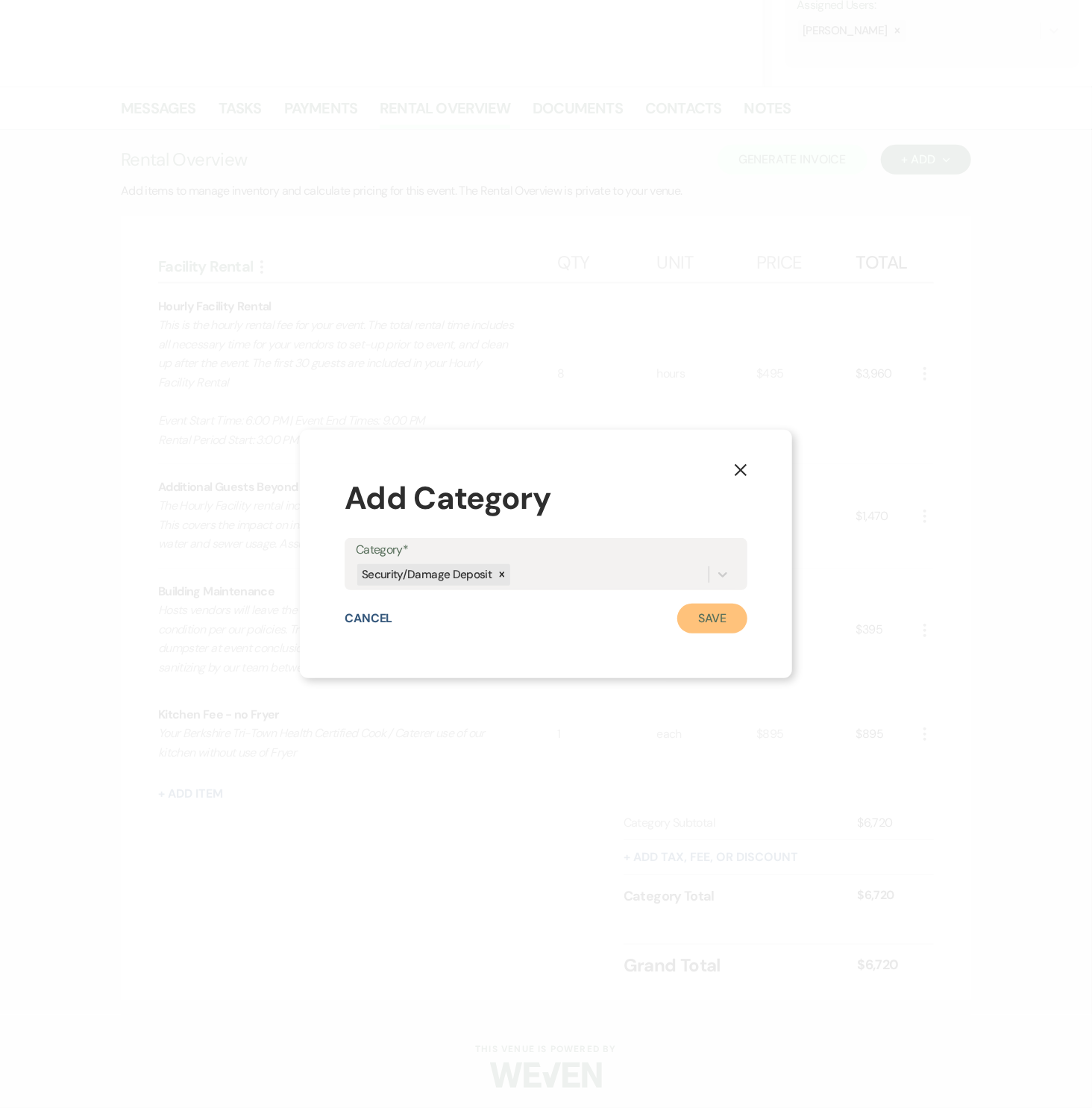
click at [713, 620] on button "Save" at bounding box center [712, 619] width 70 height 30
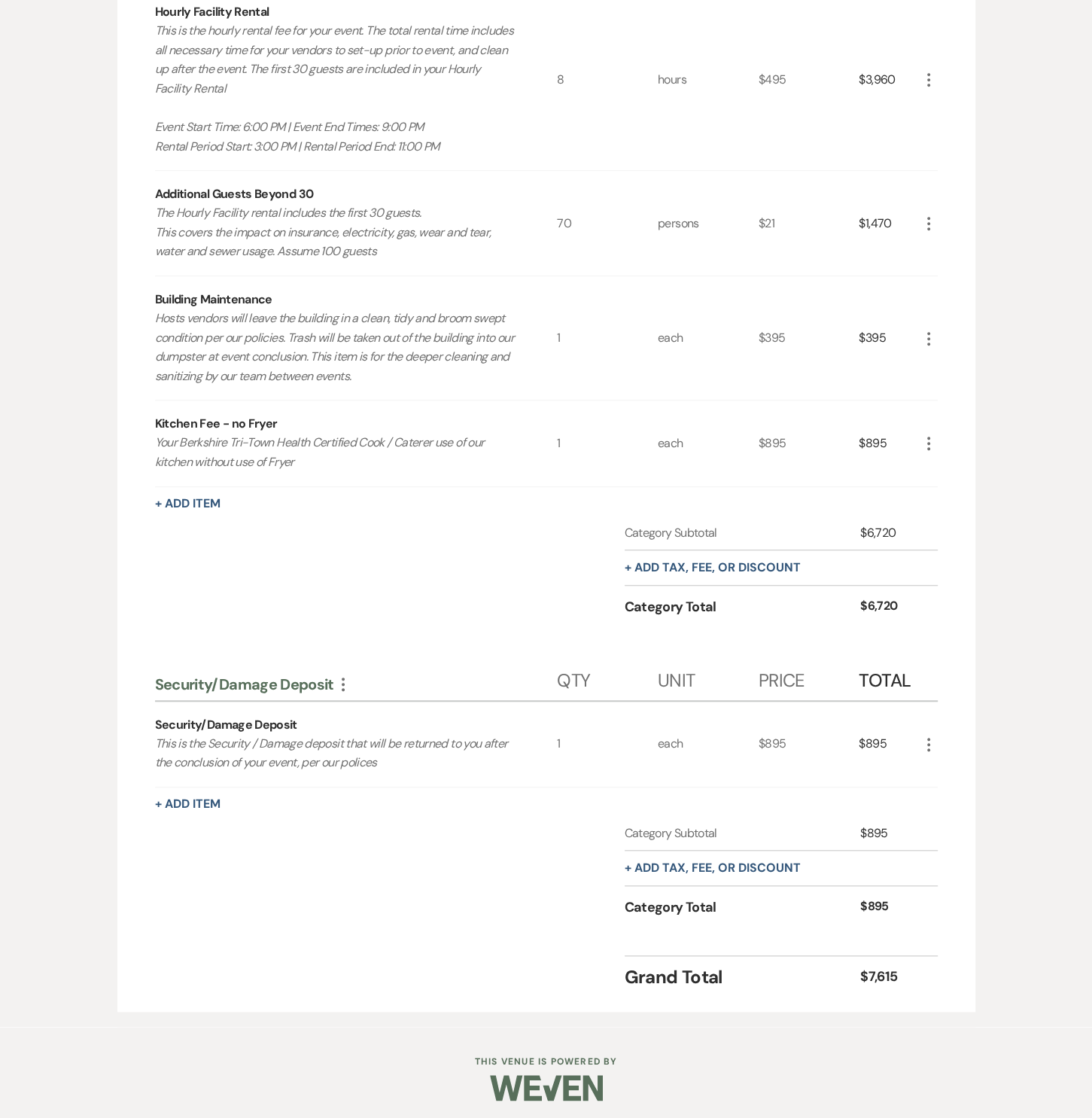
scroll to position [590, 0]
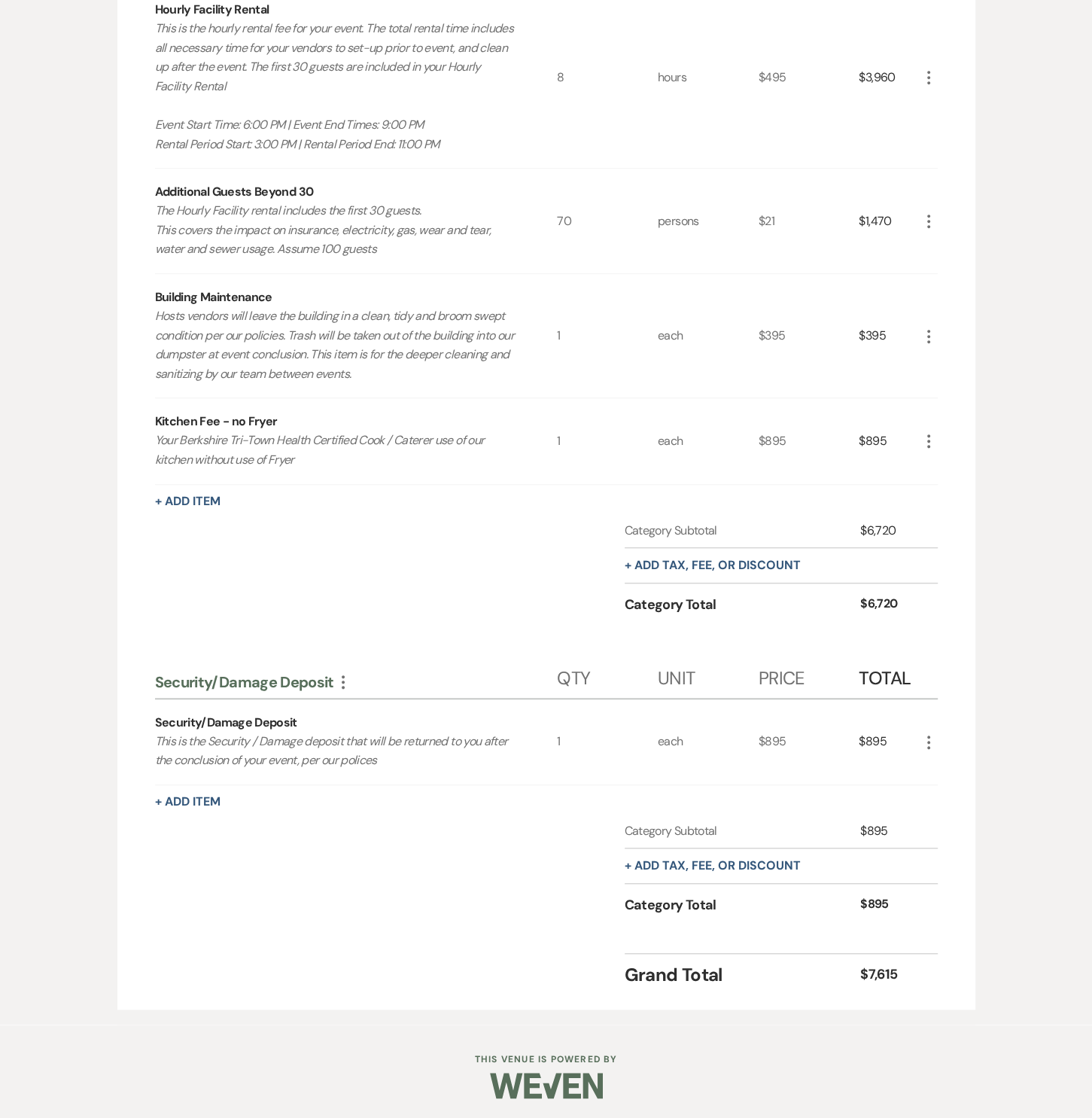
click at [926, 739] on icon "More" at bounding box center [929, 742] width 18 height 18
click at [935, 760] on button "Pencil Edit" at bounding box center [959, 772] width 78 height 24
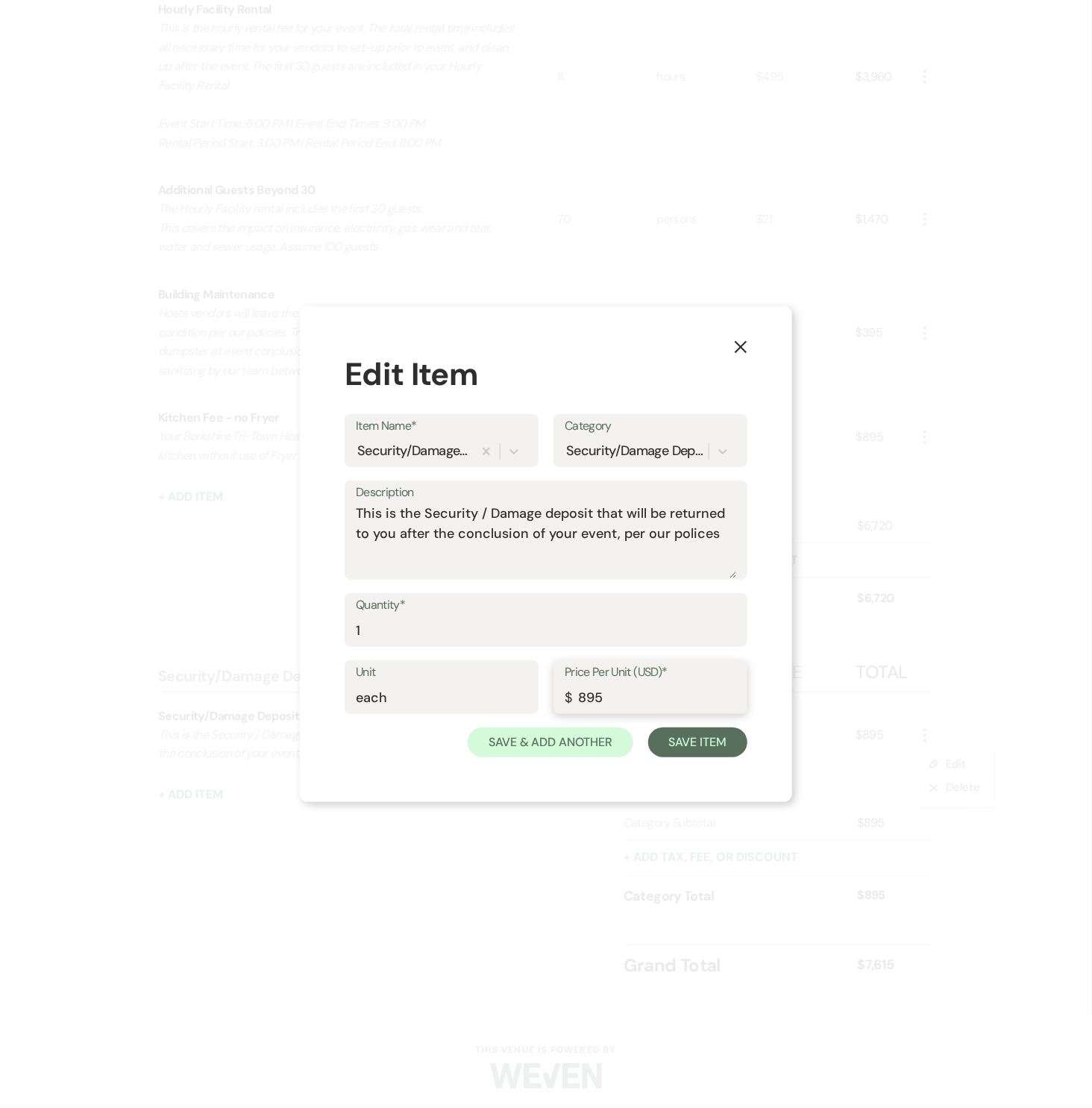
click at [657, 699] on input "895" at bounding box center [650, 697] width 171 height 29
type input "1185"
click at [727, 747] on button "Save Item" at bounding box center [698, 742] width 99 height 30
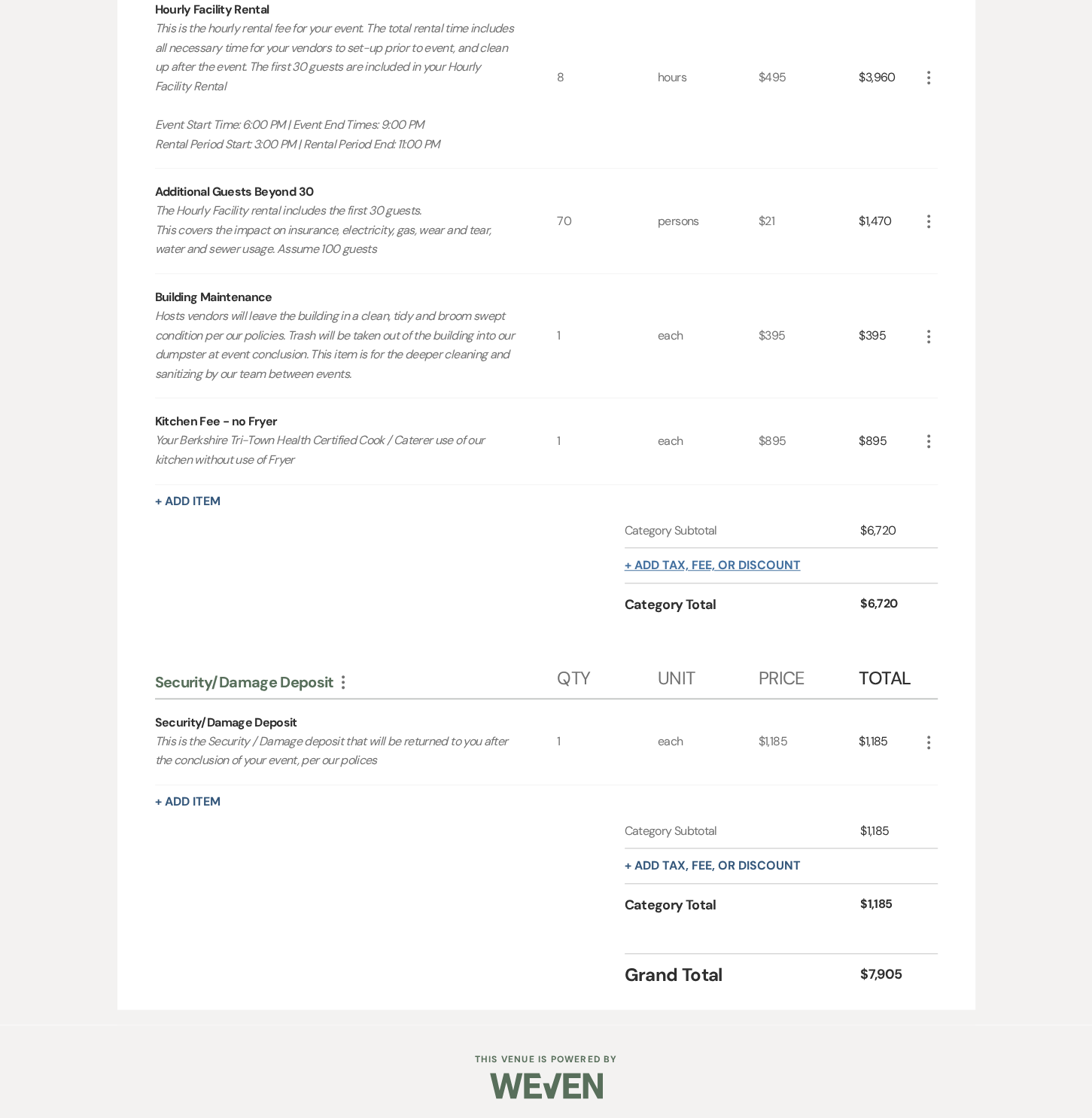
click at [710, 559] on button "+ Add tax, fee, or discount" at bounding box center [712, 565] width 176 height 12
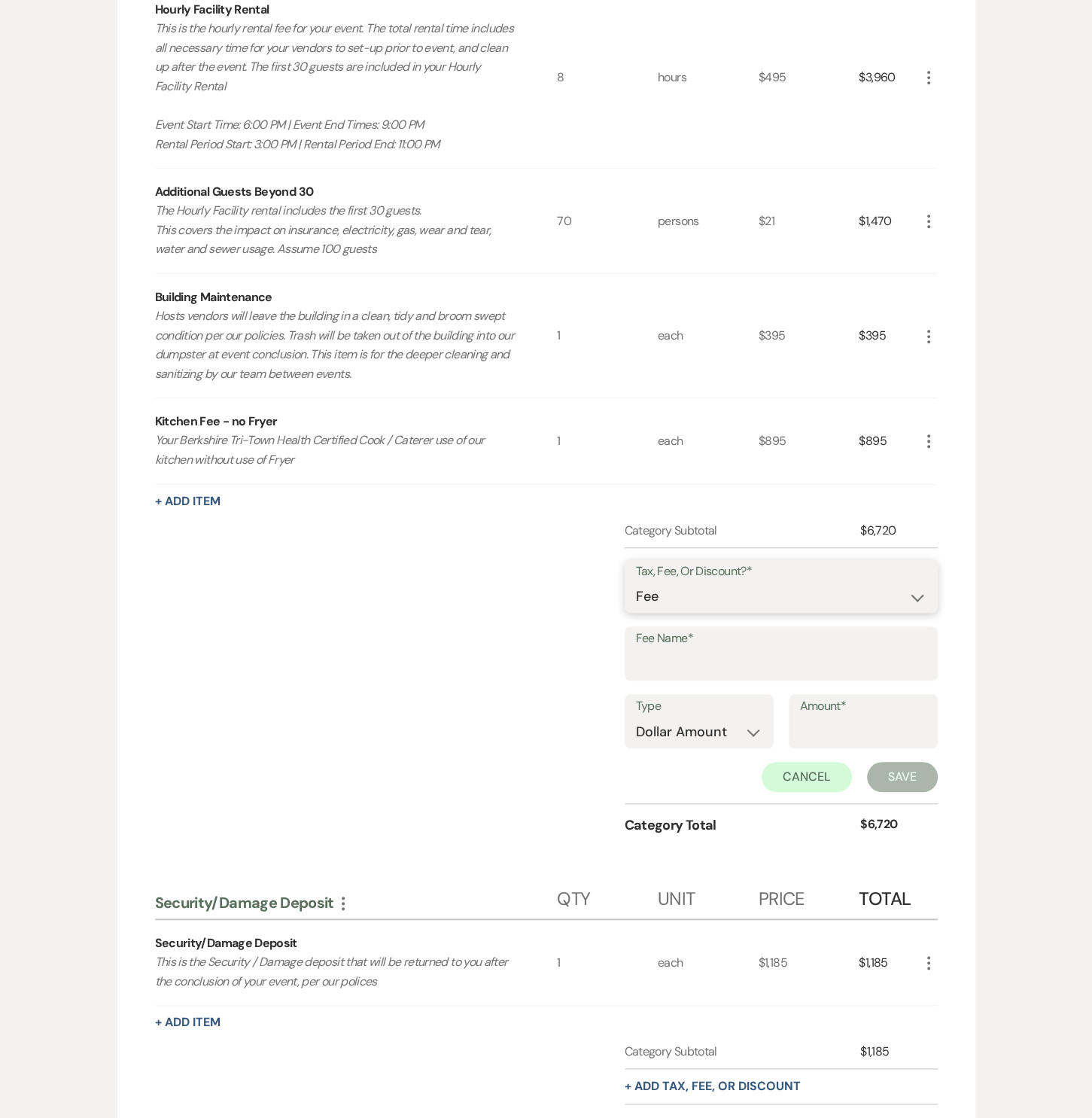
click at [698, 597] on select "Fee Discount Tax" at bounding box center [781, 596] width 291 height 29
select select "2"
click at [636, 582] on select "Fee Discount Tax" at bounding box center [781, 596] width 291 height 29
click at [674, 651] on input "Fee Name*" at bounding box center [781, 664] width 291 height 29
type input "Community Non-for-Profit Discount"
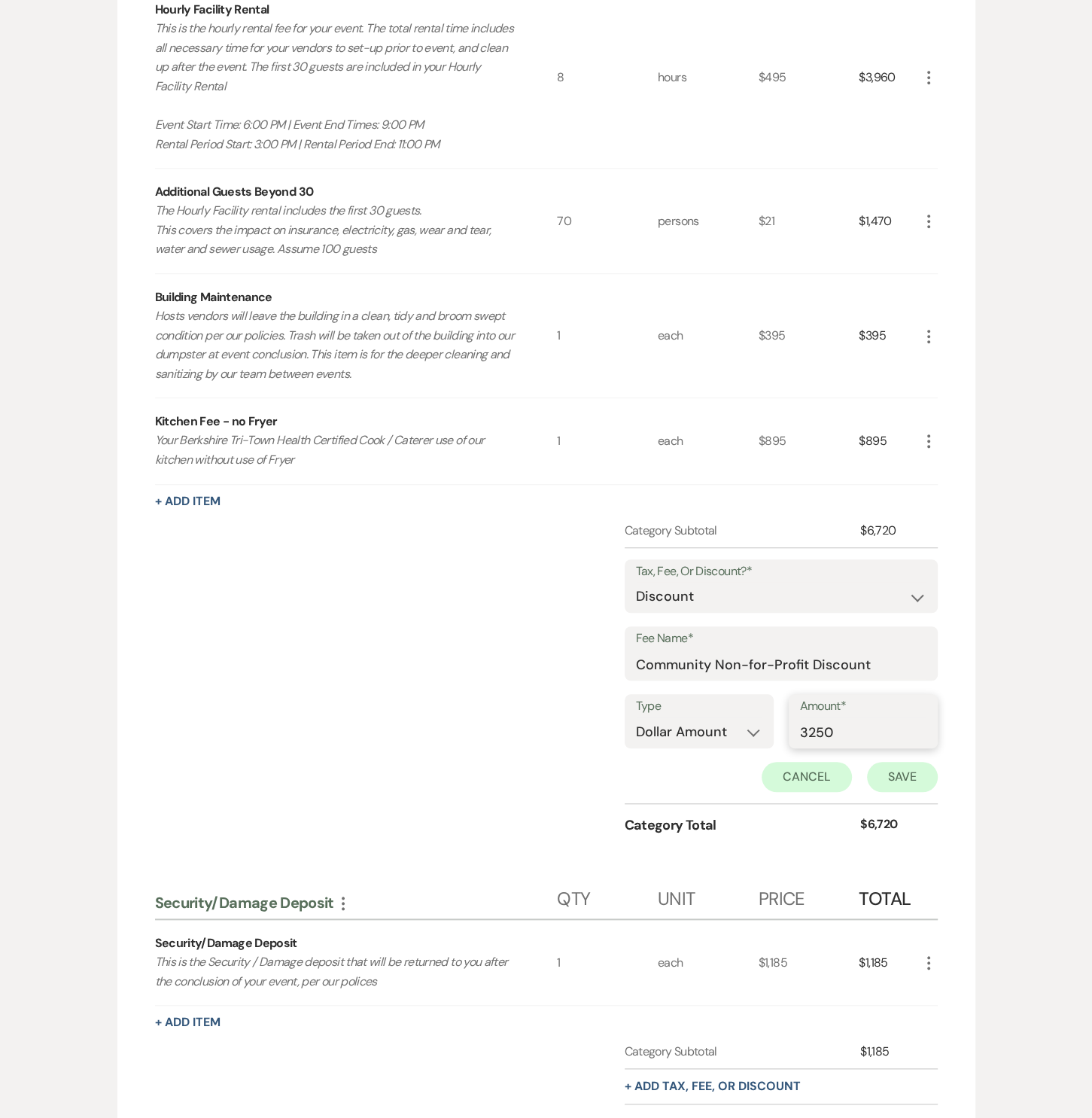
type input "3250"
click at [891, 766] on button "Save" at bounding box center [902, 776] width 71 height 30
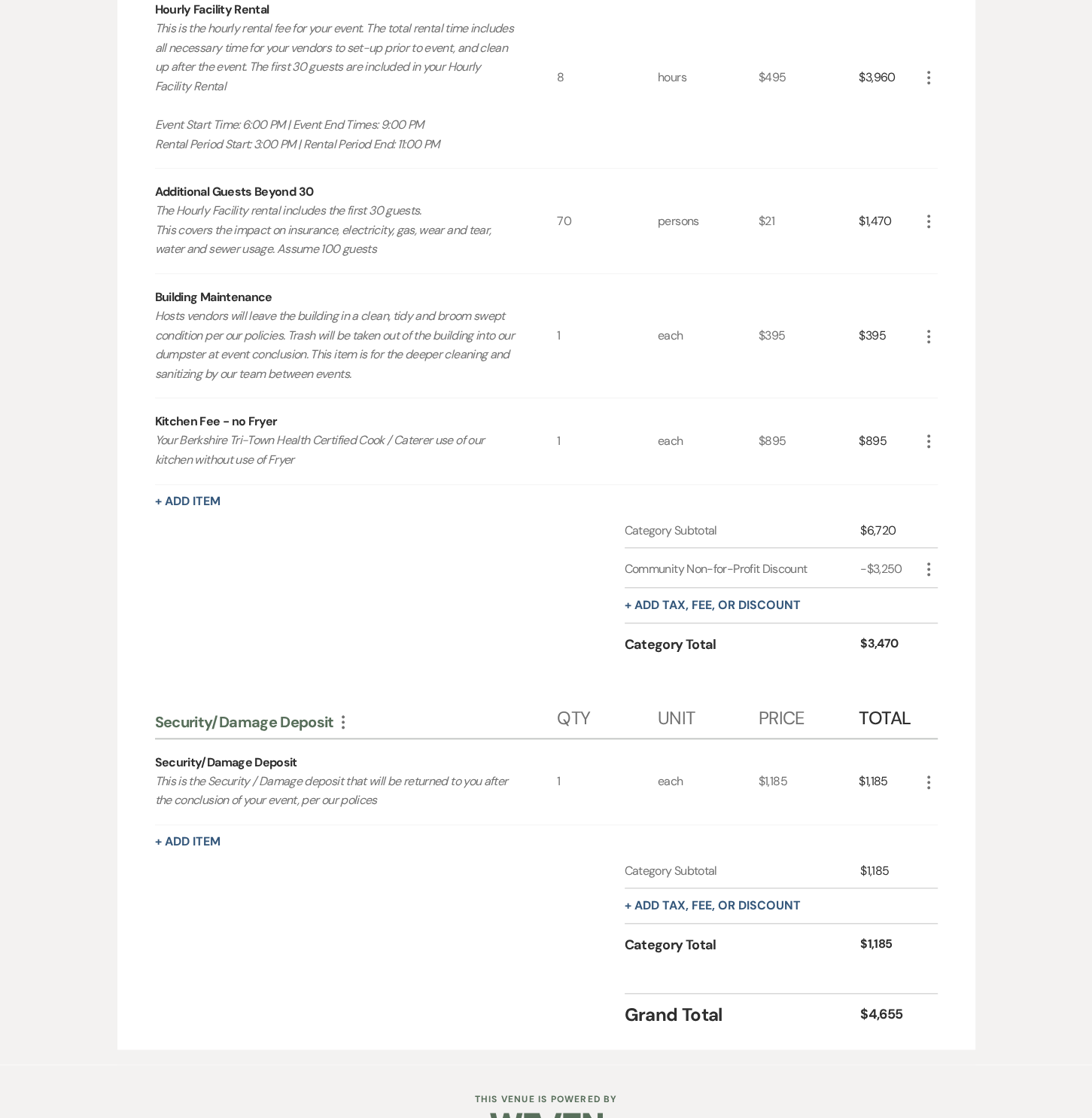
click at [924, 569] on icon "More" at bounding box center [929, 569] width 18 height 18
click at [938, 590] on button "Pencil Edit" at bounding box center [959, 599] width 78 height 24
select select "2"
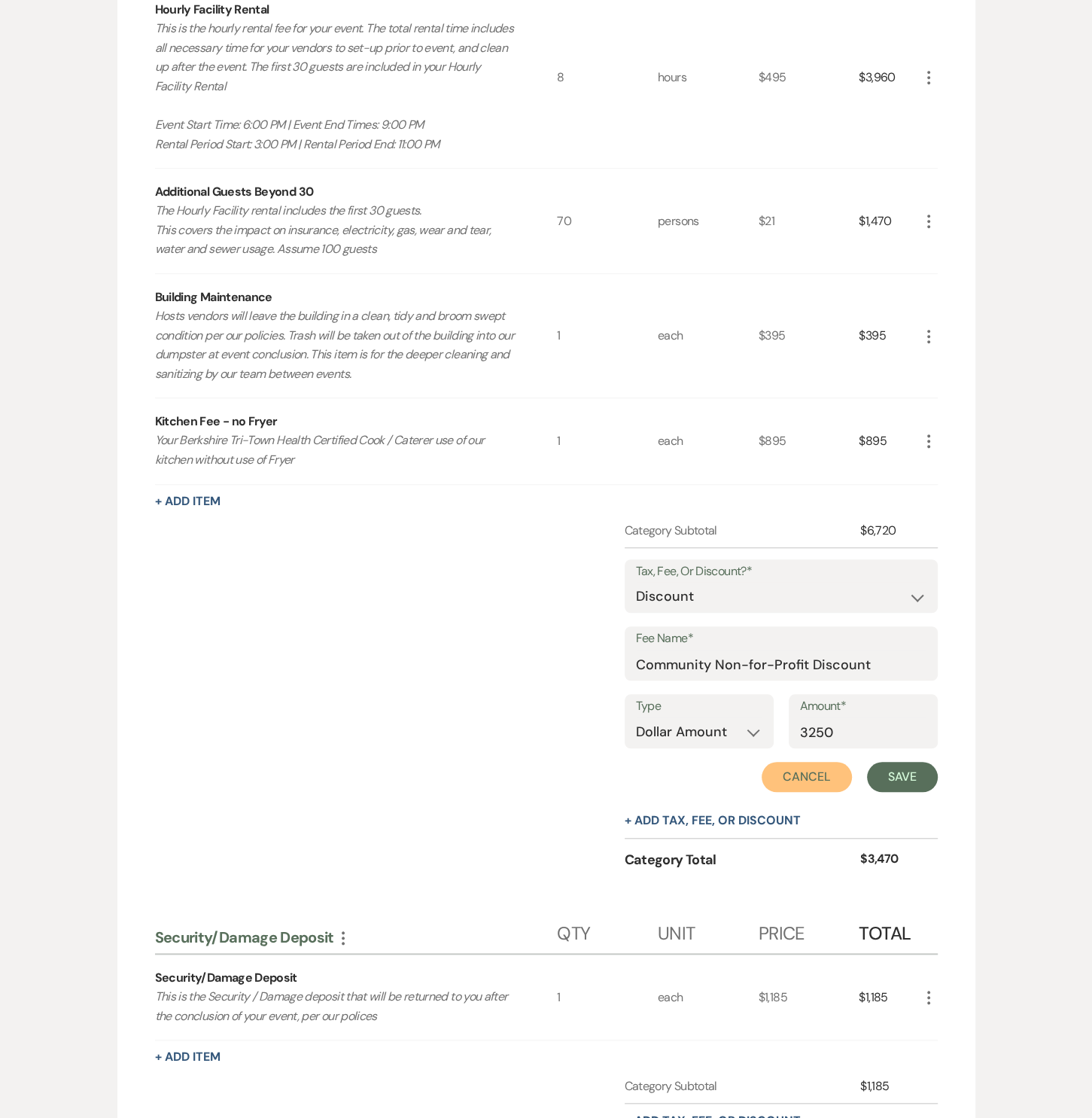
click at [796, 764] on button "Cancel" at bounding box center [807, 776] width 90 height 30
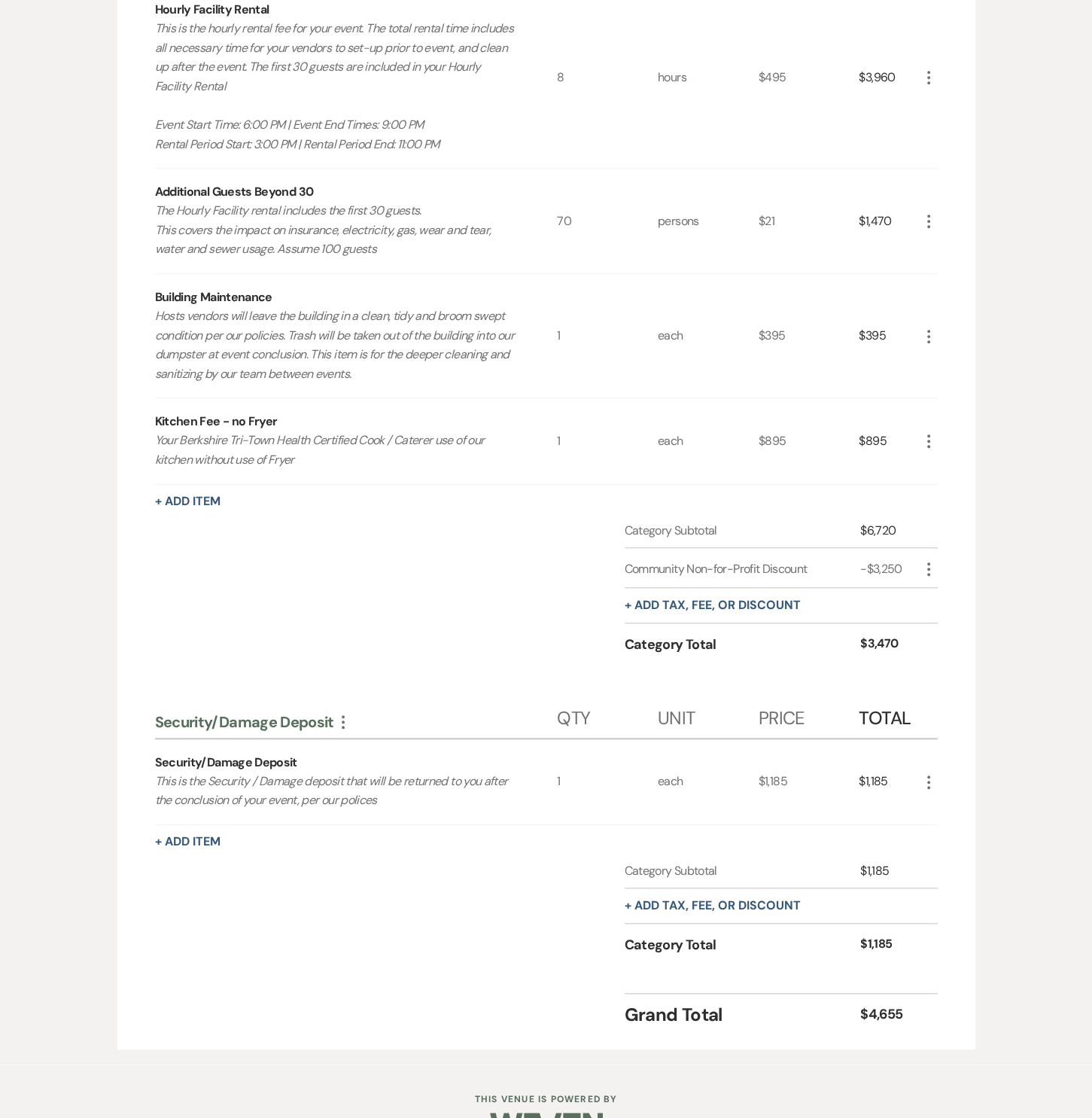
click at [925, 562] on icon "More" at bounding box center [929, 569] width 18 height 18
click at [936, 590] on button "Pencil Edit" at bounding box center [959, 599] width 78 height 24
select select "2"
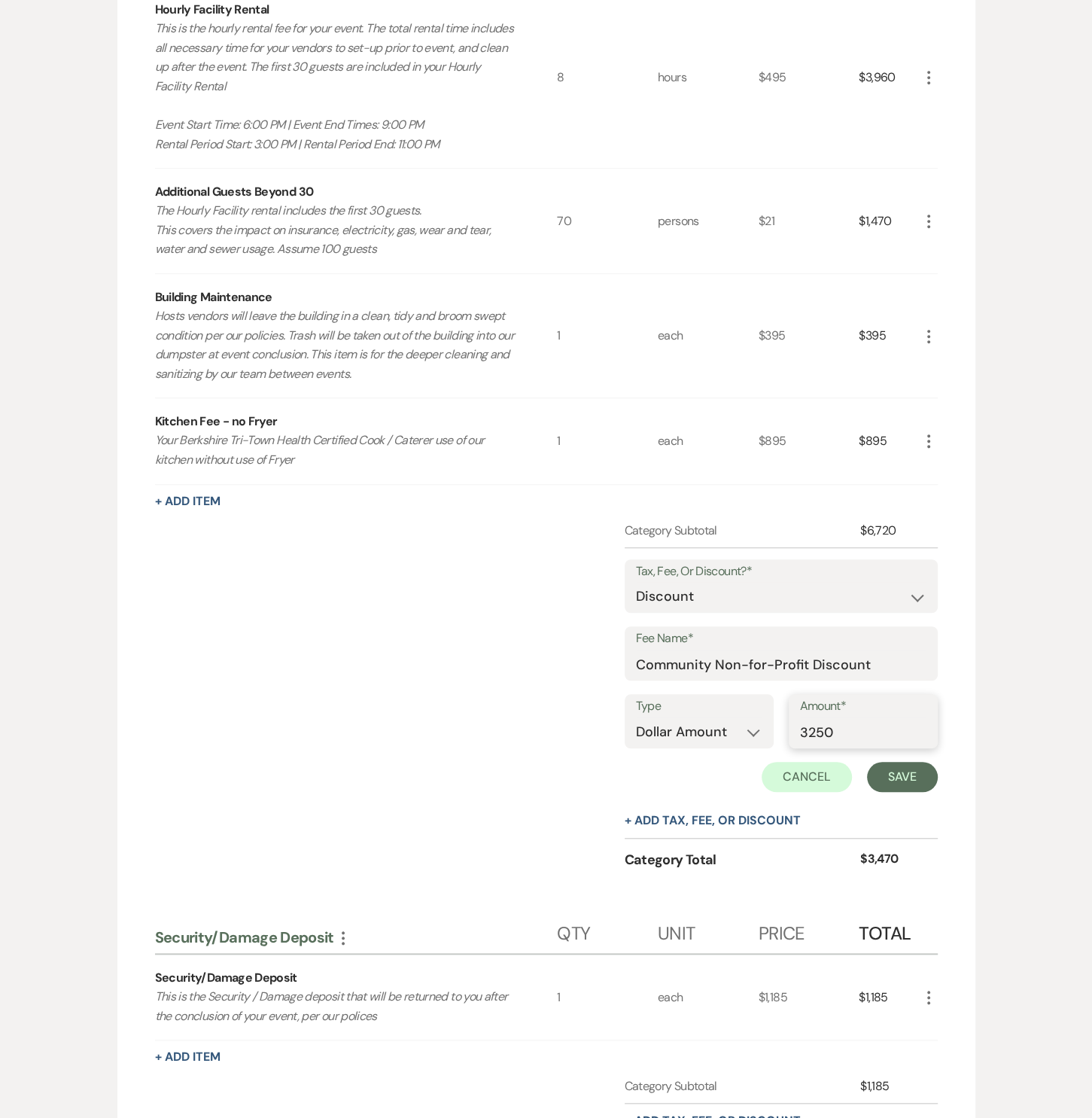
click at [817, 721] on input "3250" at bounding box center [864, 731] width 127 height 29
type input "3000"
click at [914, 765] on button "Save" at bounding box center [902, 776] width 71 height 30
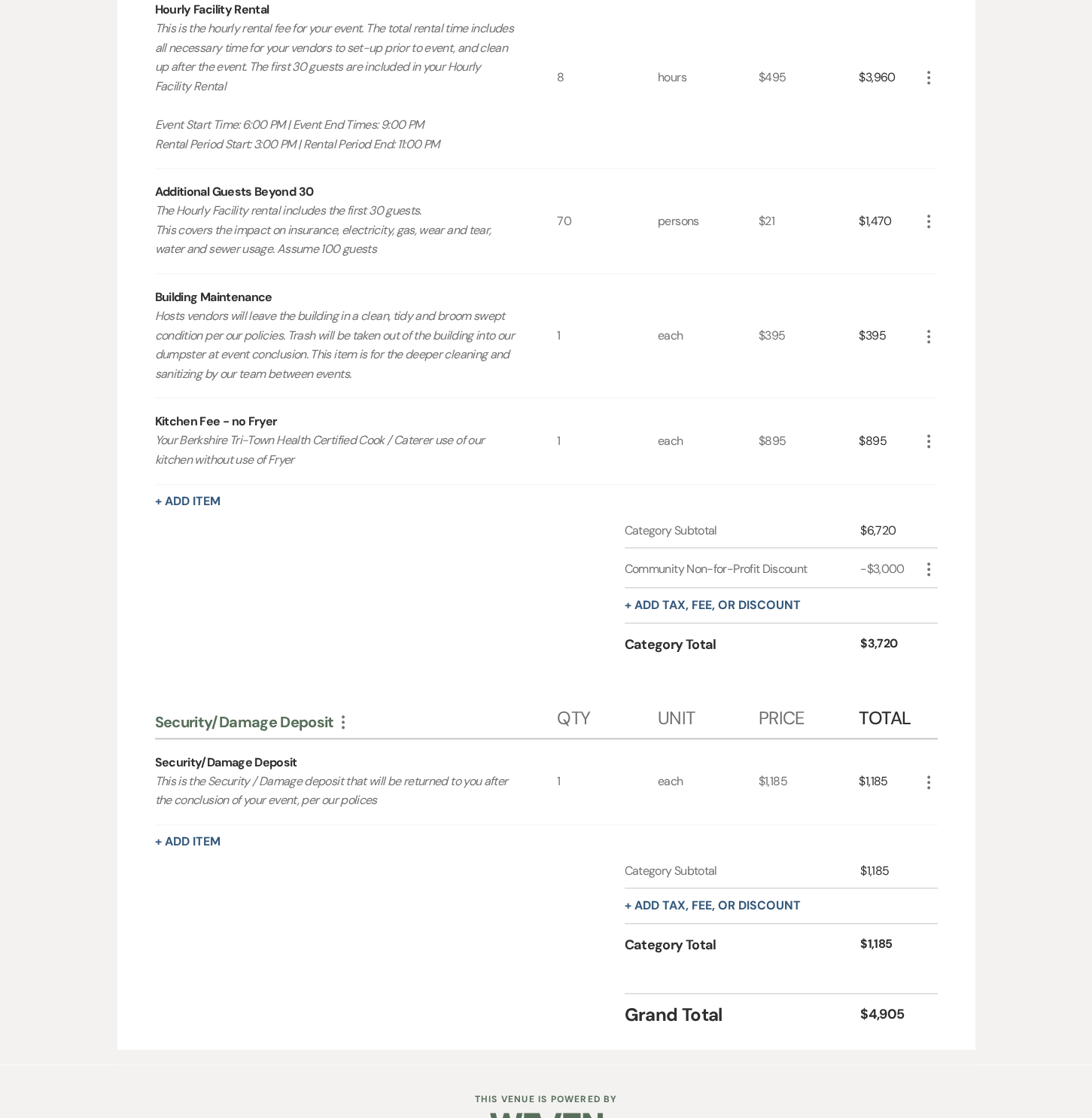
scroll to position [0, 0]
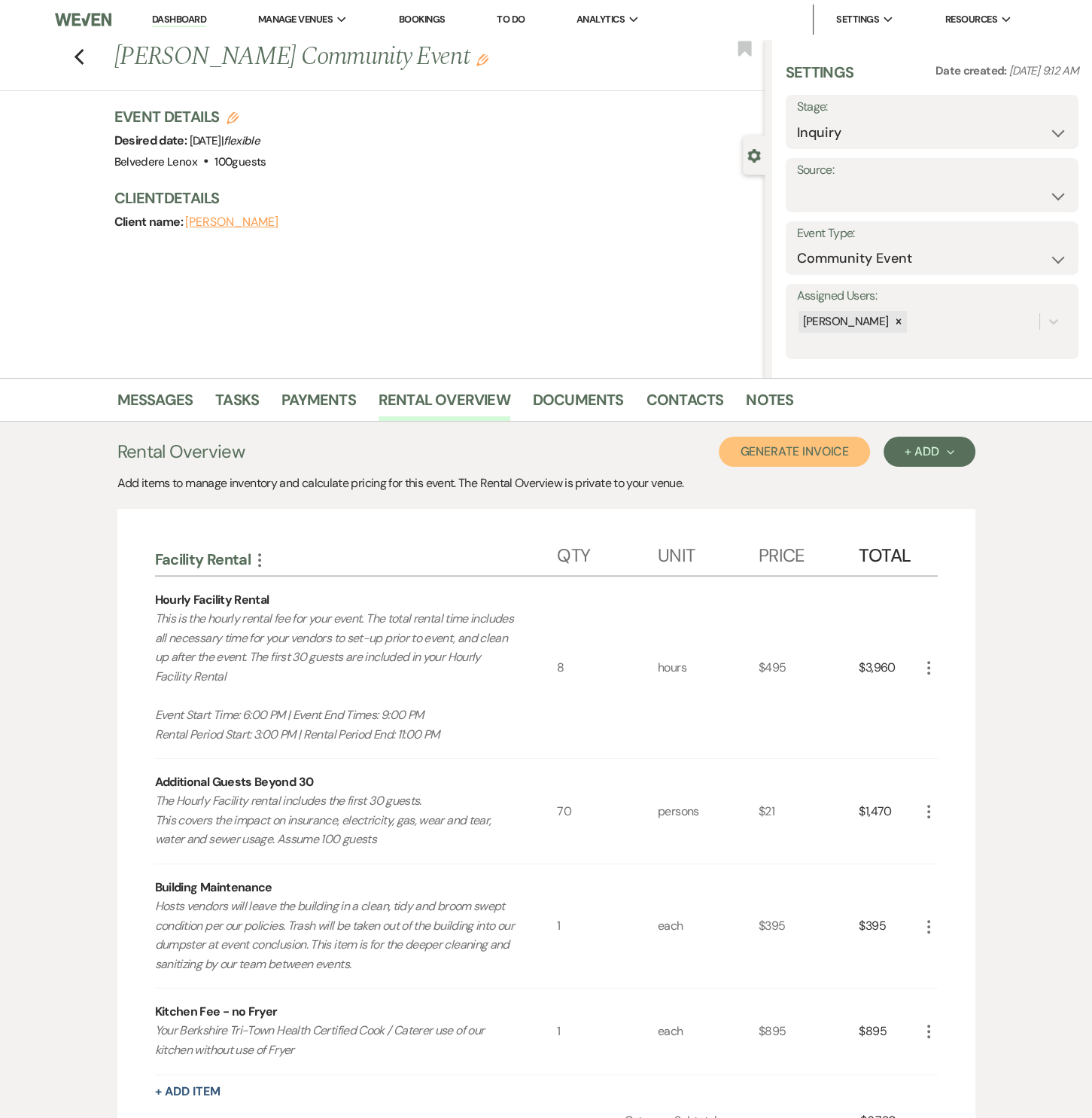
click at [788, 449] on button "Generate Invoice" at bounding box center [794, 452] width 151 height 30
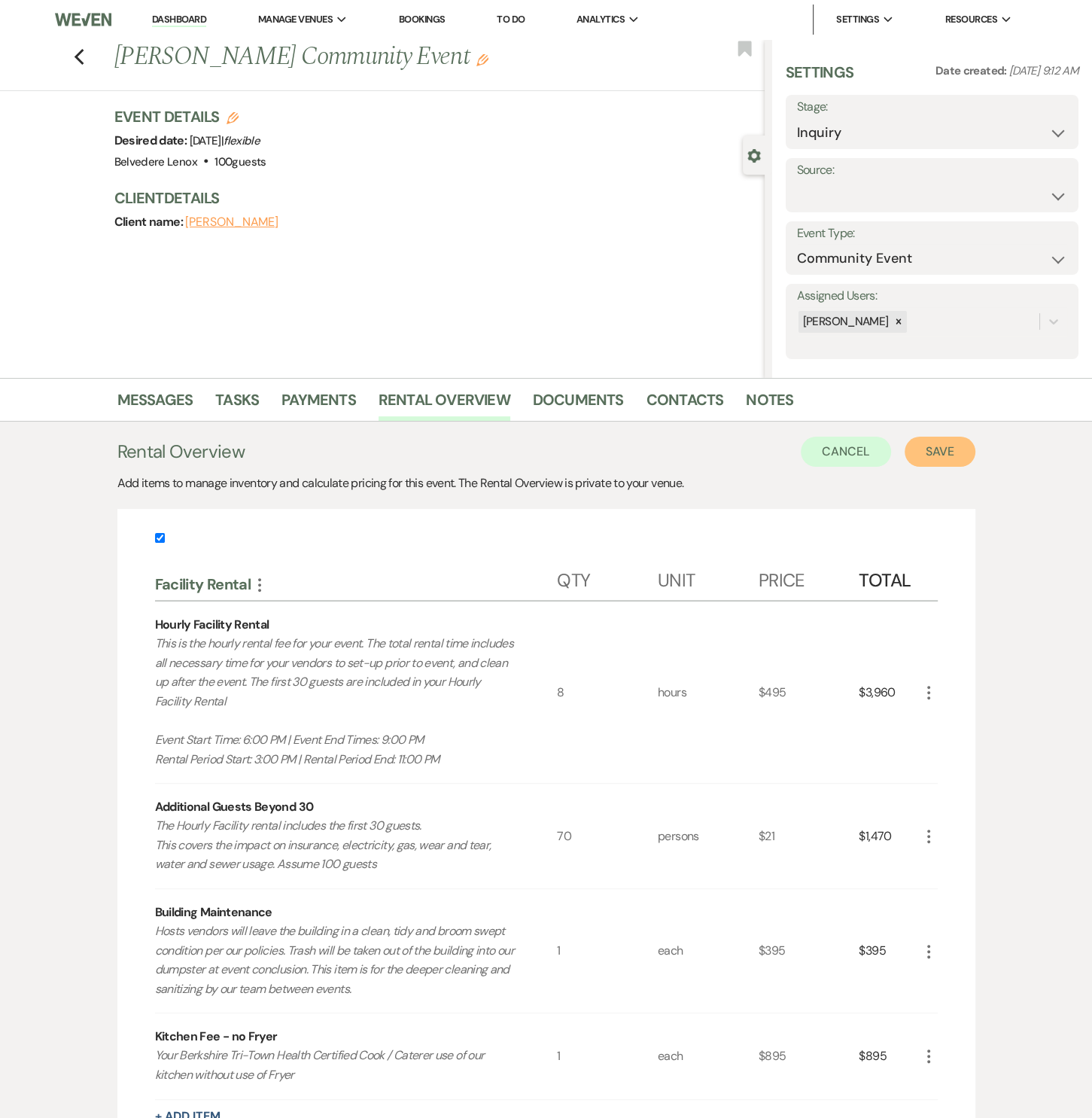
click at [936, 454] on button "Save" at bounding box center [940, 452] width 71 height 30
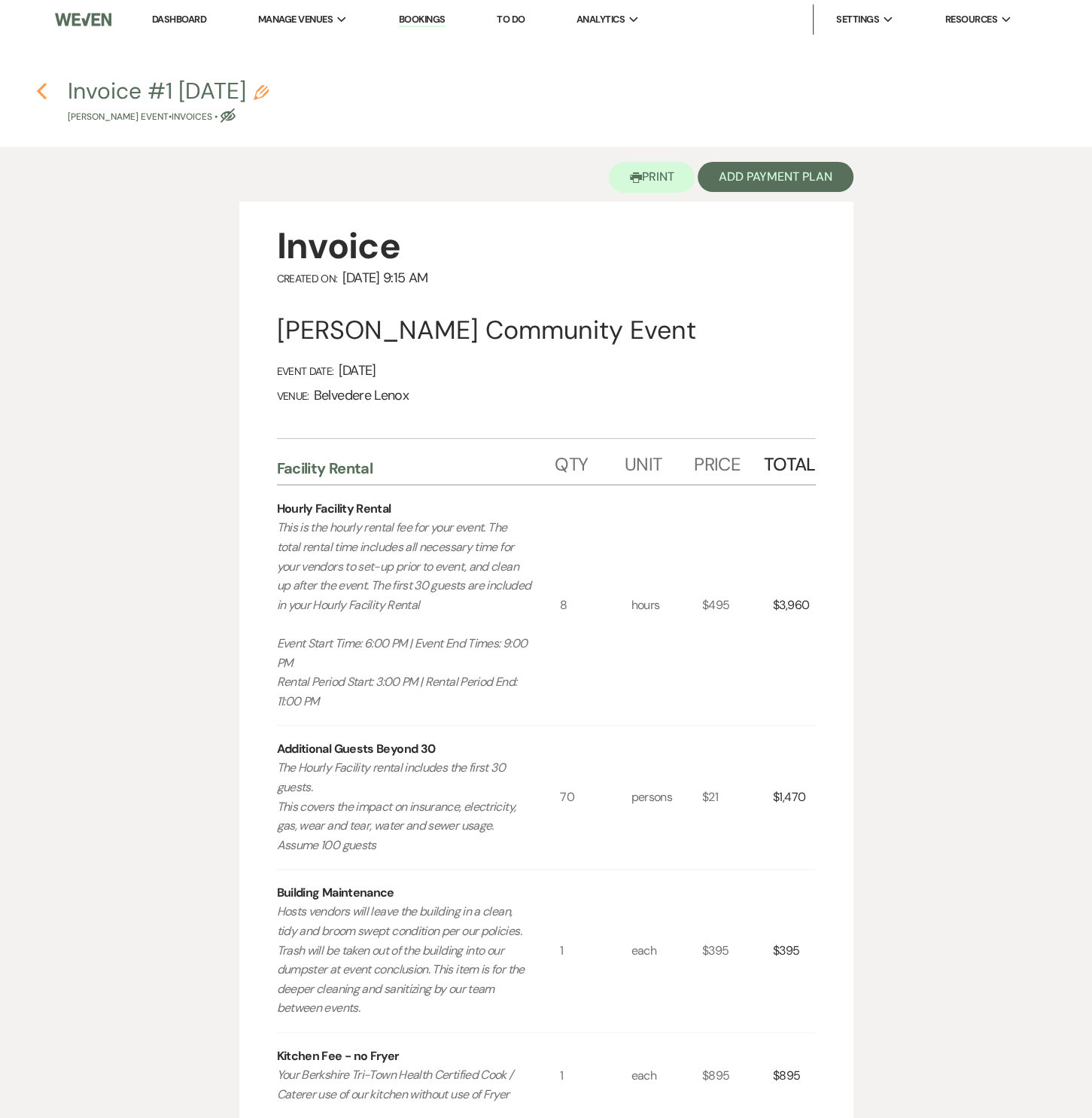
click at [46, 97] on icon "Previous" at bounding box center [42, 91] width 11 height 18
select select "7"
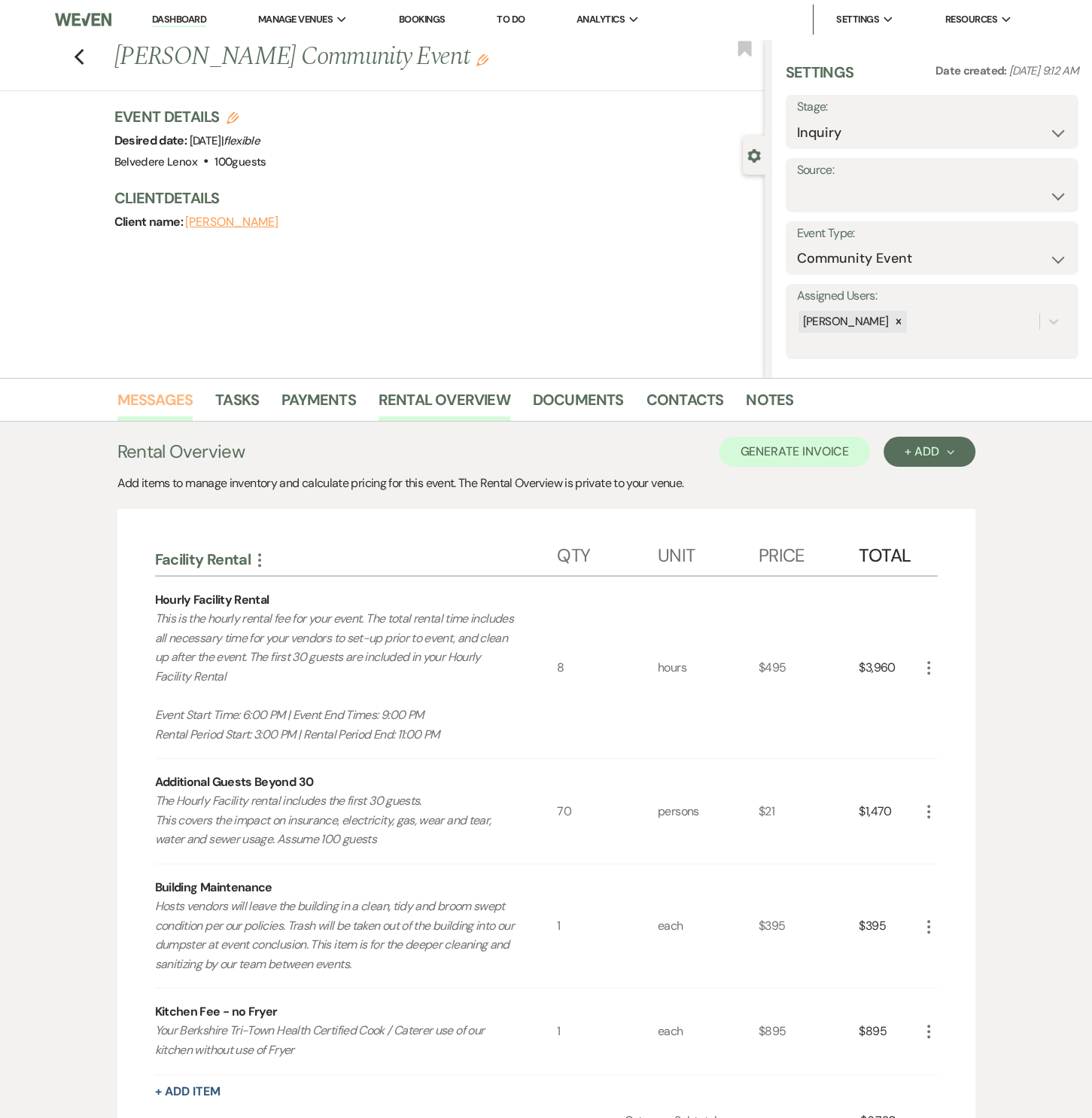
click at [165, 397] on link "Messages" at bounding box center [155, 404] width 76 height 33
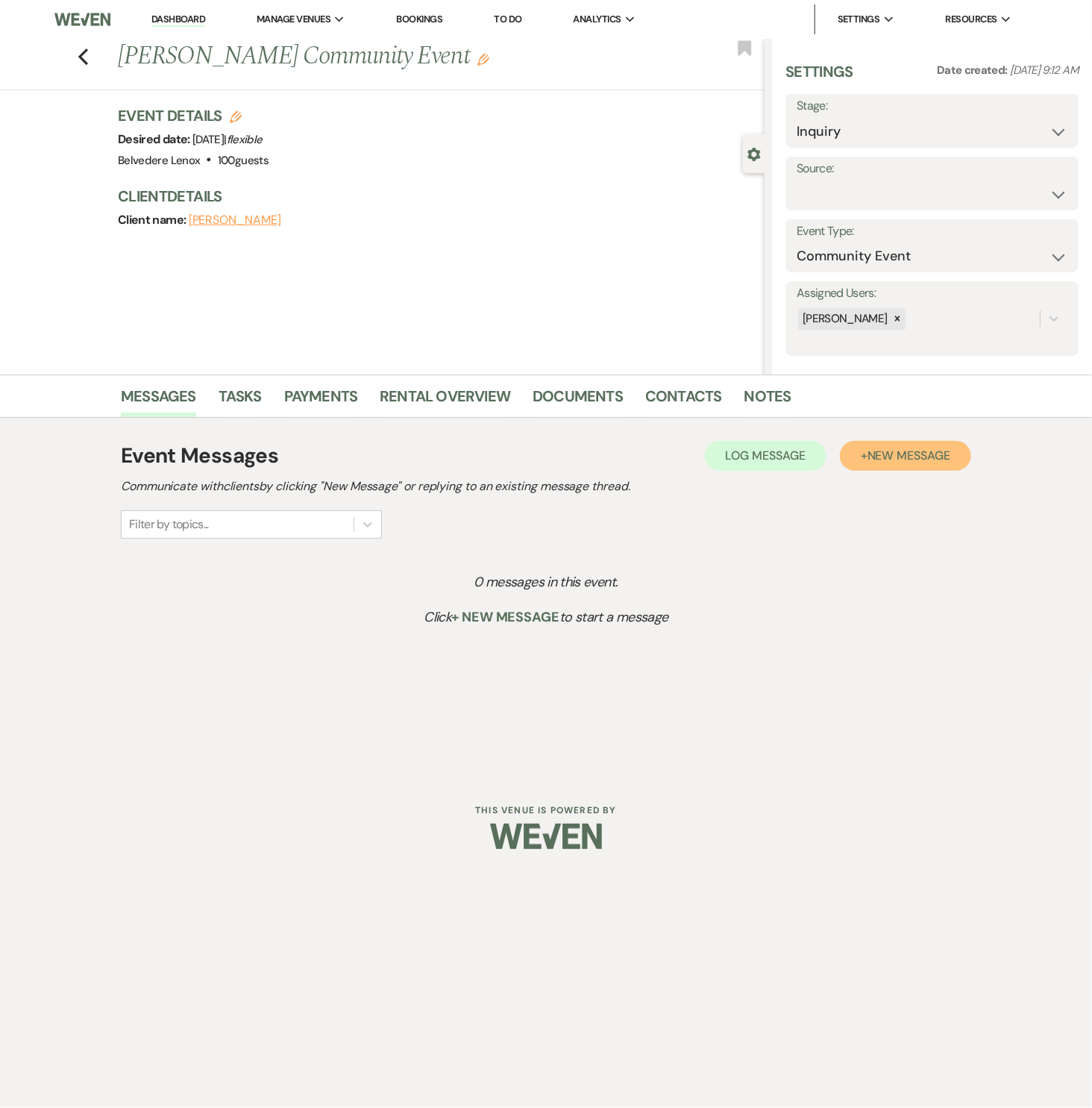
click at [933, 452] on span "New Message" at bounding box center [908, 455] width 82 height 16
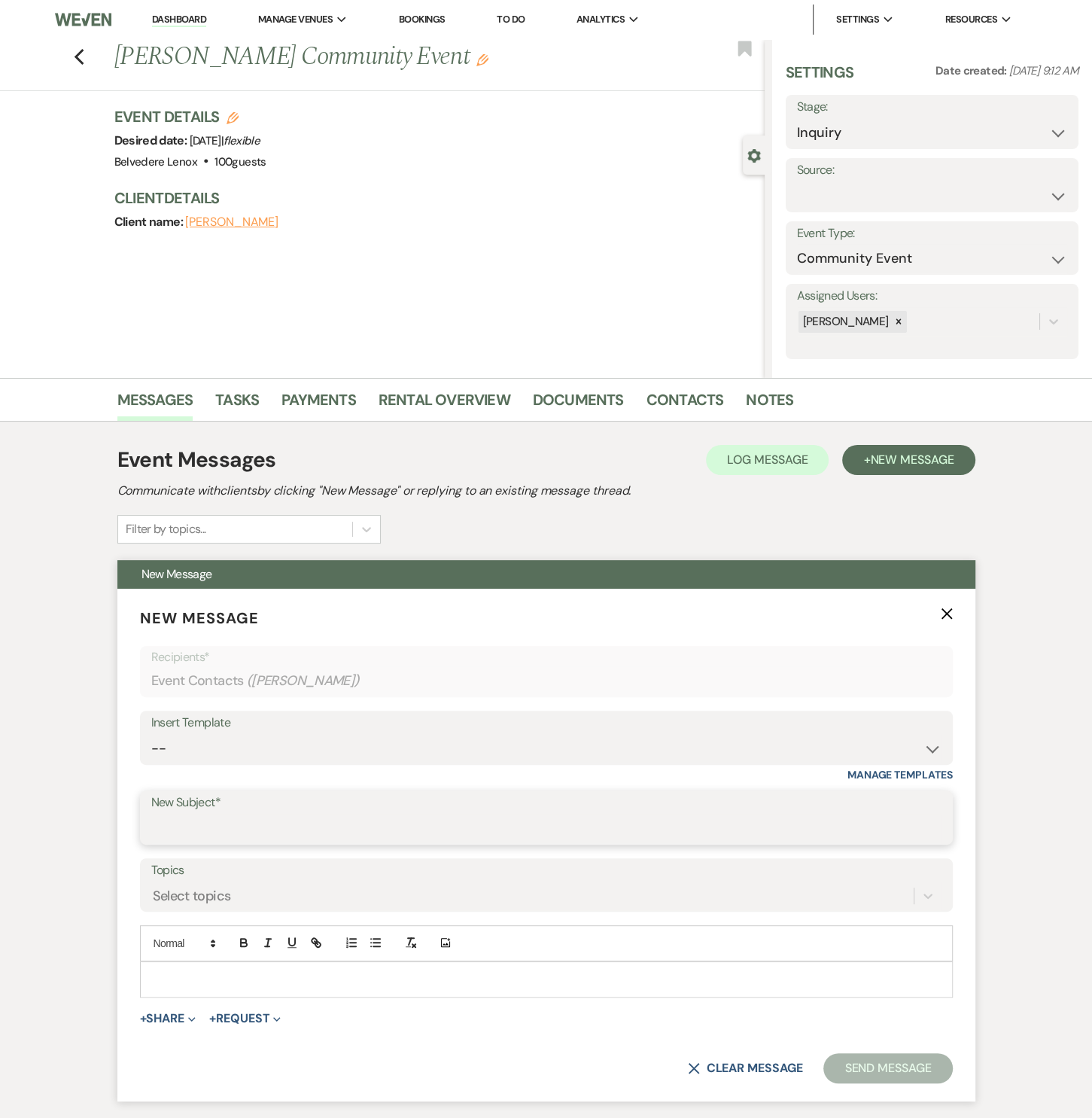
click at [225, 830] on input "New Subject*" at bounding box center [546, 828] width 790 height 29
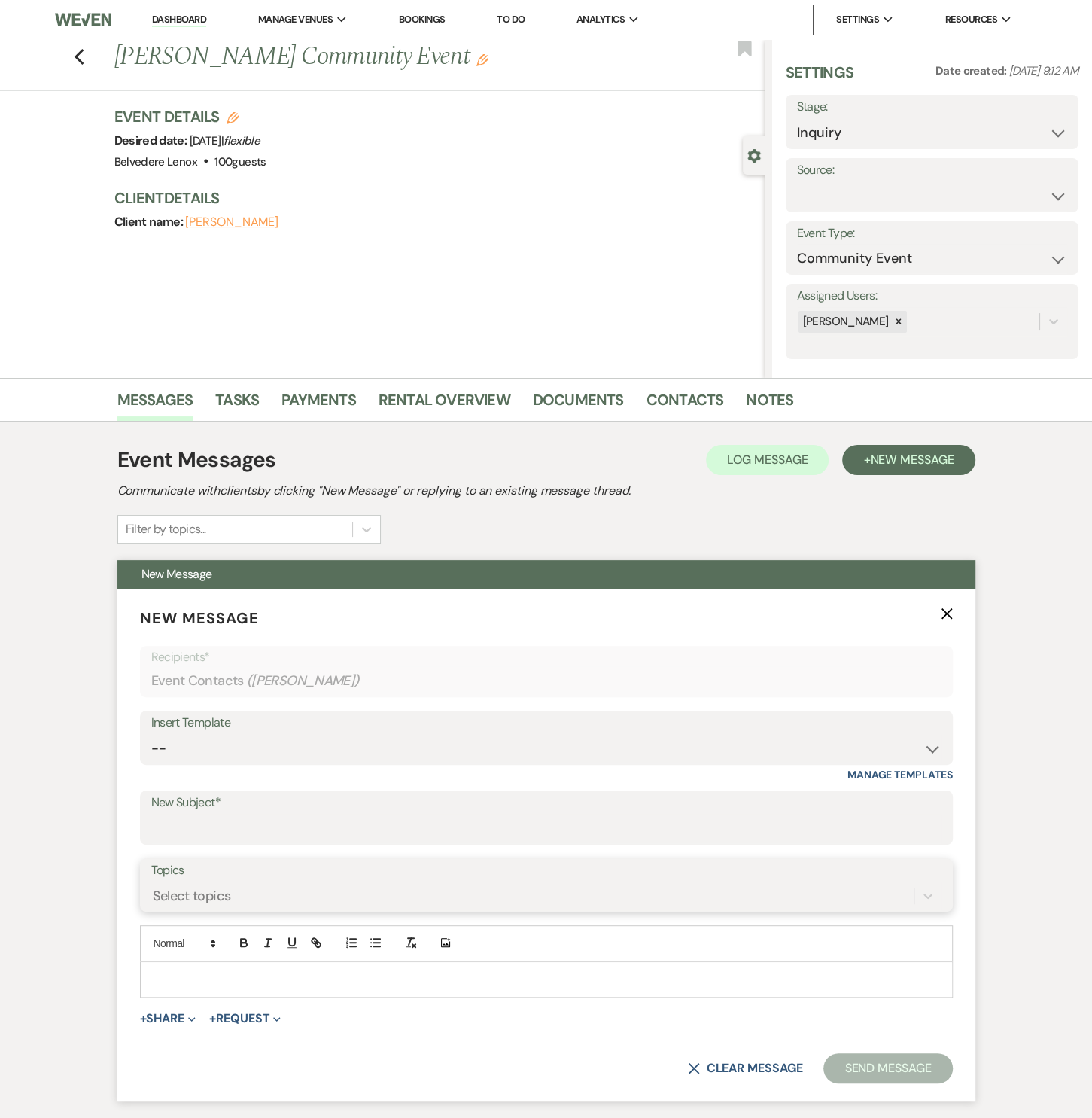
click at [198, 889] on div "Select topics" at bounding box center [192, 895] width 78 height 21
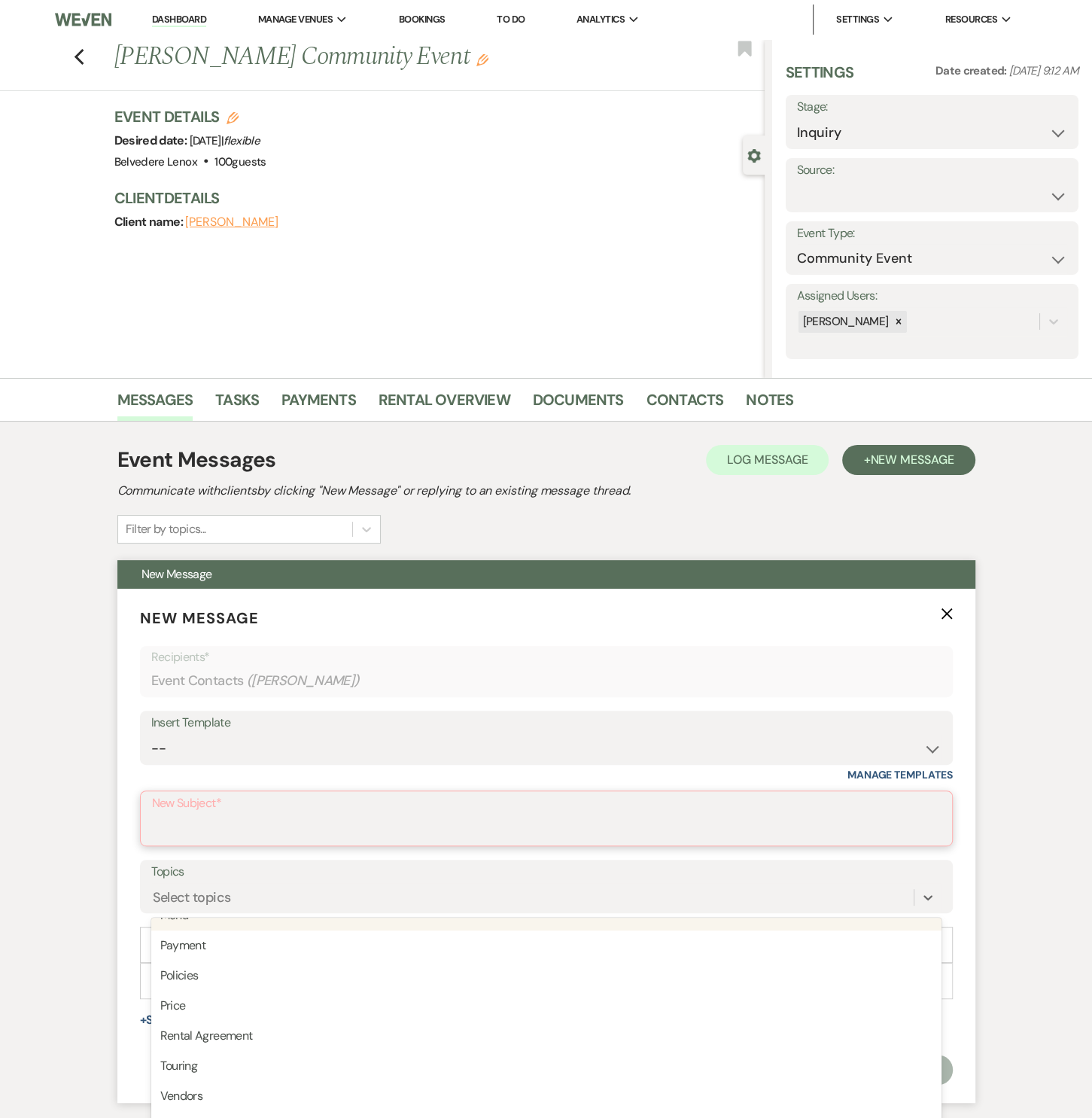
click at [234, 827] on input "New Subject*" at bounding box center [547, 829] width 789 height 29
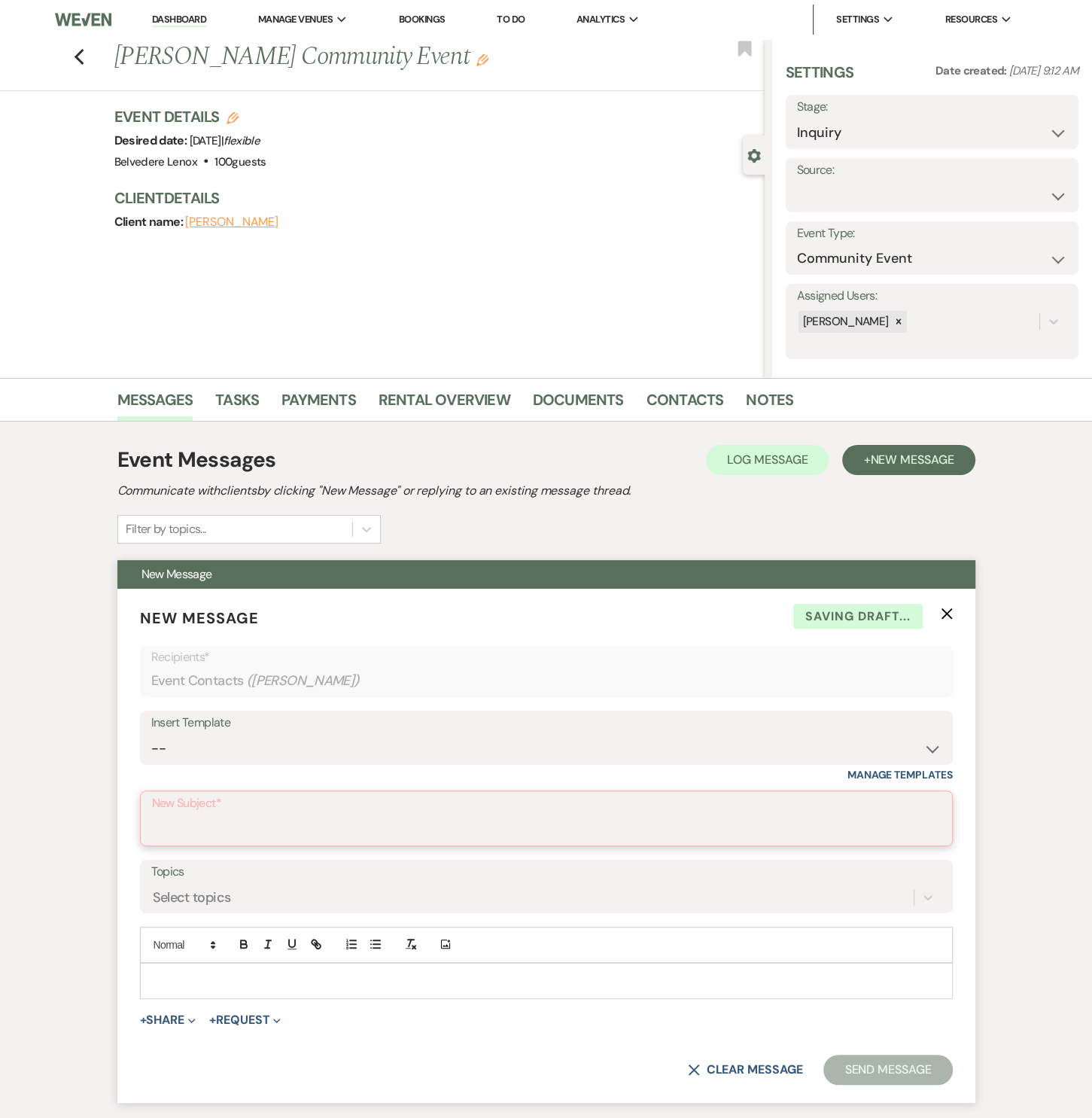
scroll to position [228, 0]
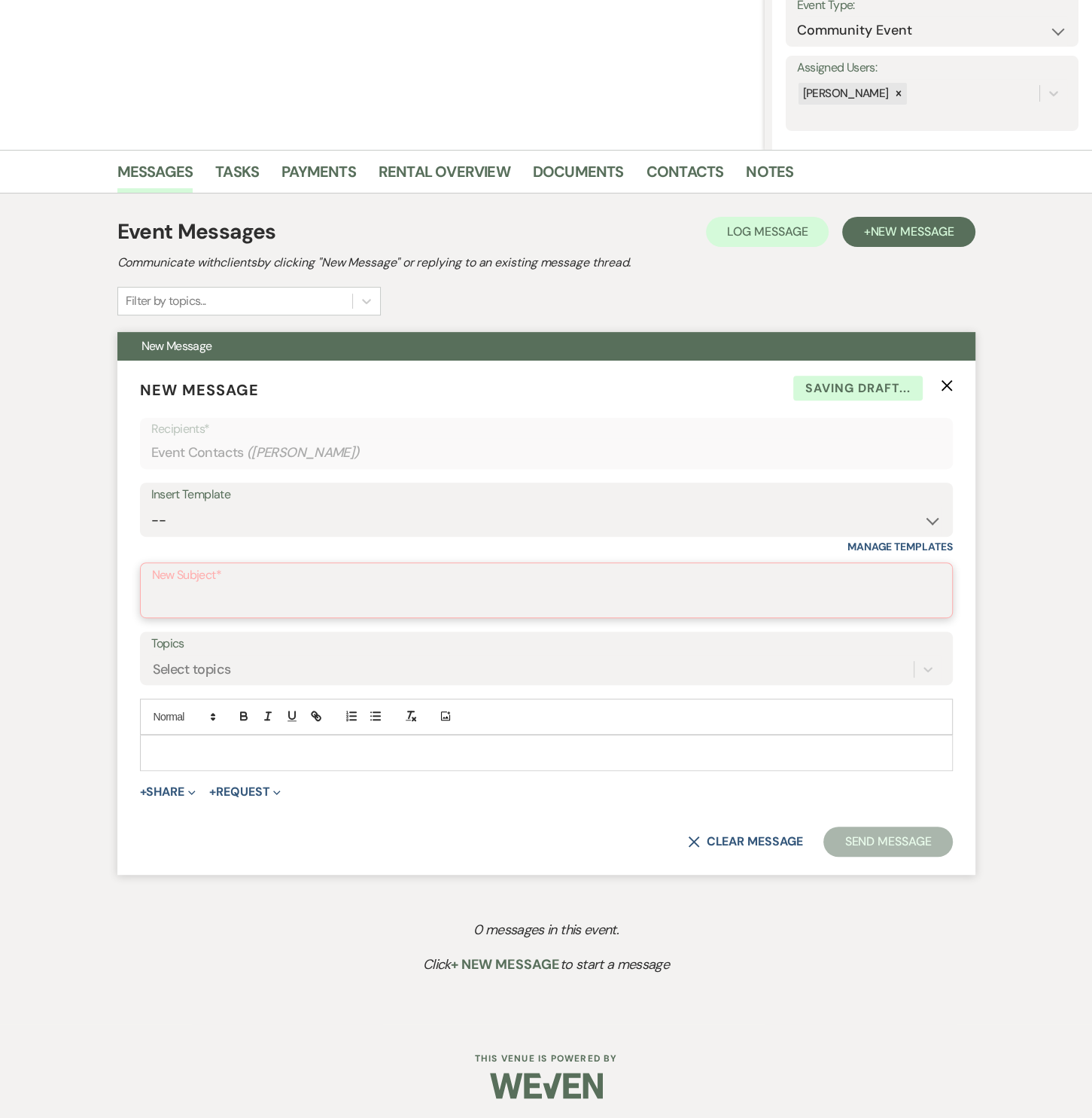
click at [220, 597] on input "New Subject*" at bounding box center [547, 601] width 789 height 29
type input "Hello from Belvedere Lenox Event Space"
click at [212, 759] on div at bounding box center [547, 752] width 811 height 35
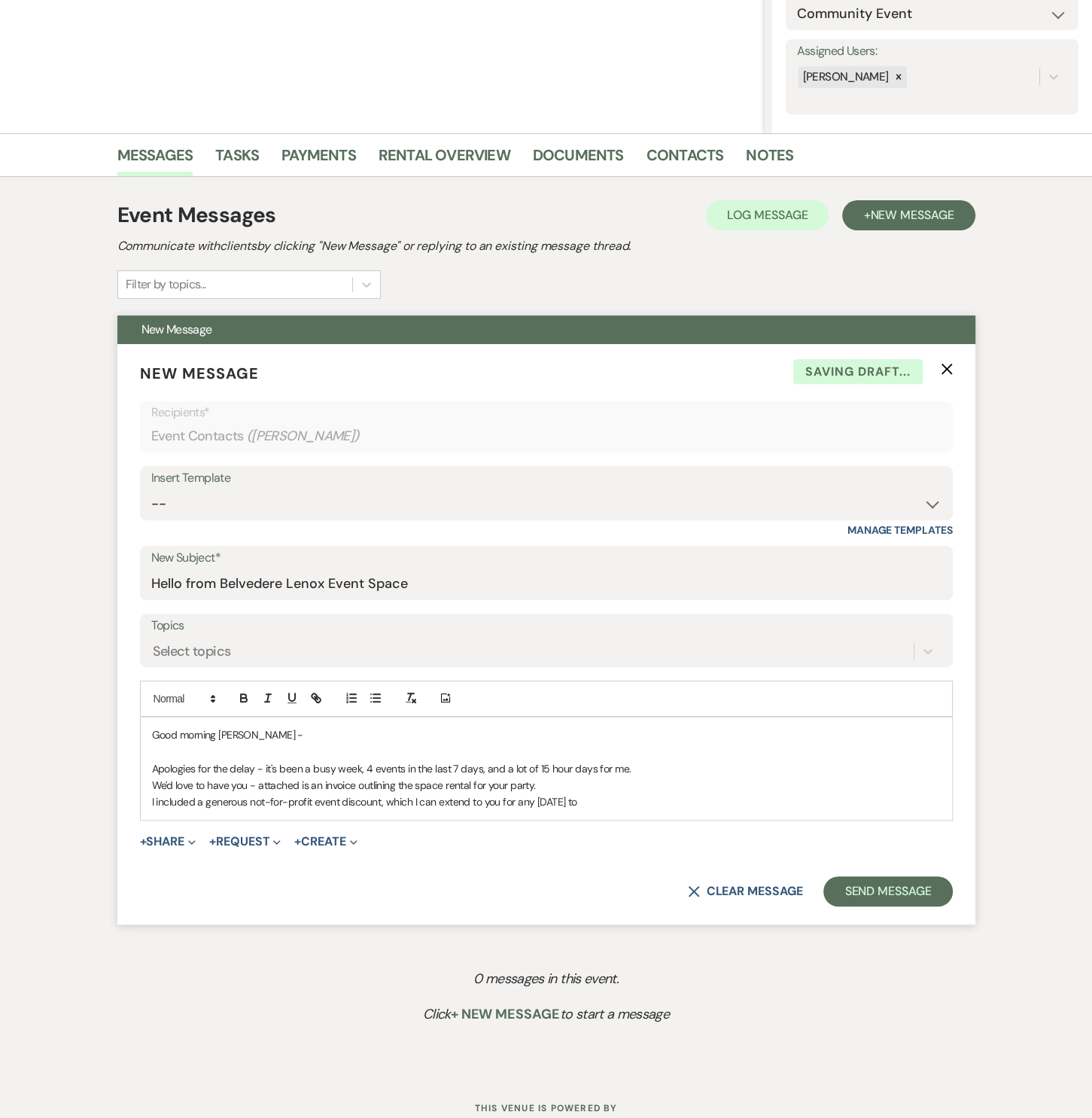
scroll to position [295, 0]
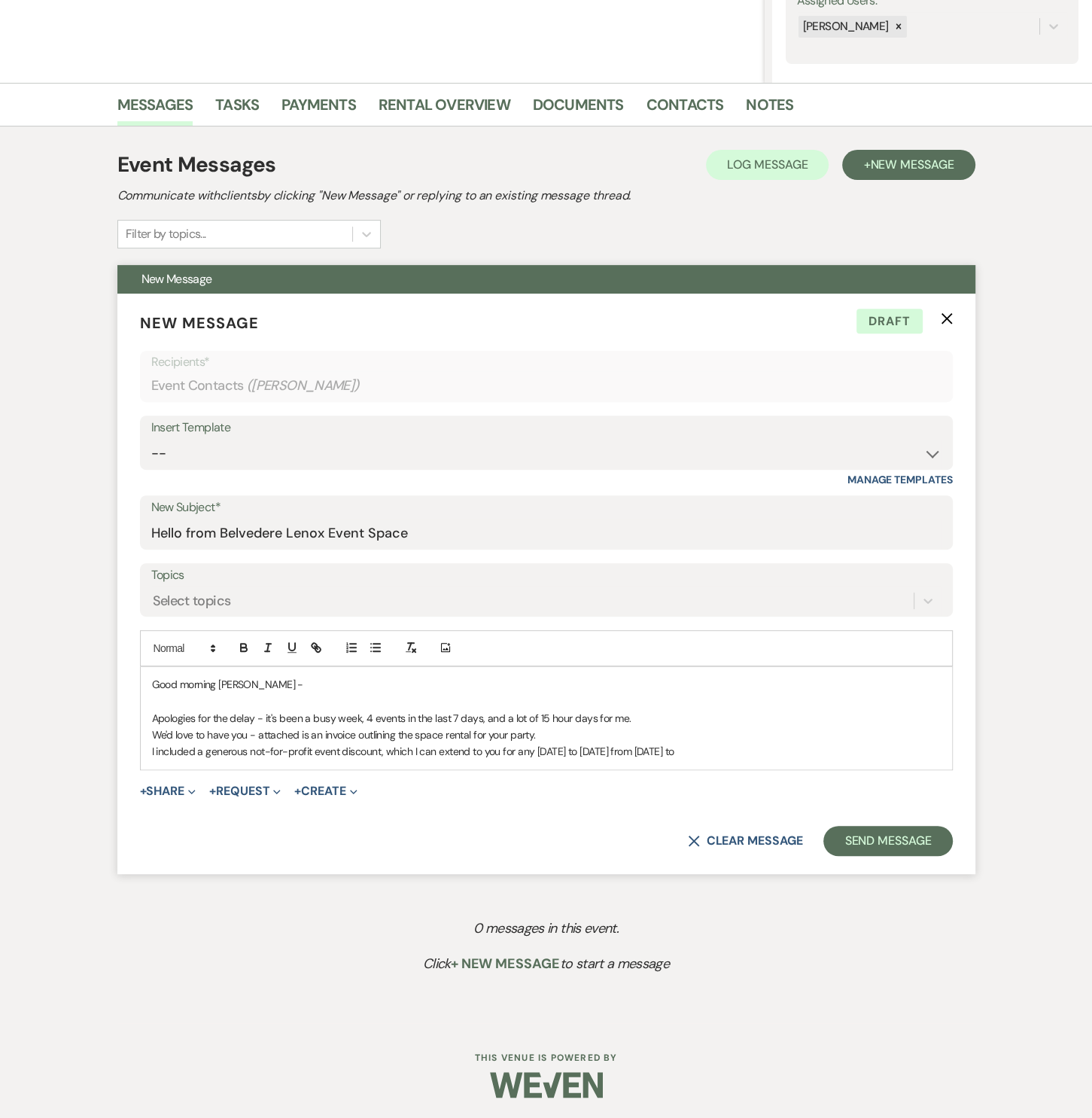
click at [719, 745] on p "I included a generous not-for-profit event discount, which I can extend to you …" at bounding box center [547, 751] width 789 height 17
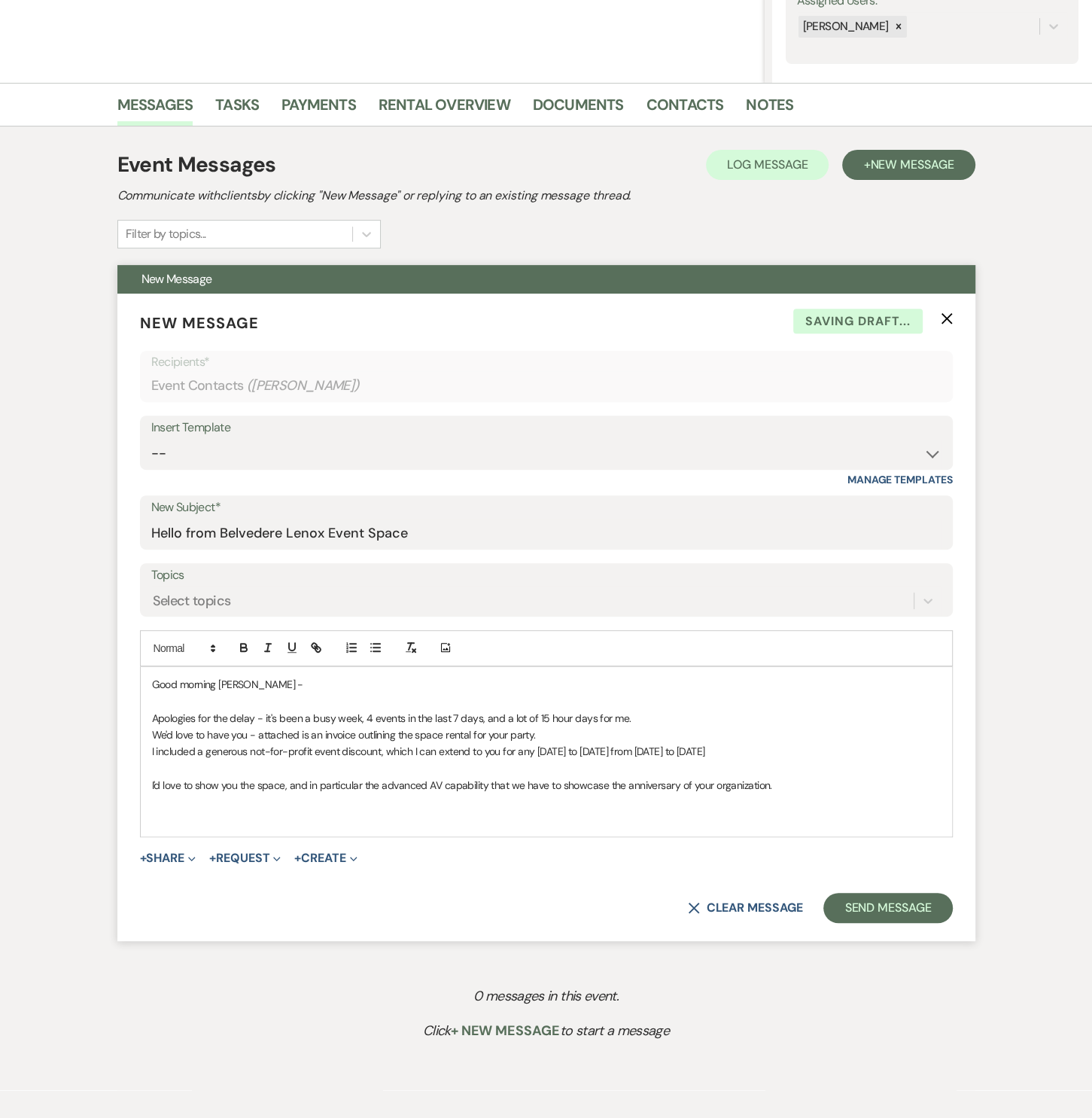
click at [232, 804] on p at bounding box center [547, 802] width 789 height 17
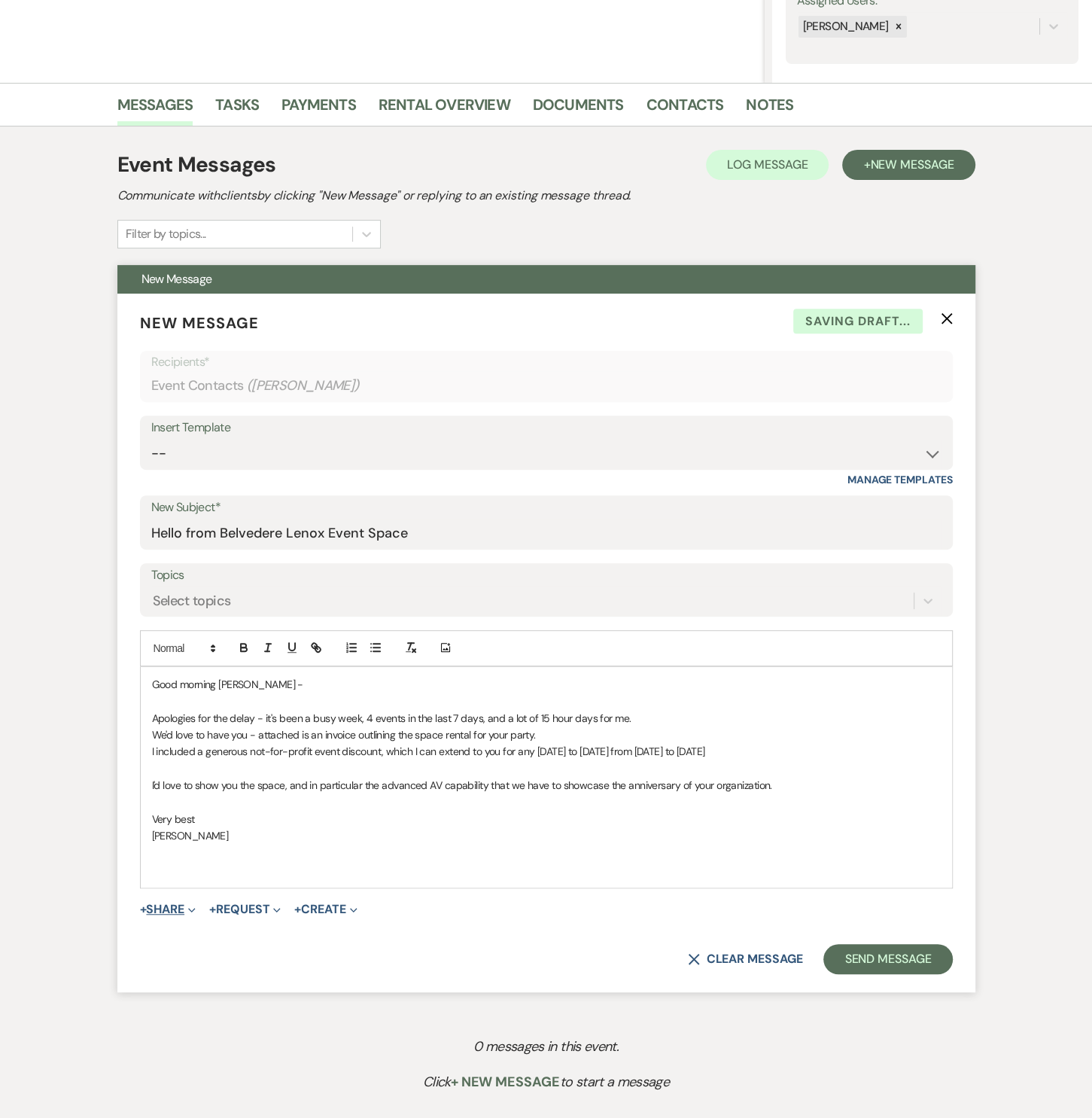
click at [157, 905] on button "+ Share Expand" at bounding box center [168, 909] width 56 height 12
click at [185, 931] on span "Doc Upload Documents" at bounding box center [200, 939] width 86 height 16
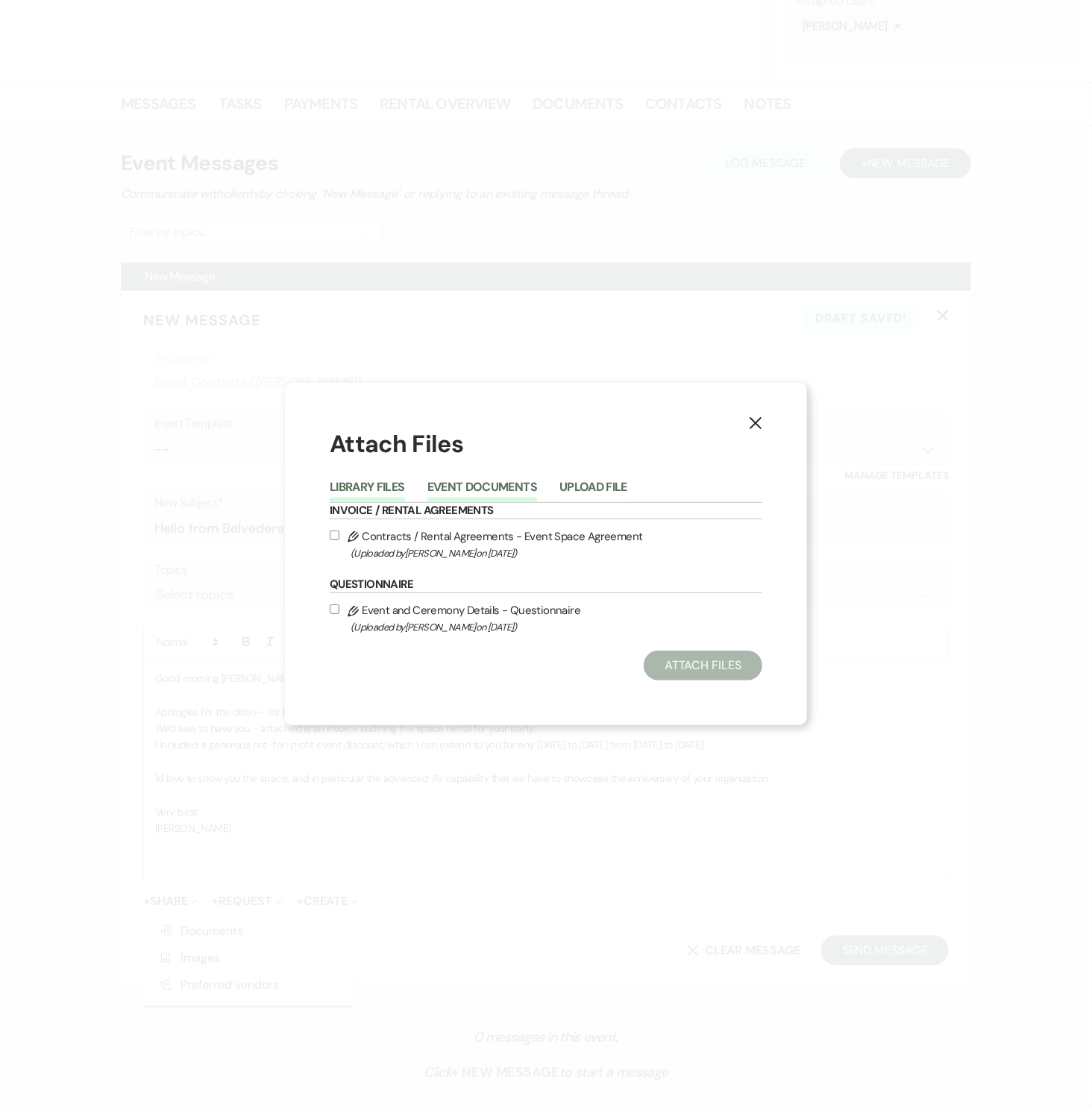
click at [529, 485] on button "Event Documents" at bounding box center [482, 492] width 110 height 21
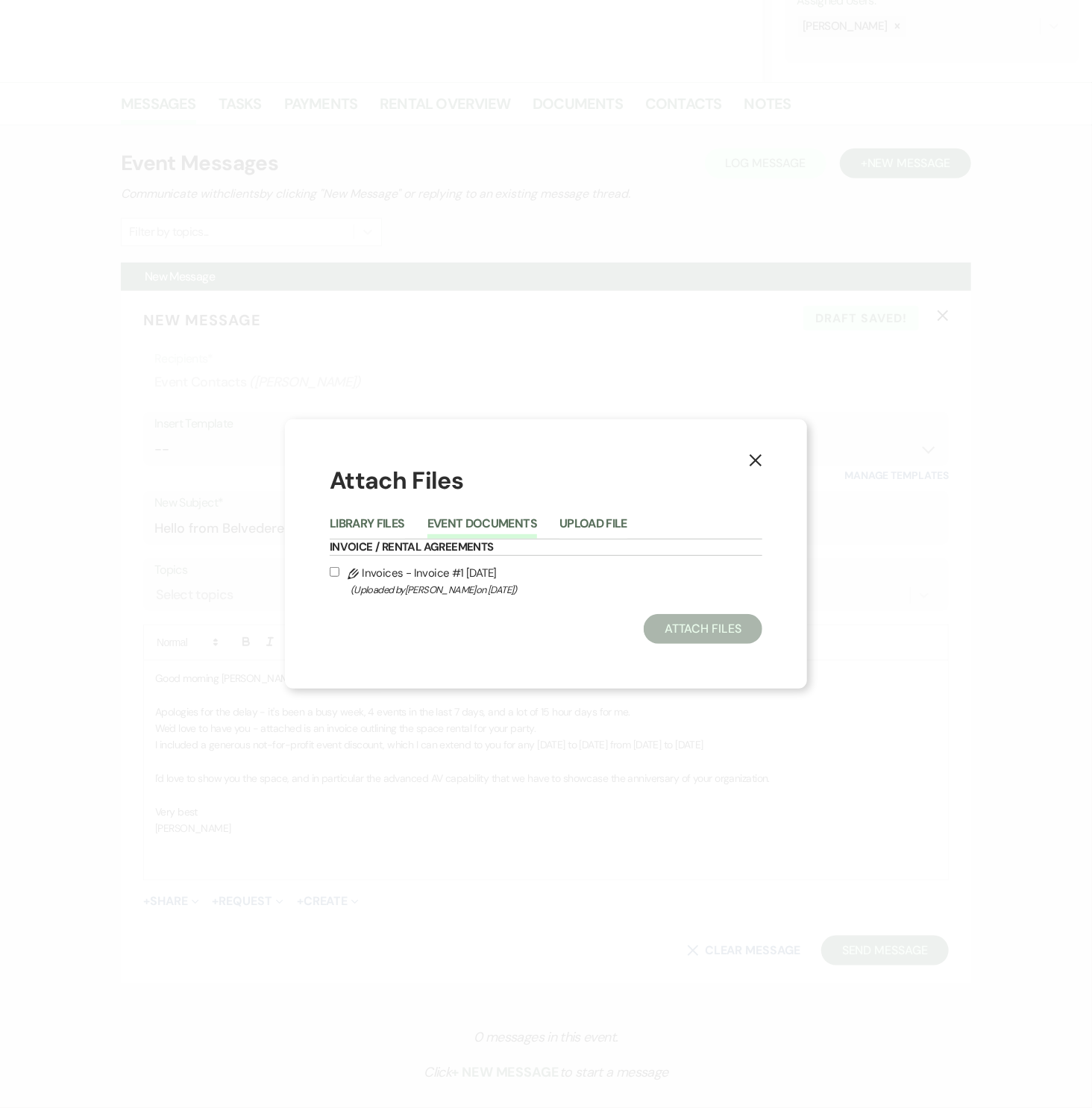
click at [430, 574] on label "Pencil Invoices - Invoice #1 [DATE] (Uploaded by [PERSON_NAME] on [DATE] )" at bounding box center [546, 580] width 433 height 35
click at [339, 574] on input "Pencil Invoices - Invoice #1 [DATE] (Uploaded by [PERSON_NAME] on [DATE] )" at bounding box center [334, 572] width 9 height 9
checkbox input "true"
click at [674, 621] on button "Attach Files" at bounding box center [703, 629] width 119 height 30
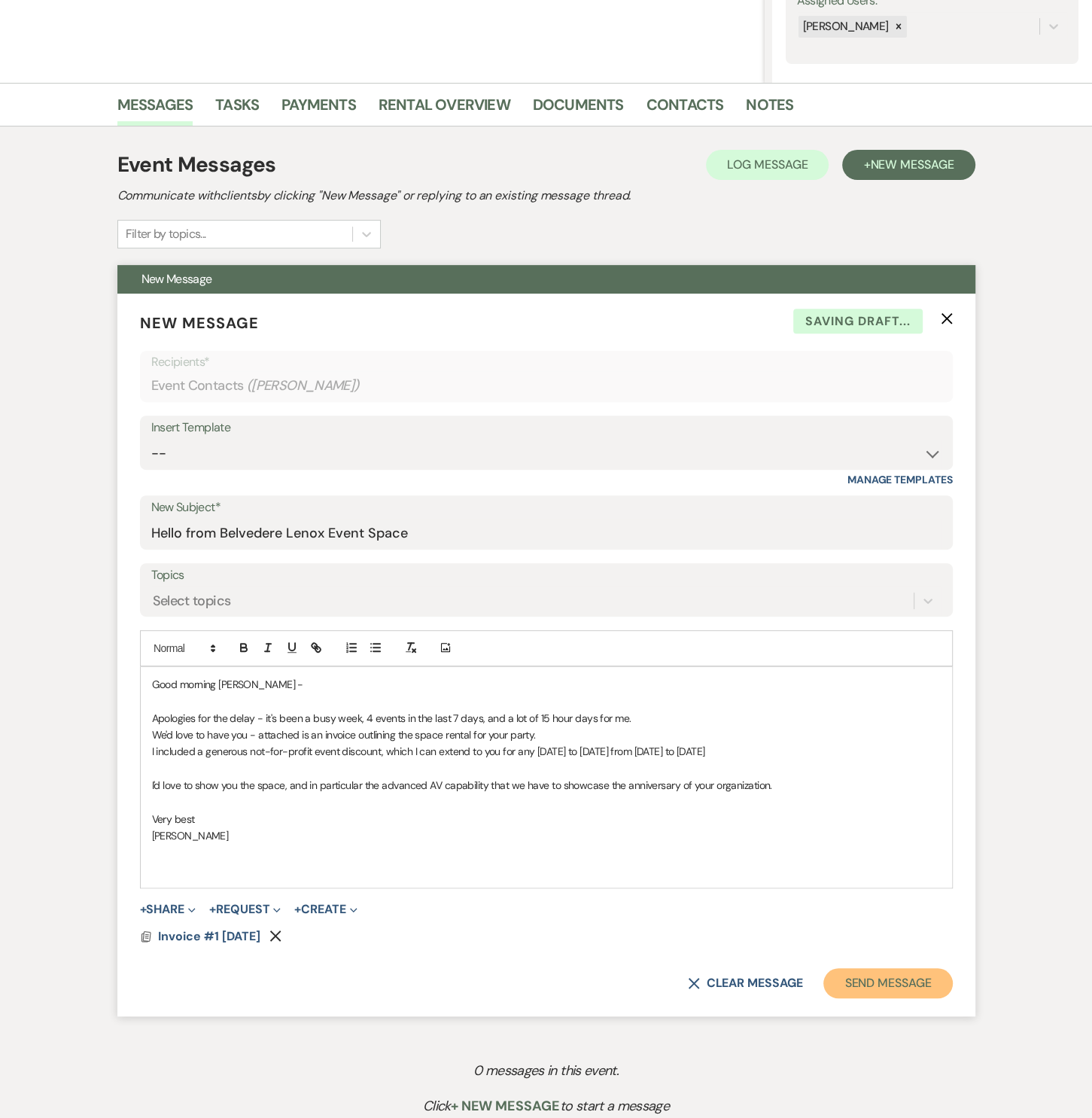
click at [882, 991] on button "Send Message" at bounding box center [888, 983] width 128 height 30
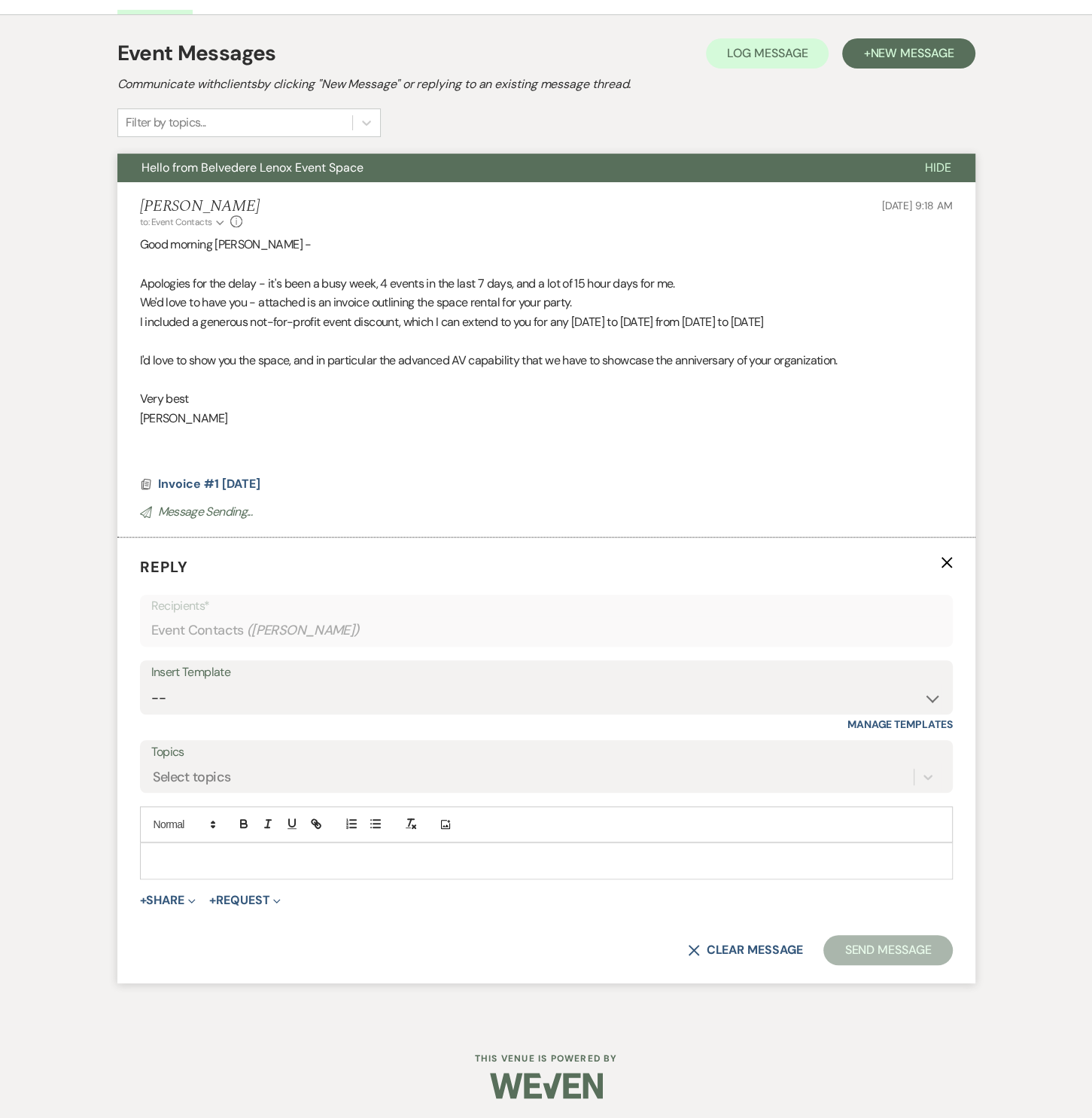
scroll to position [387, 0]
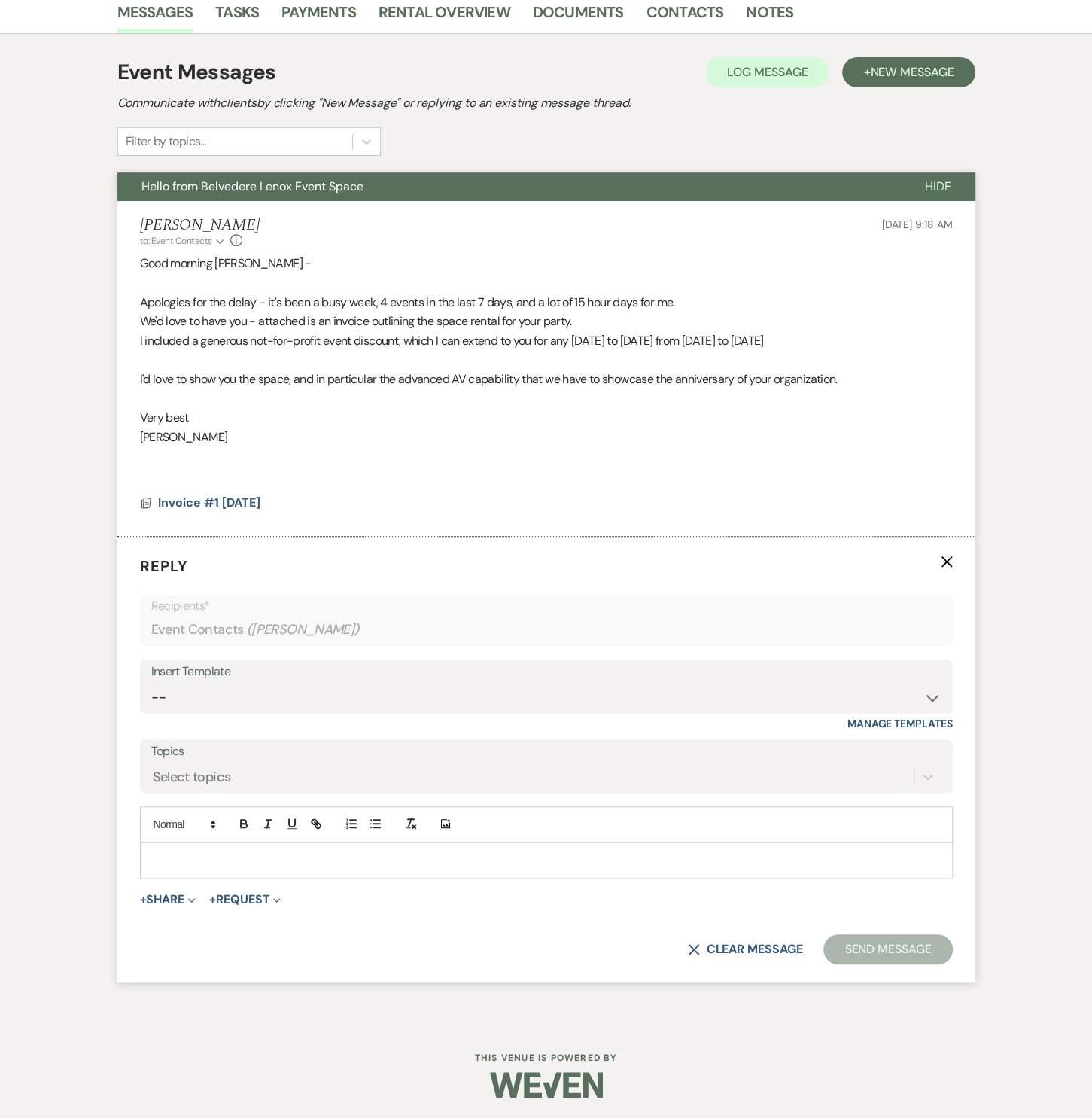
click at [950, 562] on icon "X" at bounding box center [946, 561] width 12 height 12
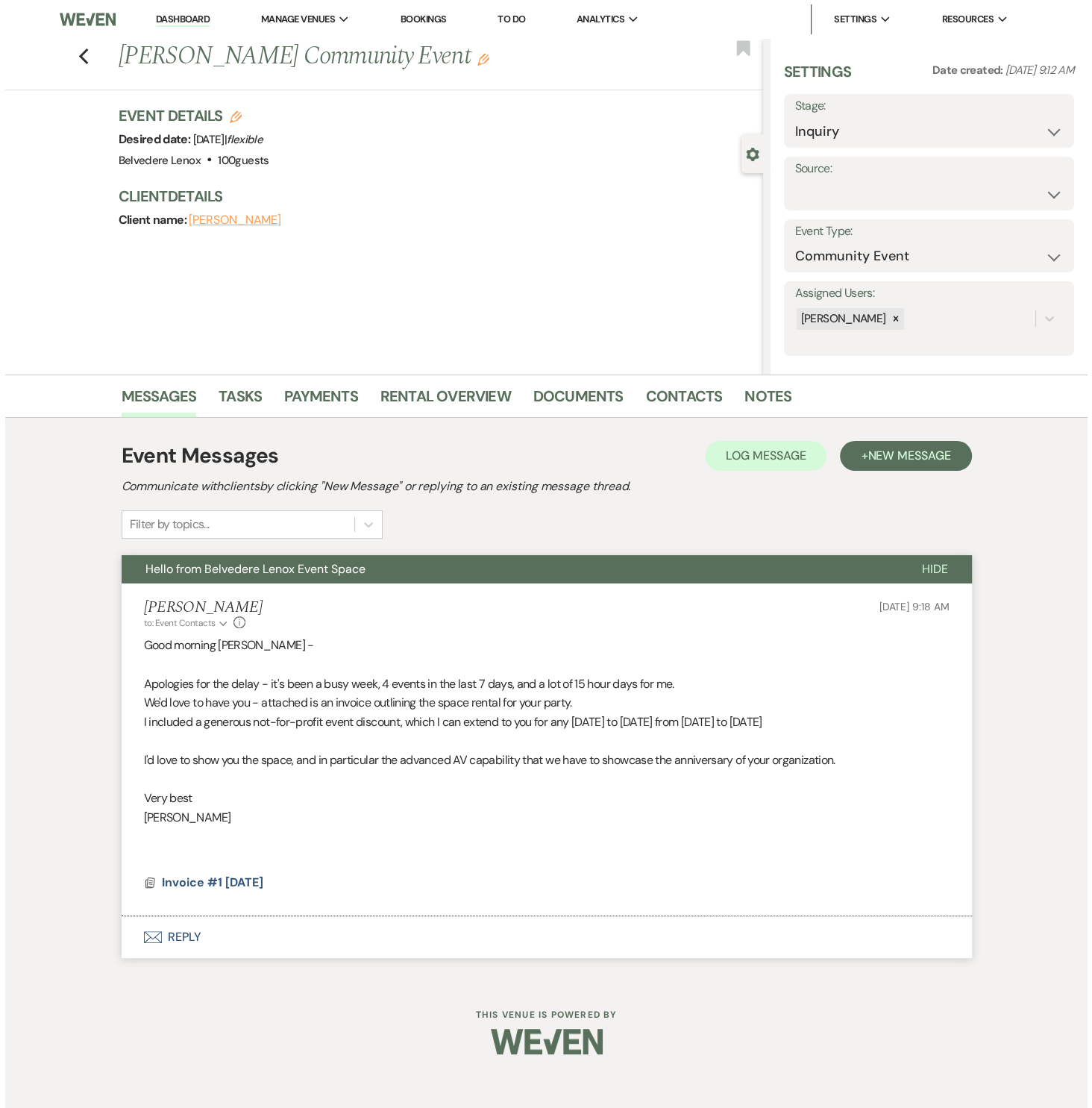
scroll to position [0, 0]
click at [86, 60] on icon "Previous" at bounding box center [83, 57] width 11 height 18
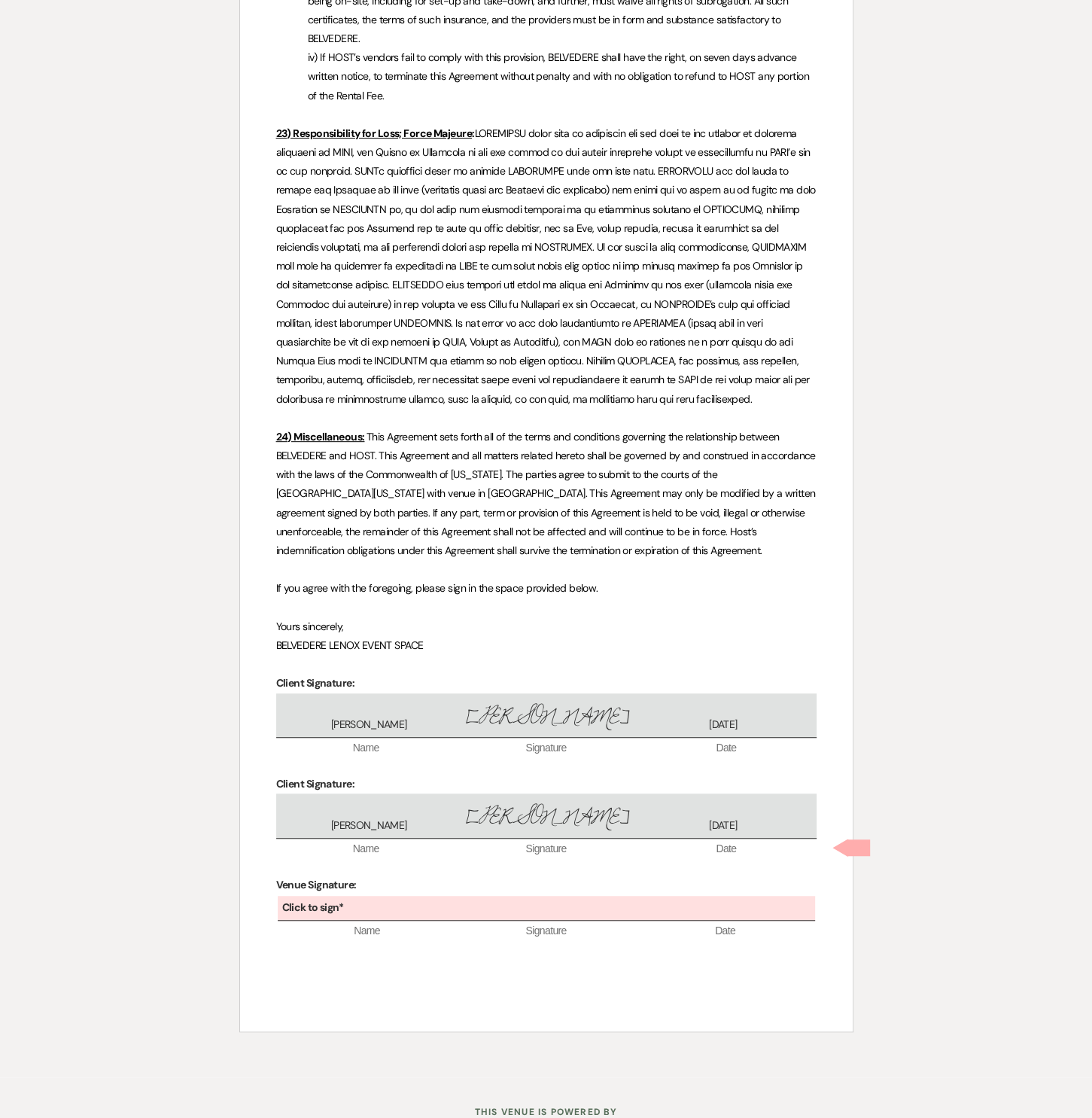
scroll to position [4821, 0]
click at [382, 895] on div "Click to sign*" at bounding box center [547, 907] width 537 height 25
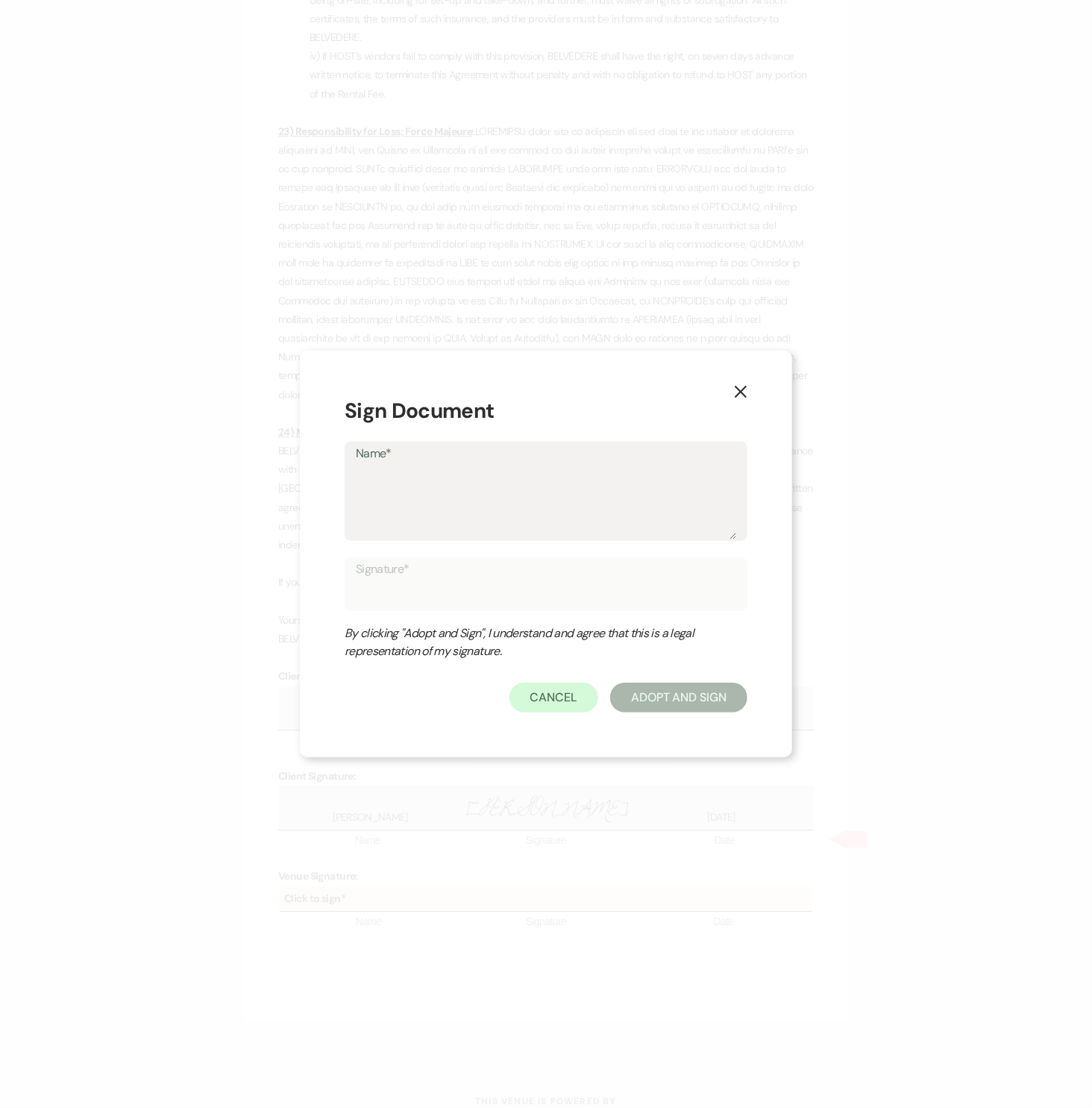
click at [450, 505] on textarea "Name*" at bounding box center [546, 502] width 380 height 75
type textarea "S"
type input "S"
type textarea "Sc"
type input "Sc"
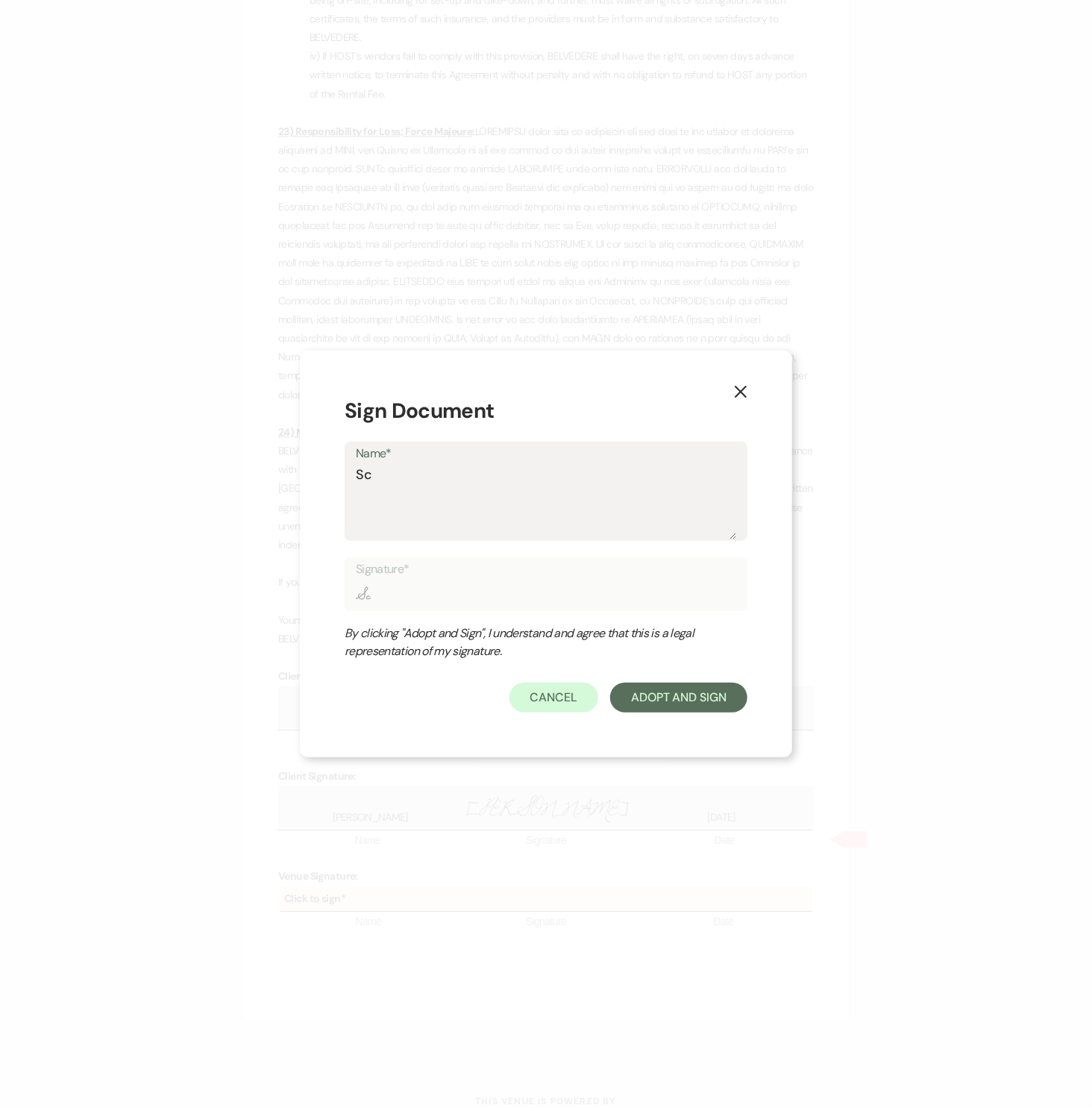
type textarea "Sco"
type input "Sco"
type textarea "[PERSON_NAME]"
type input "[PERSON_NAME]"
type textarea "[PERSON_NAME]"
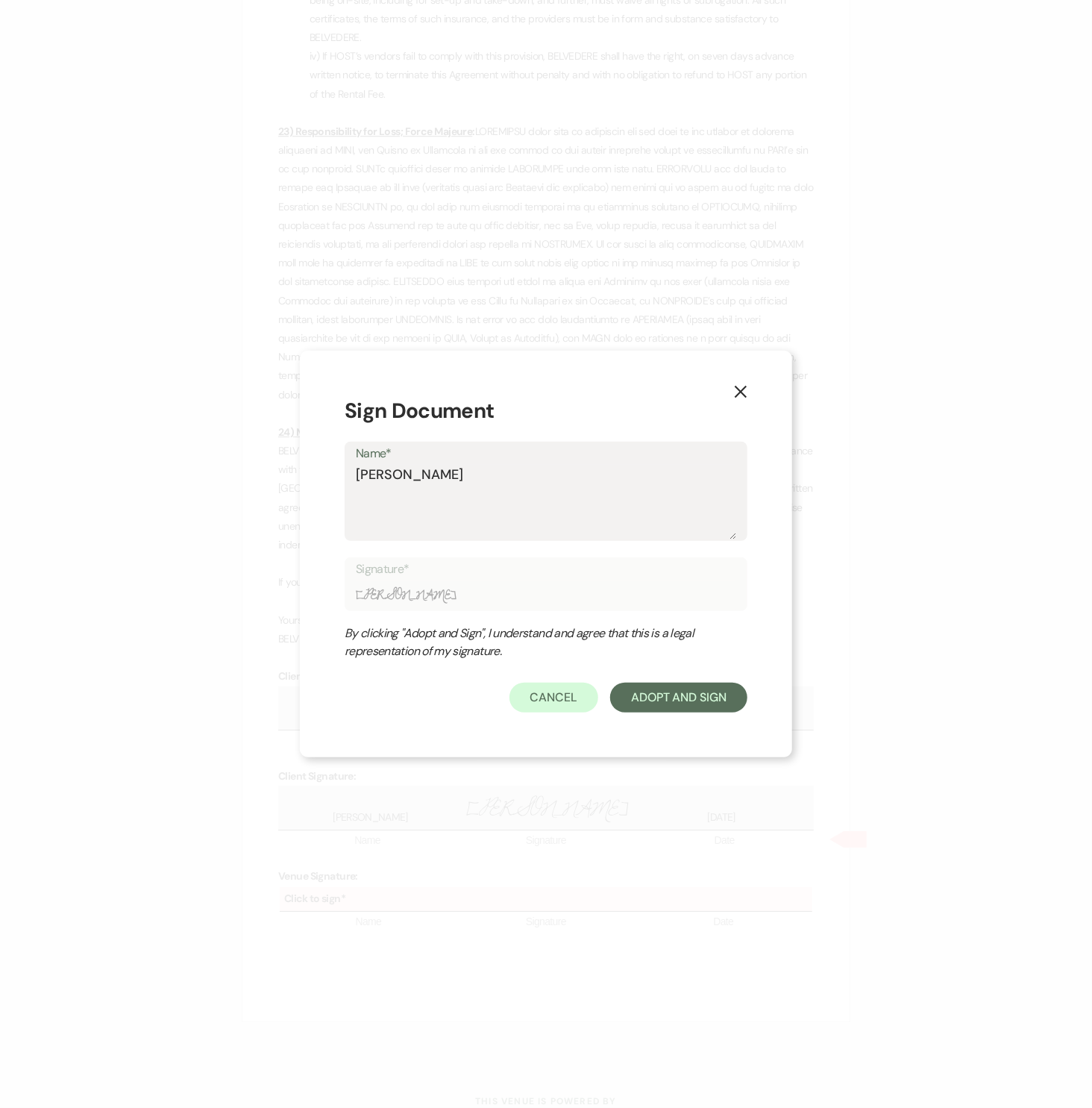
type input "[PERSON_NAME]"
type textarea "[PERSON_NAME]"
type input "[PERSON_NAME]"
type textarea "Scott S"
type input "Scott S"
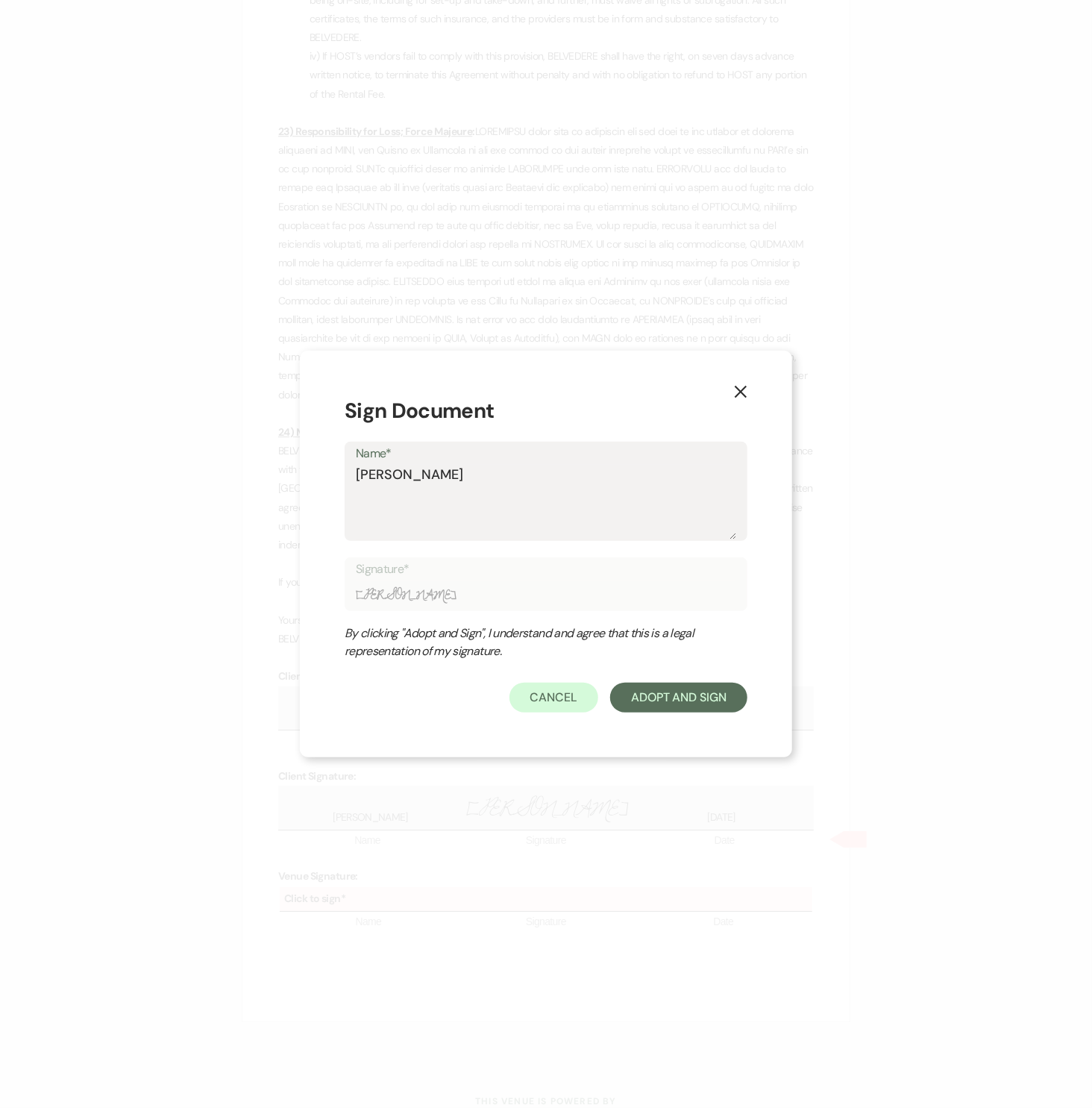
type textarea "Scott Sh"
type input "Scott Sh"
type textarea "Scott Sho"
type input "Scott Sho"
type textarea "Scott Shor"
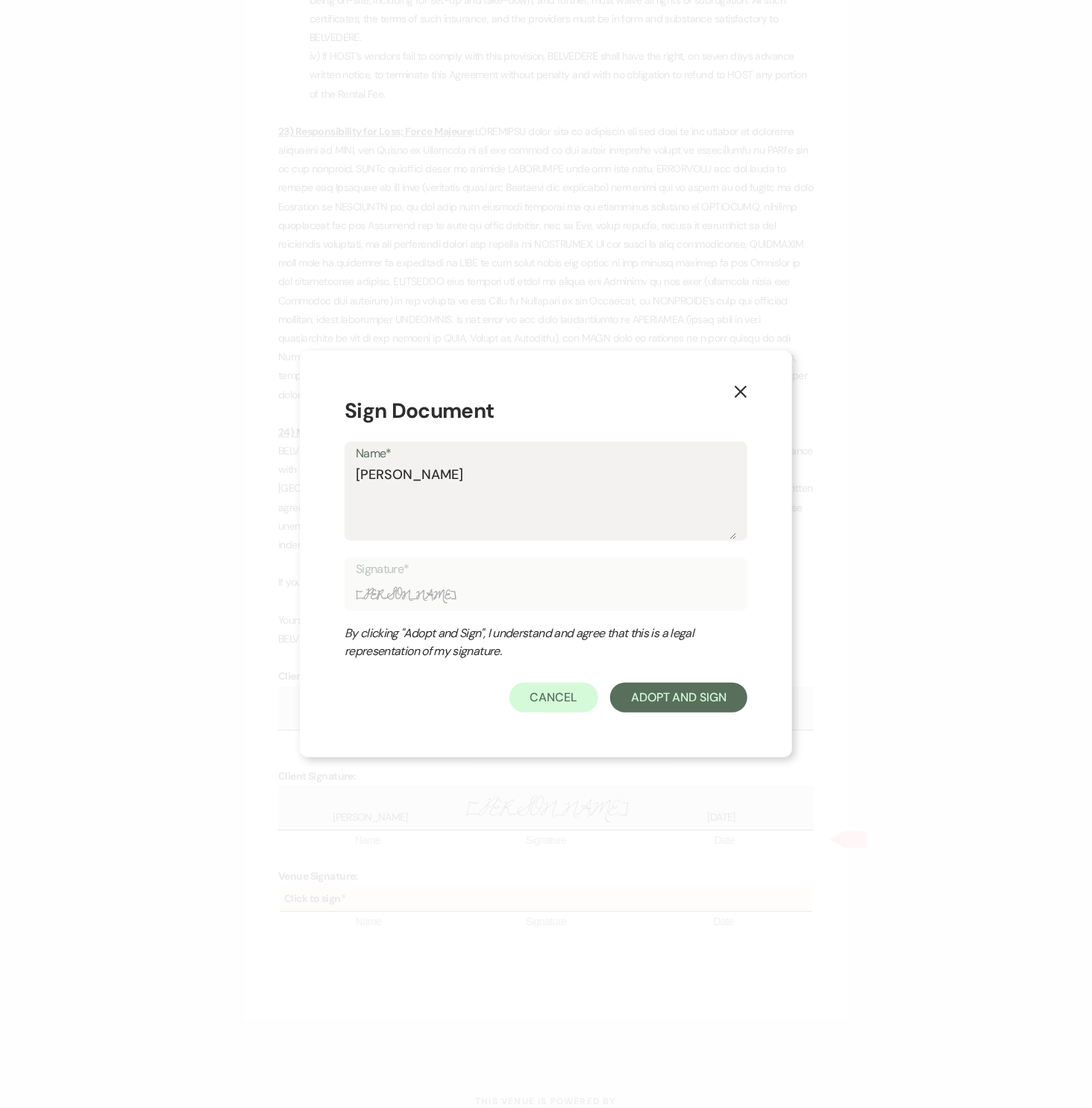
type input "Scott Shor"
type textarea "Scott Short"
type input "Scott Short"
type textarea "[PERSON_NAME]"
type input "[PERSON_NAME]"
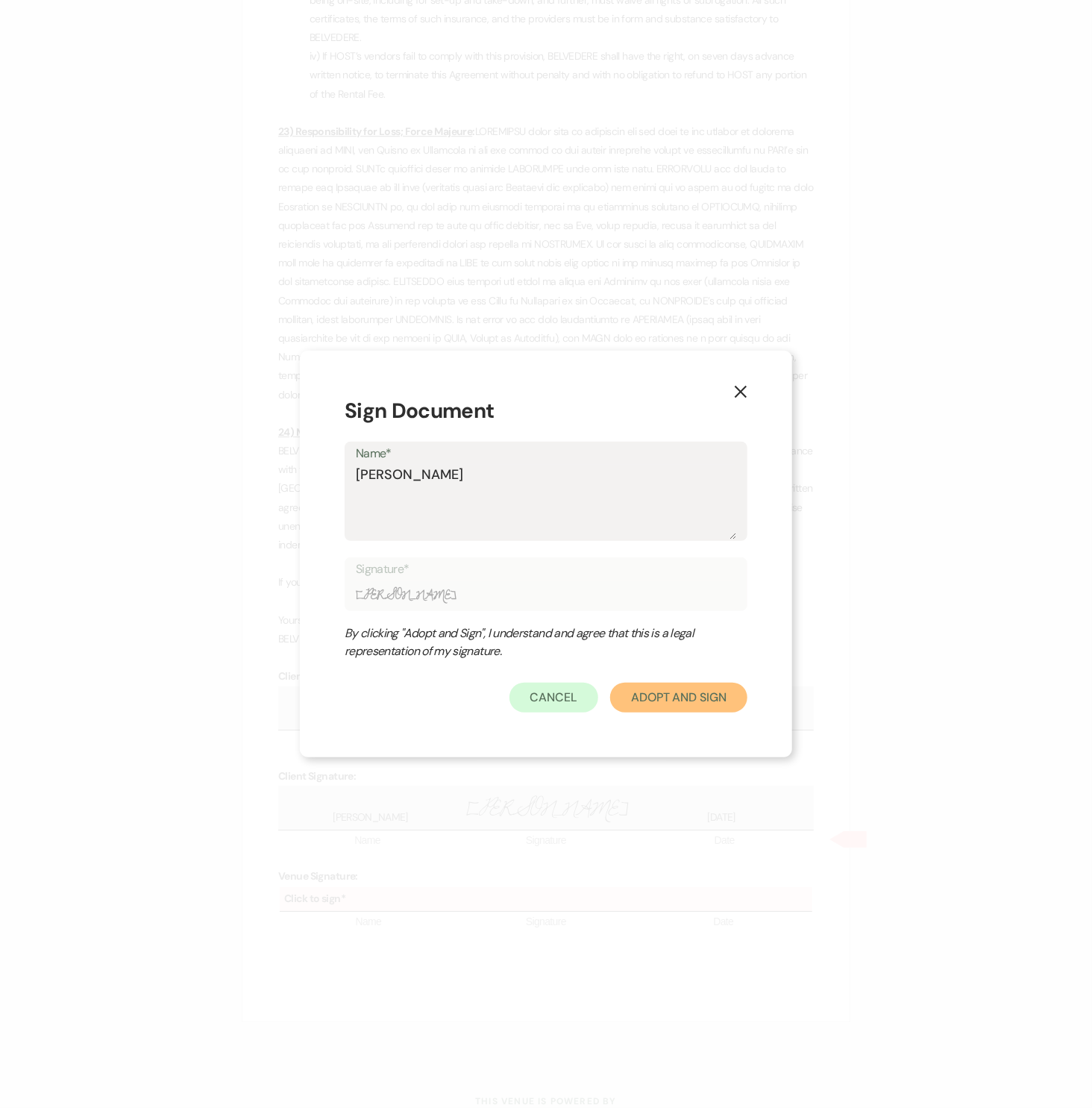
click at [712, 693] on button "Adopt And Sign" at bounding box center [678, 697] width 137 height 30
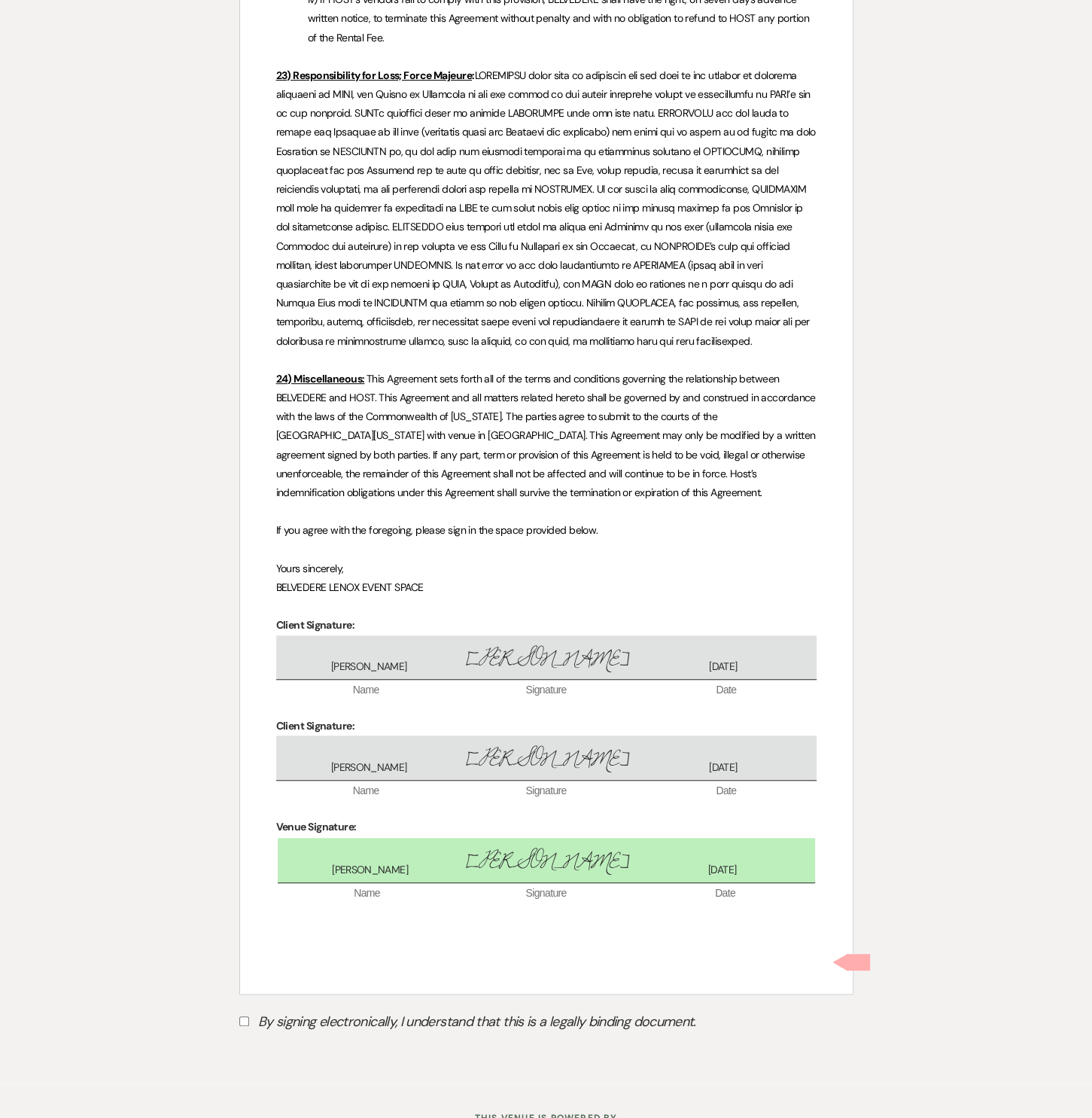
scroll to position [4885, 0]
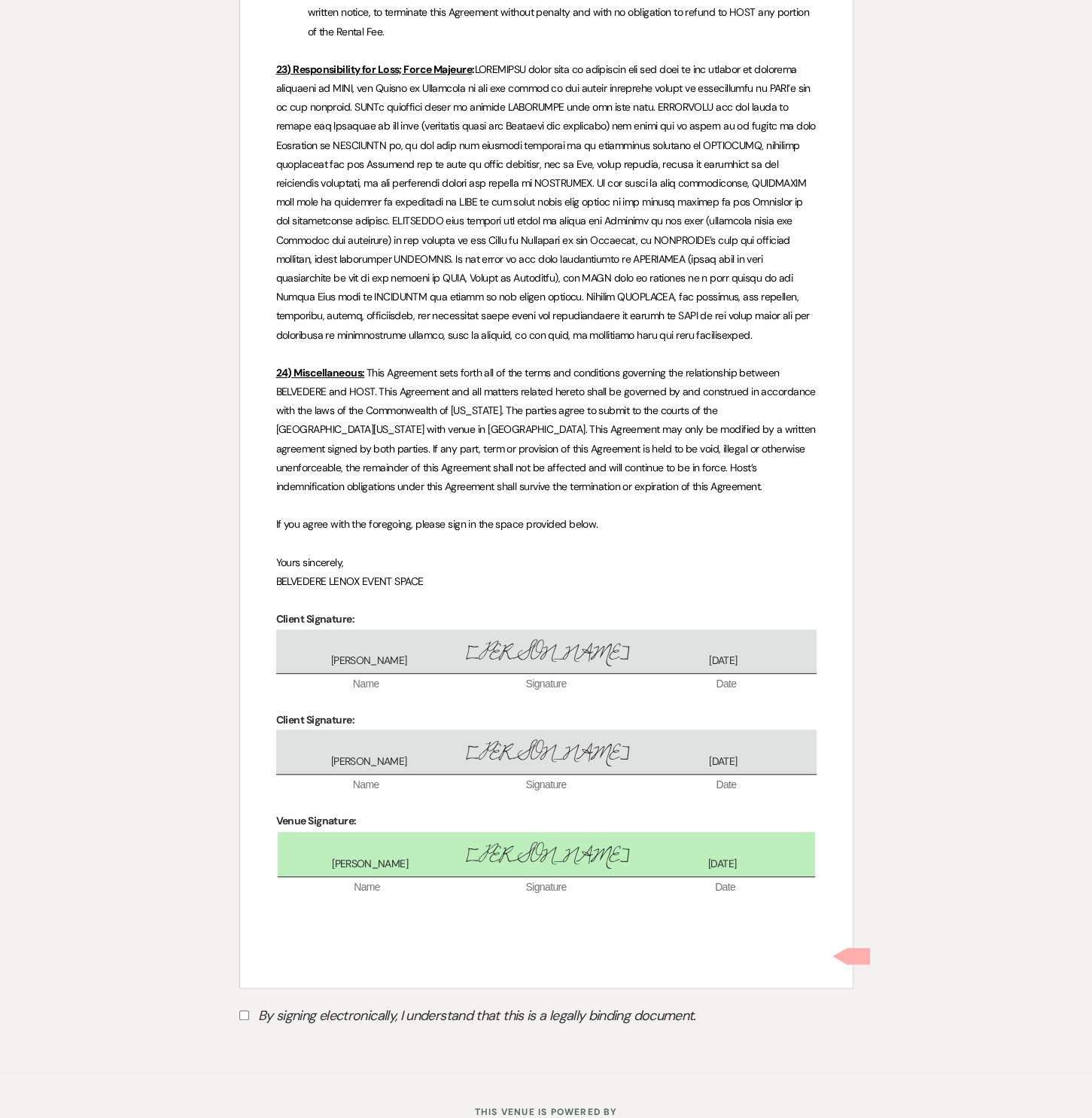
click at [412, 1003] on label "By signing electronically, I understand that this is a legally binding document." at bounding box center [546, 1017] width 614 height 29
click at [249, 1010] on input "By signing electronically, I understand that this is a legally binding document." at bounding box center [244, 1015] width 10 height 10
checkbox input "true"
click at [348, 1003] on div "By signing electronically, I understand that this is a legally binding document…" at bounding box center [546, 1035] width 614 height 63
click at [310, 1040] on button "Submit" at bounding box center [292, 1053] width 105 height 27
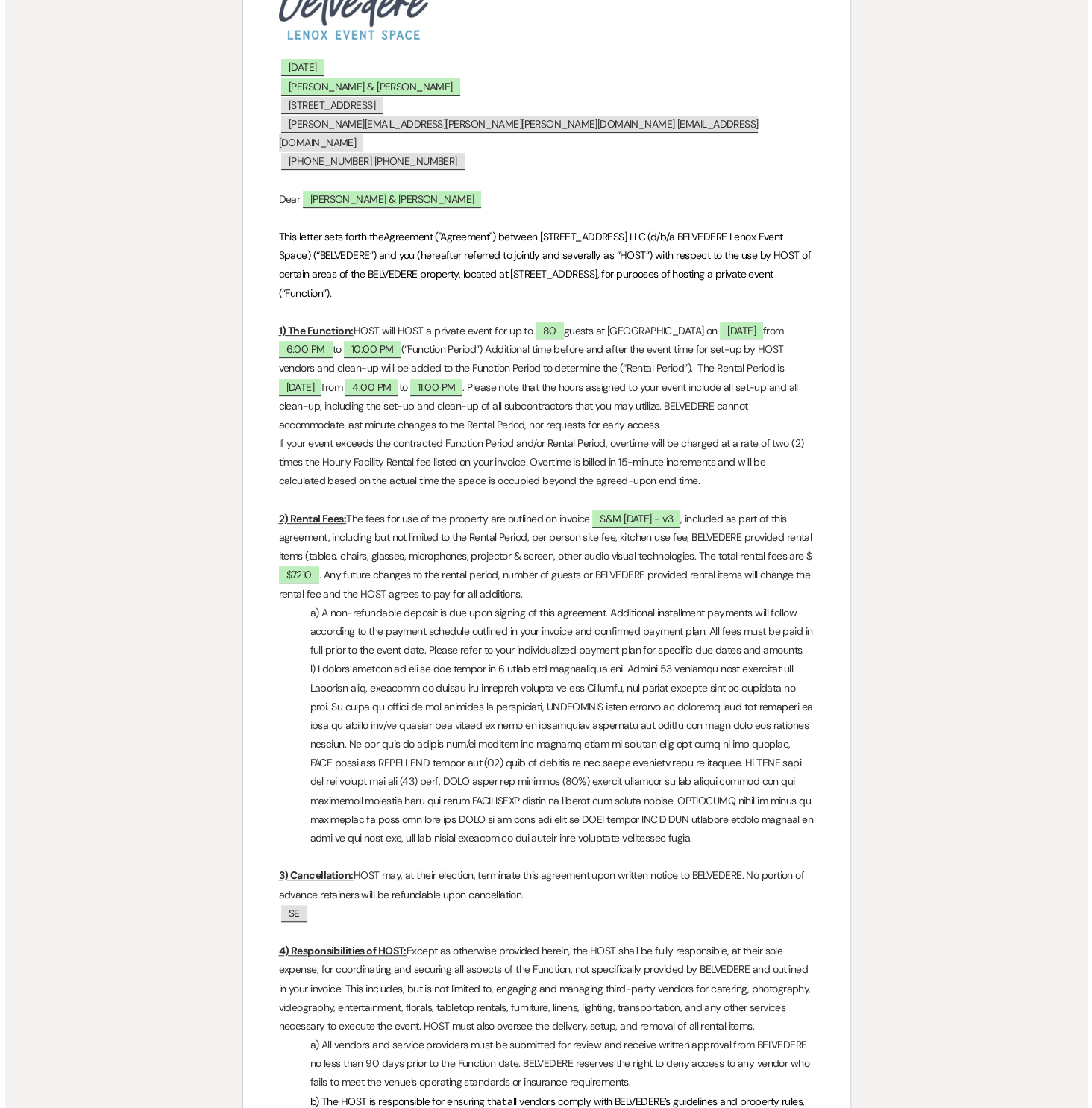
scroll to position [0, 0]
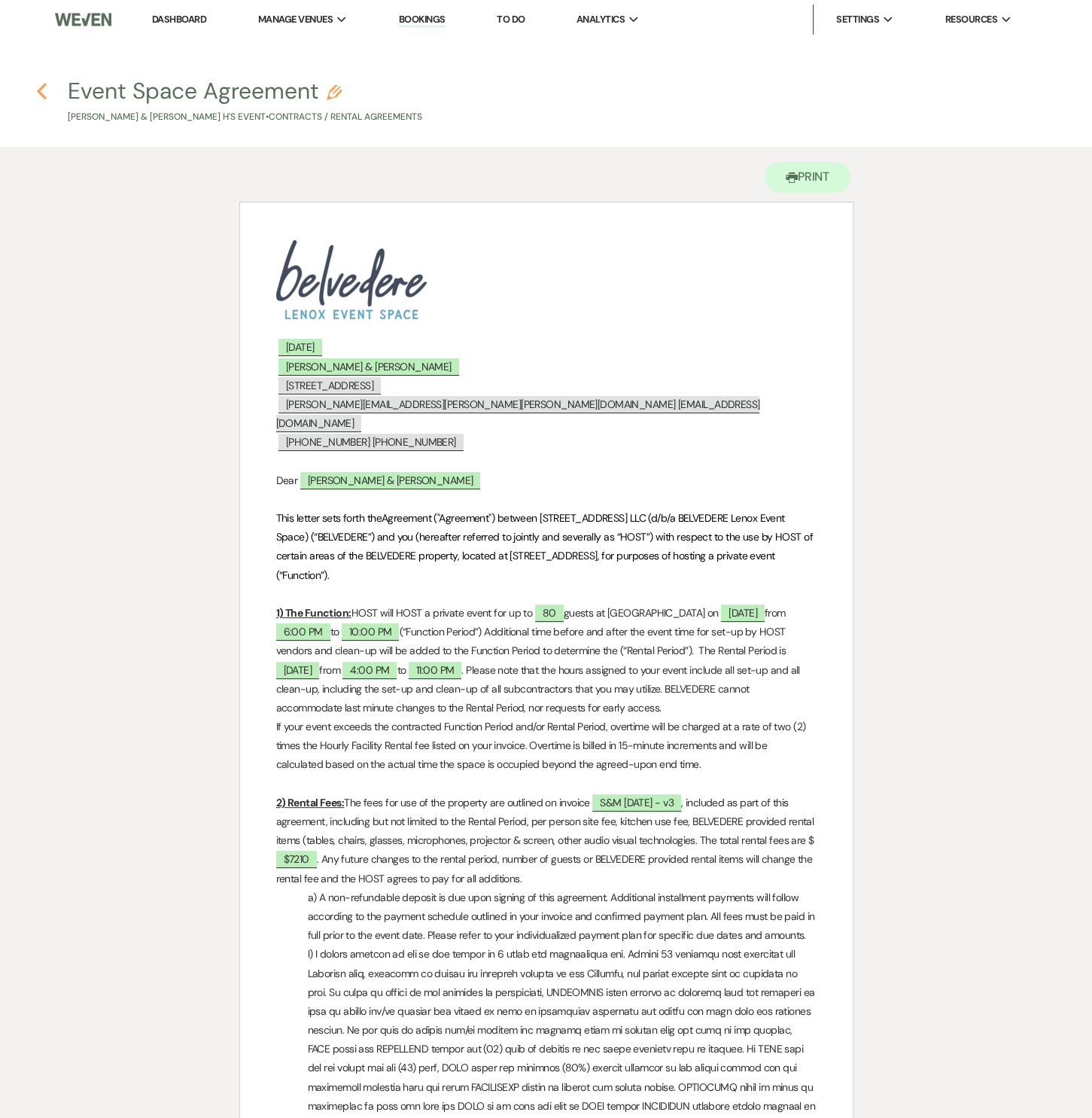
click at [44, 99] on icon "Previous" at bounding box center [42, 91] width 11 height 18
click at [42, 94] on use "button" at bounding box center [42, 90] width 10 height 17
click at [175, 13] on link "Dashboard" at bounding box center [179, 19] width 54 height 13
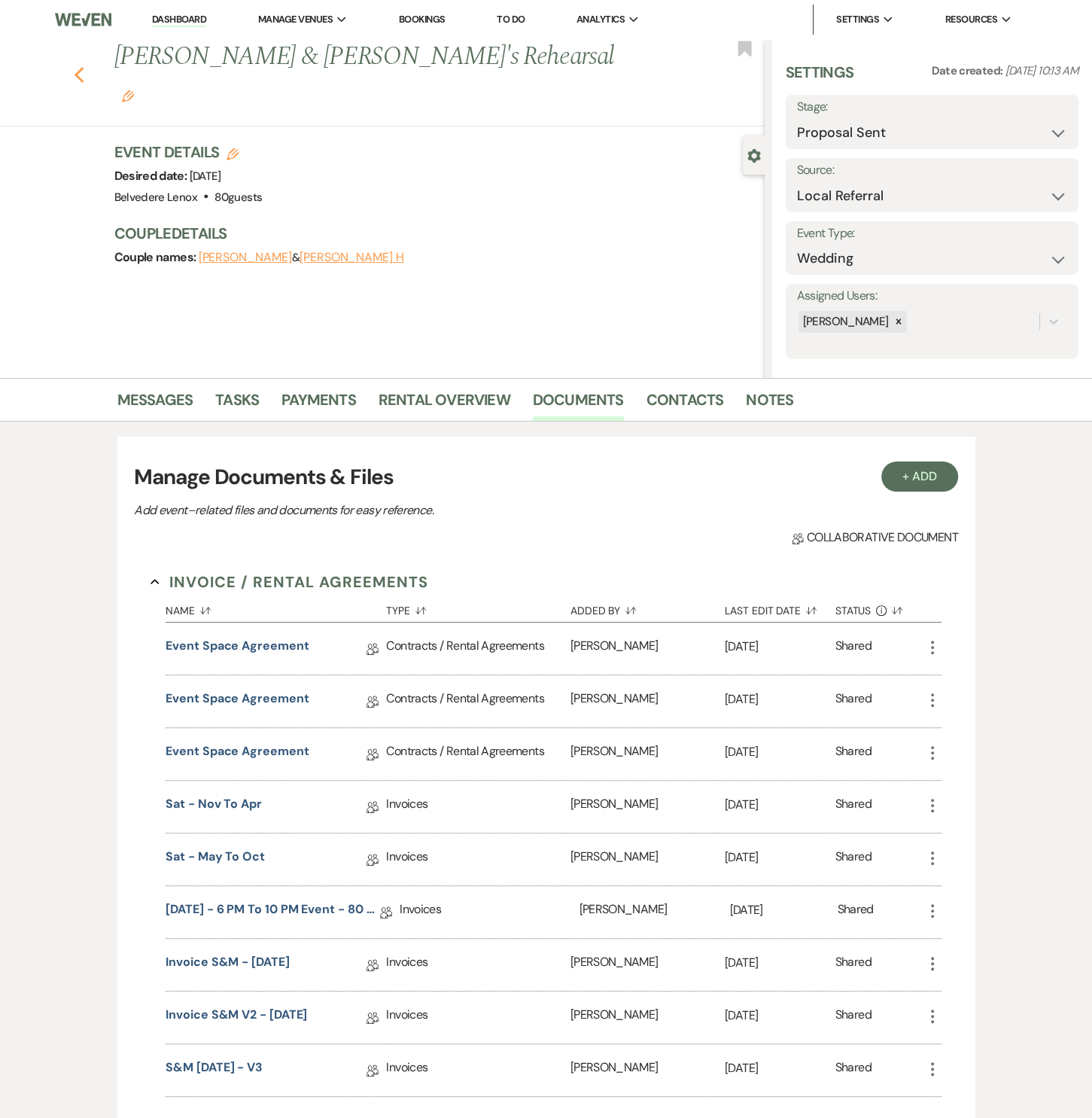
click at [82, 67] on icon "Previous" at bounding box center [79, 75] width 11 height 18
click at [958, 128] on select "Inquiry Follow Up Tour Requested Tour Confirmed Toured Proposal Sent Booked Lost" at bounding box center [932, 132] width 270 height 29
select select "7"
click at [797, 118] on select "Inquiry Follow Up Tour Requested Tour Confirmed Toured Proposal Sent Booked Lost" at bounding box center [932, 132] width 270 height 29
click at [1043, 109] on button "Save" at bounding box center [1048, 122] width 60 height 30
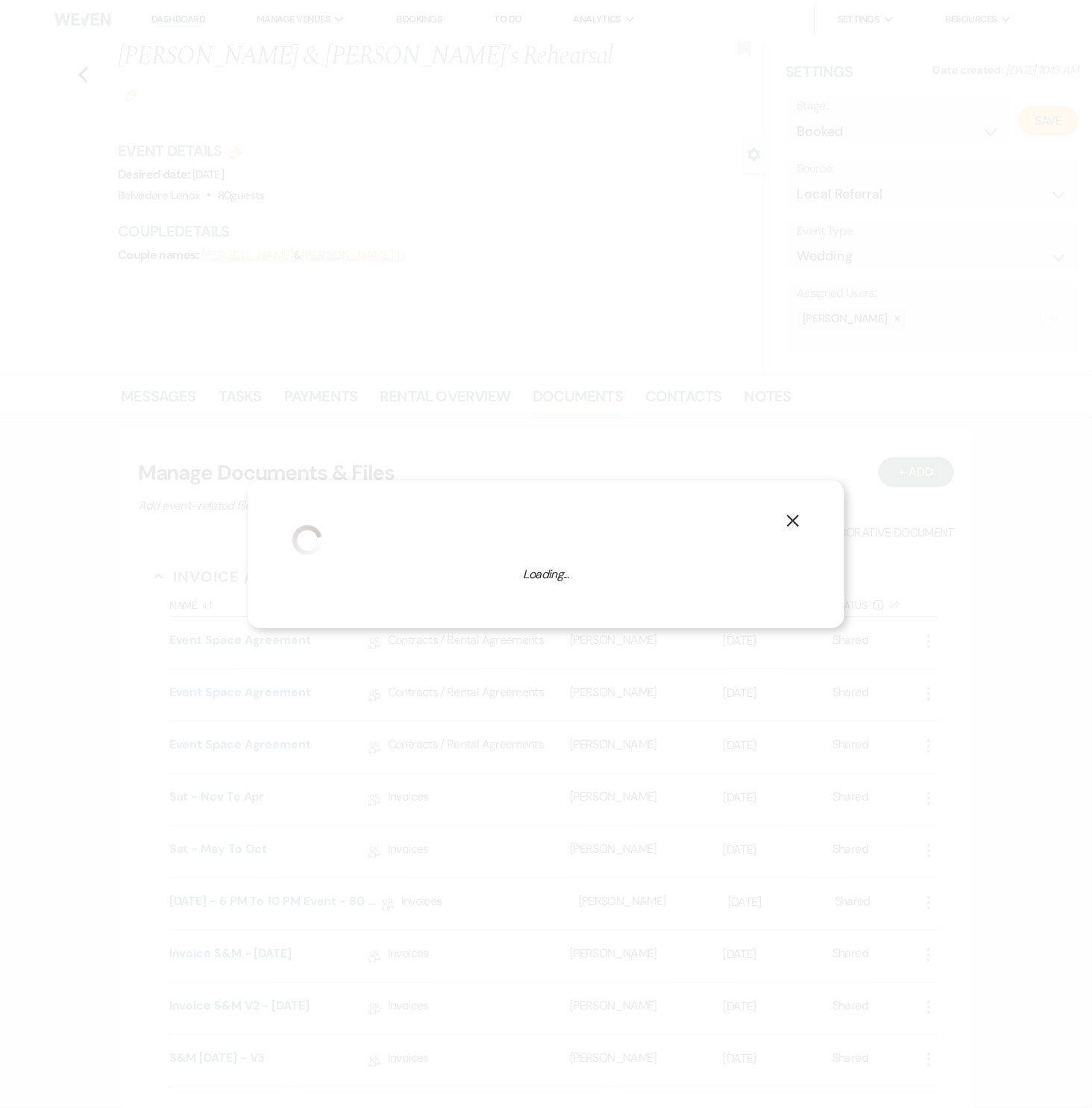
select select "1"
select select "835"
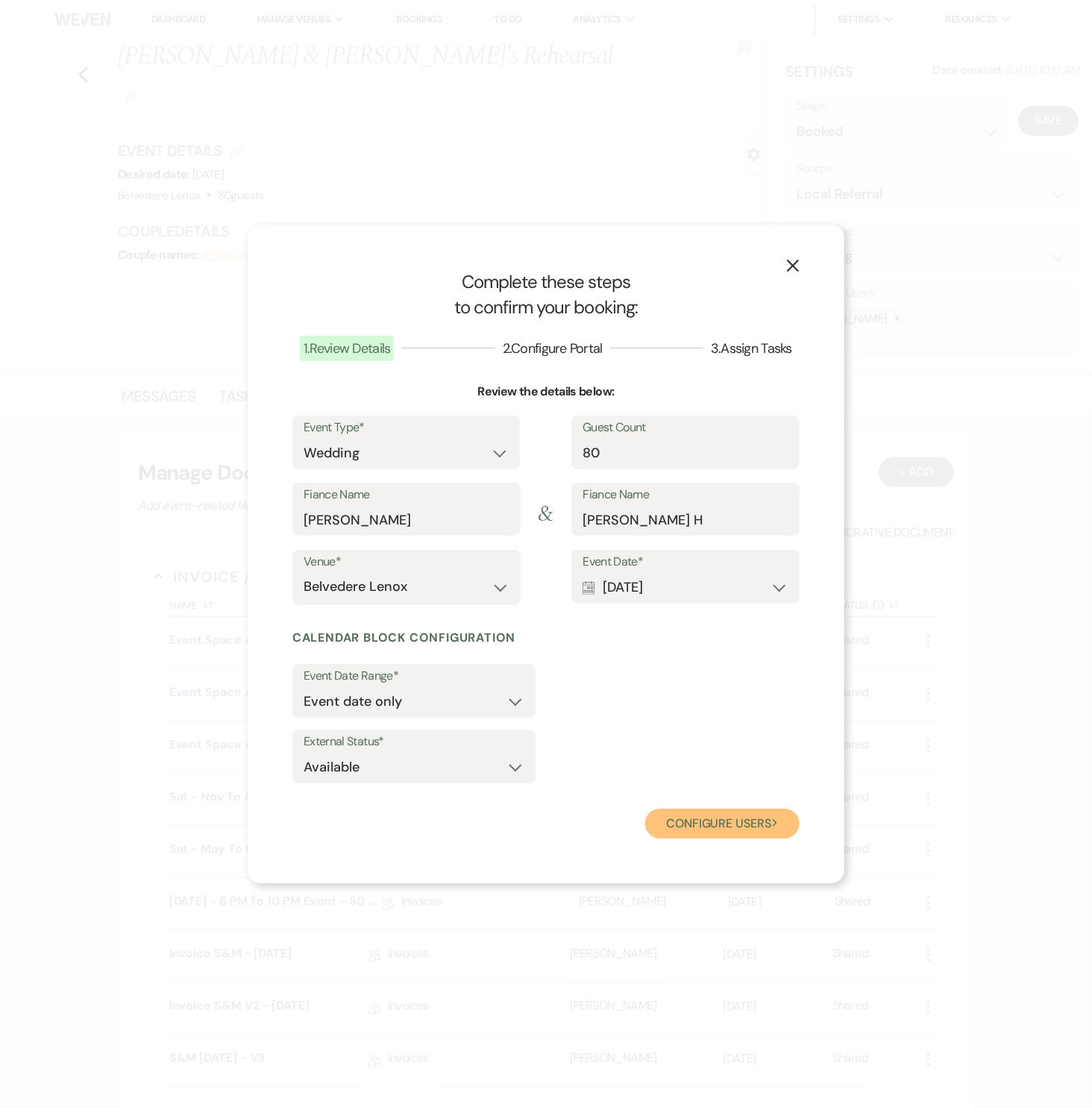
click at [697, 820] on button "Configure users Next" at bounding box center [722, 824] width 155 height 30
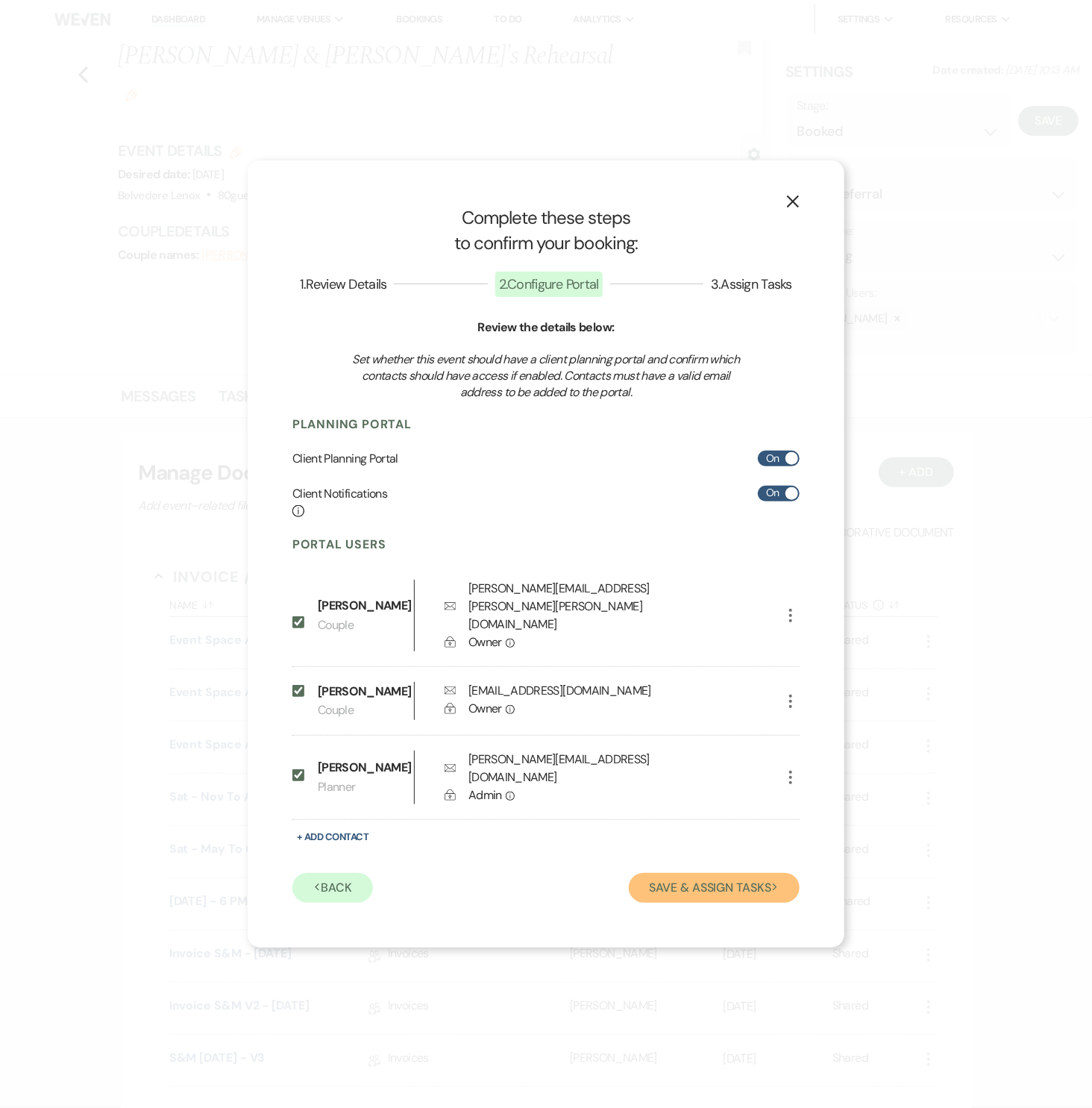
click at [733, 879] on button "Save & Assign Tasks Next" at bounding box center [714, 887] width 171 height 30
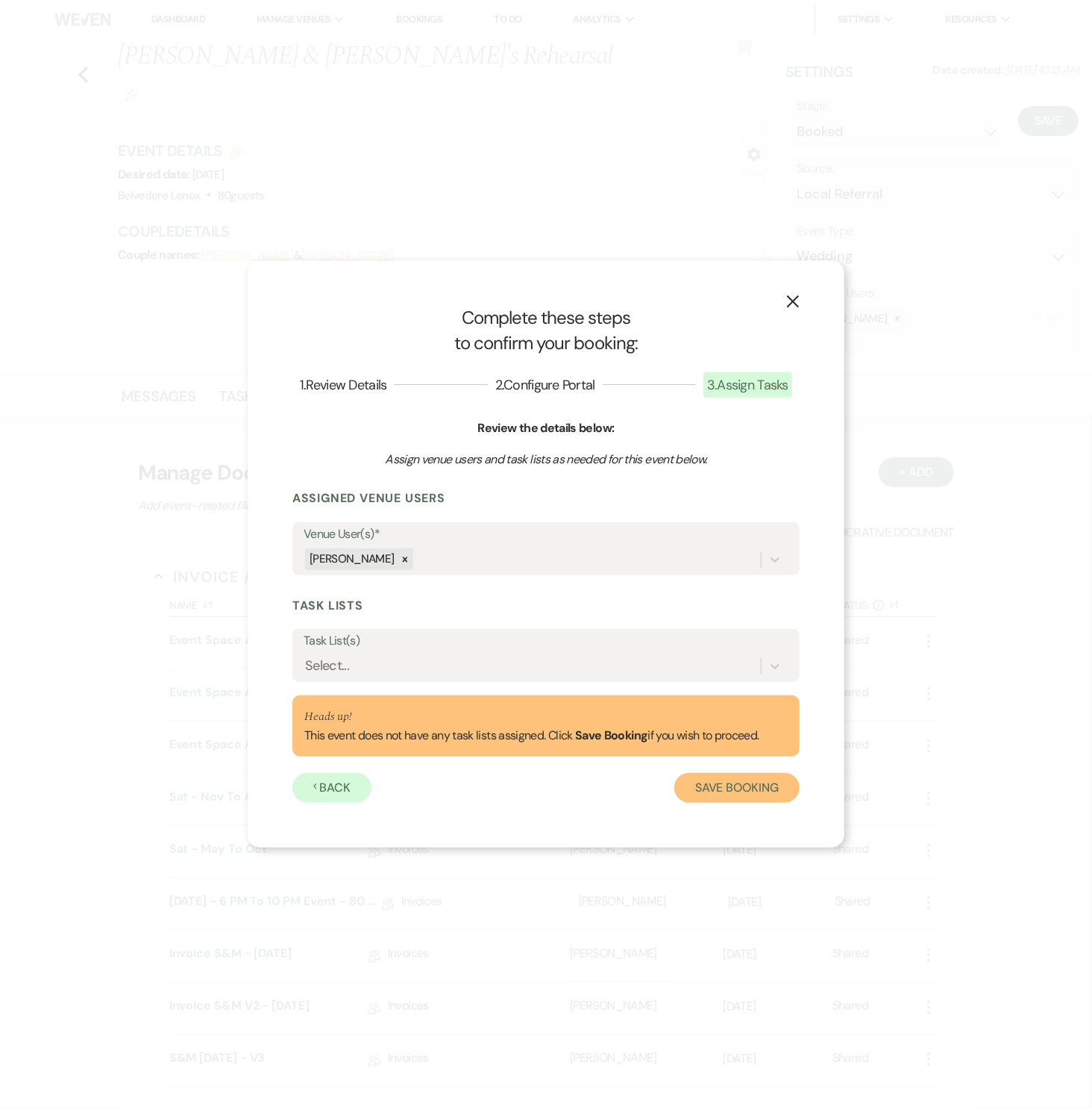
click at [762, 782] on button "Save Booking" at bounding box center [737, 788] width 126 height 30
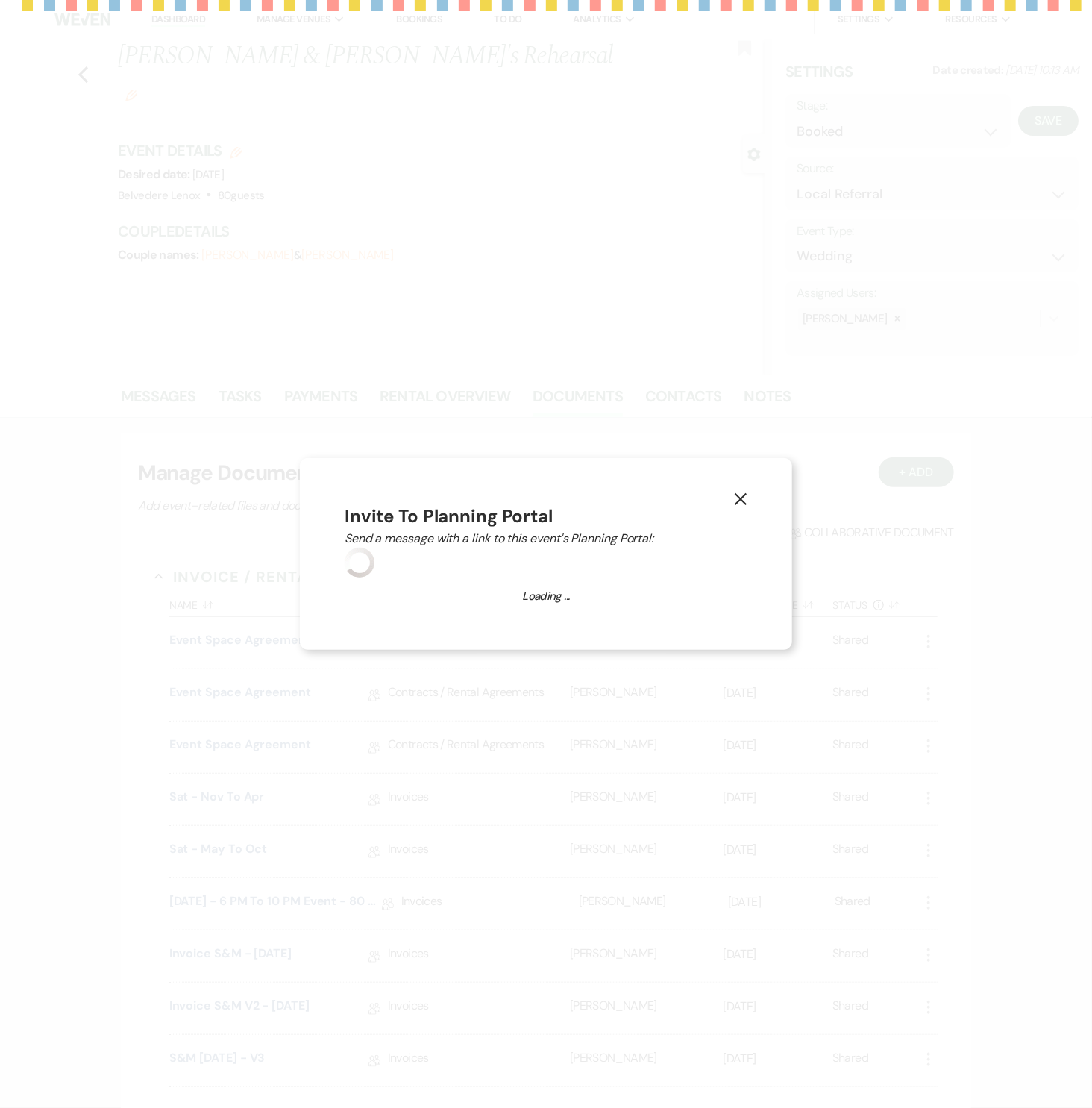
select select "14"
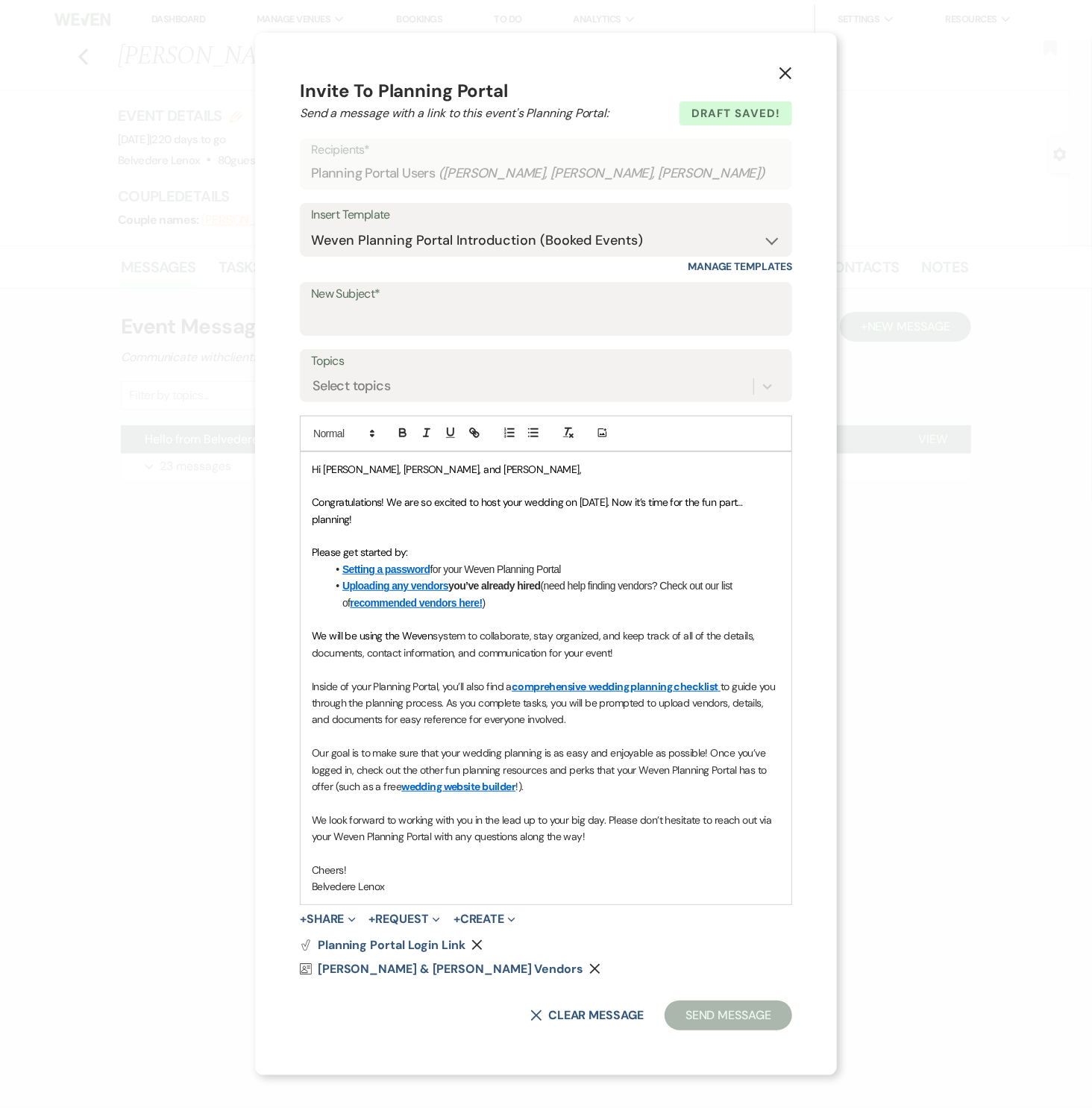
click at [789, 76] on use "button" at bounding box center [785, 72] width 12 height 12
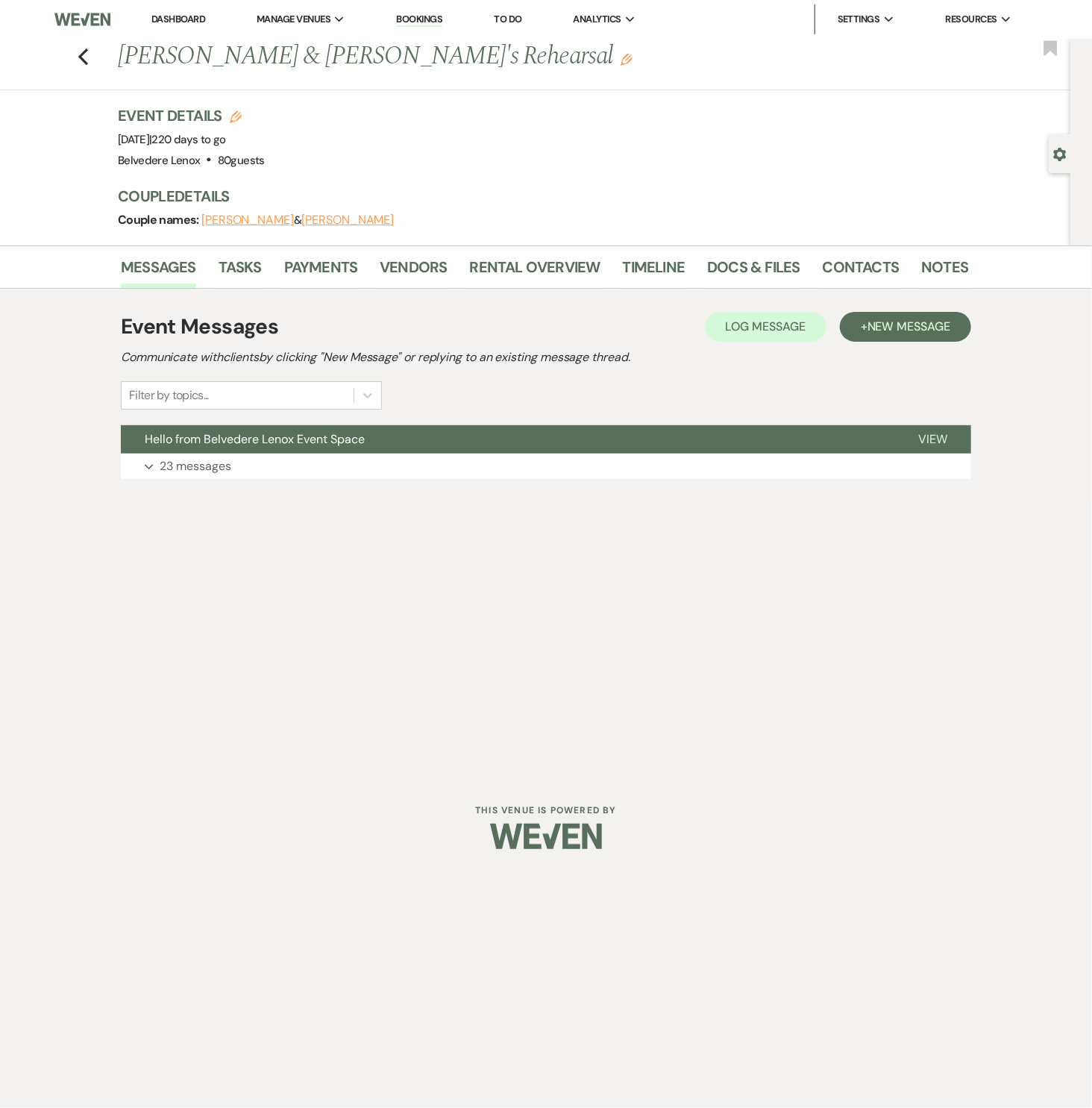
click at [90, 59] on div "Previous Stephanie Evans & Maulin H's Rehearsal Edit Bookmark" at bounding box center [531, 64] width 1078 height 52
click at [89, 60] on div "Previous Stephanie Evans & Maulin H's Rehearsal Edit Bookmark" at bounding box center [531, 64] width 1078 height 52
click at [86, 60] on icon "Previous" at bounding box center [83, 57] width 11 height 18
